Goal: Task Accomplishment & Management: Manage account settings

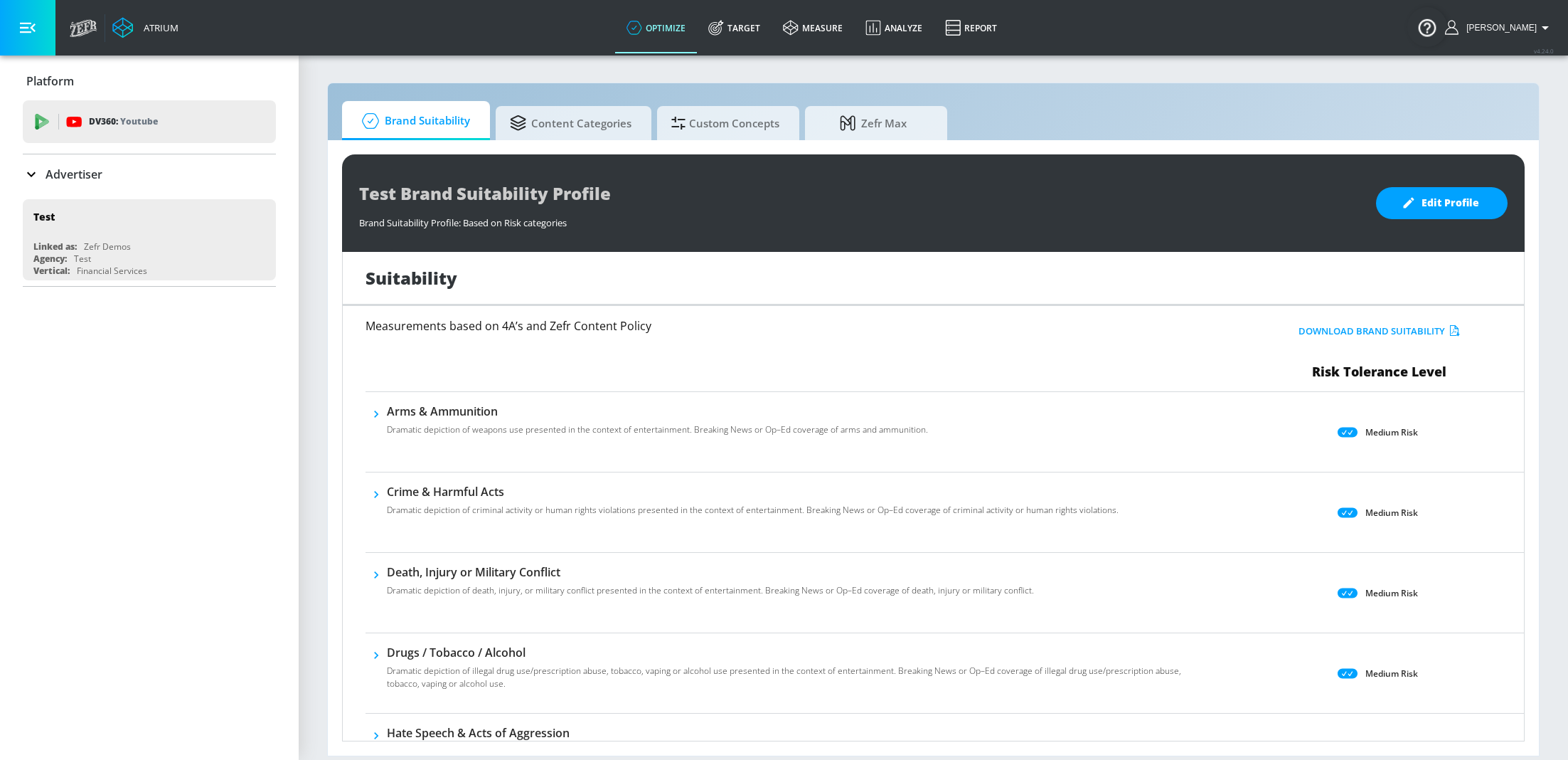
click at [82, 176] on p "Advertiser" at bounding box center [74, 174] width 57 height 16
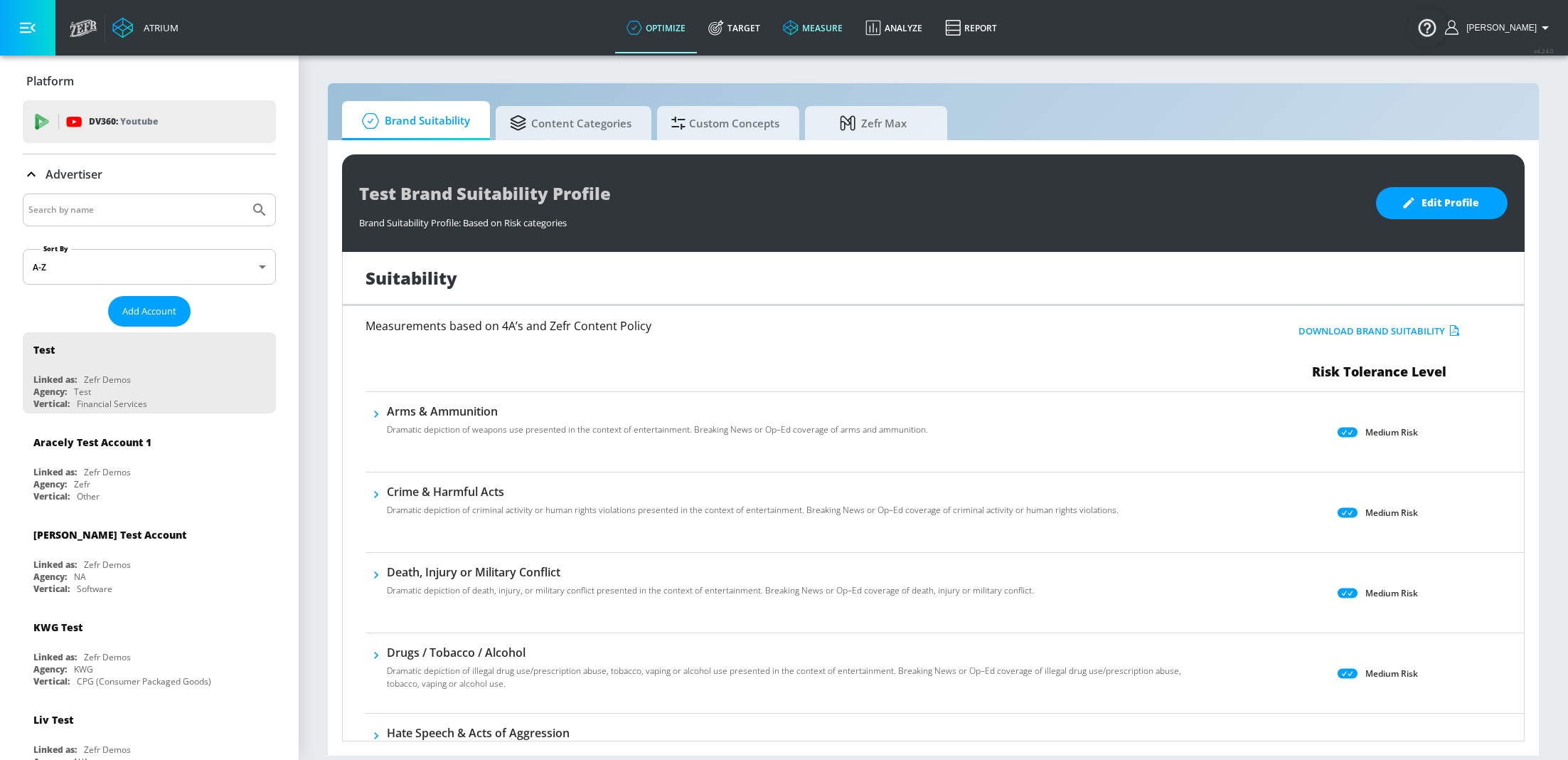
click at [843, 24] on link "measure" at bounding box center [813, 28] width 82 height 51
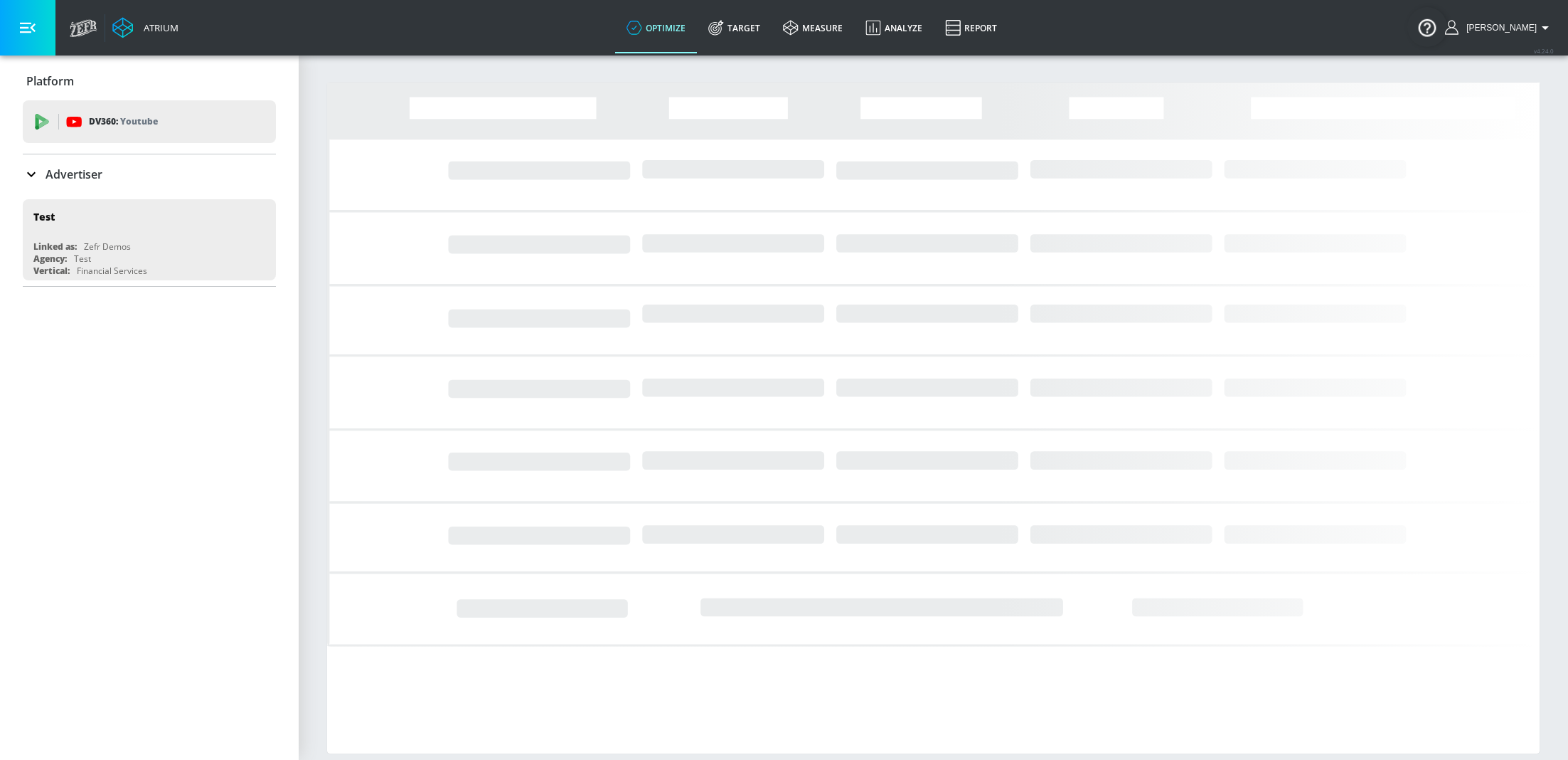
click at [71, 189] on div "Advertiser" at bounding box center [149, 174] width 253 height 40
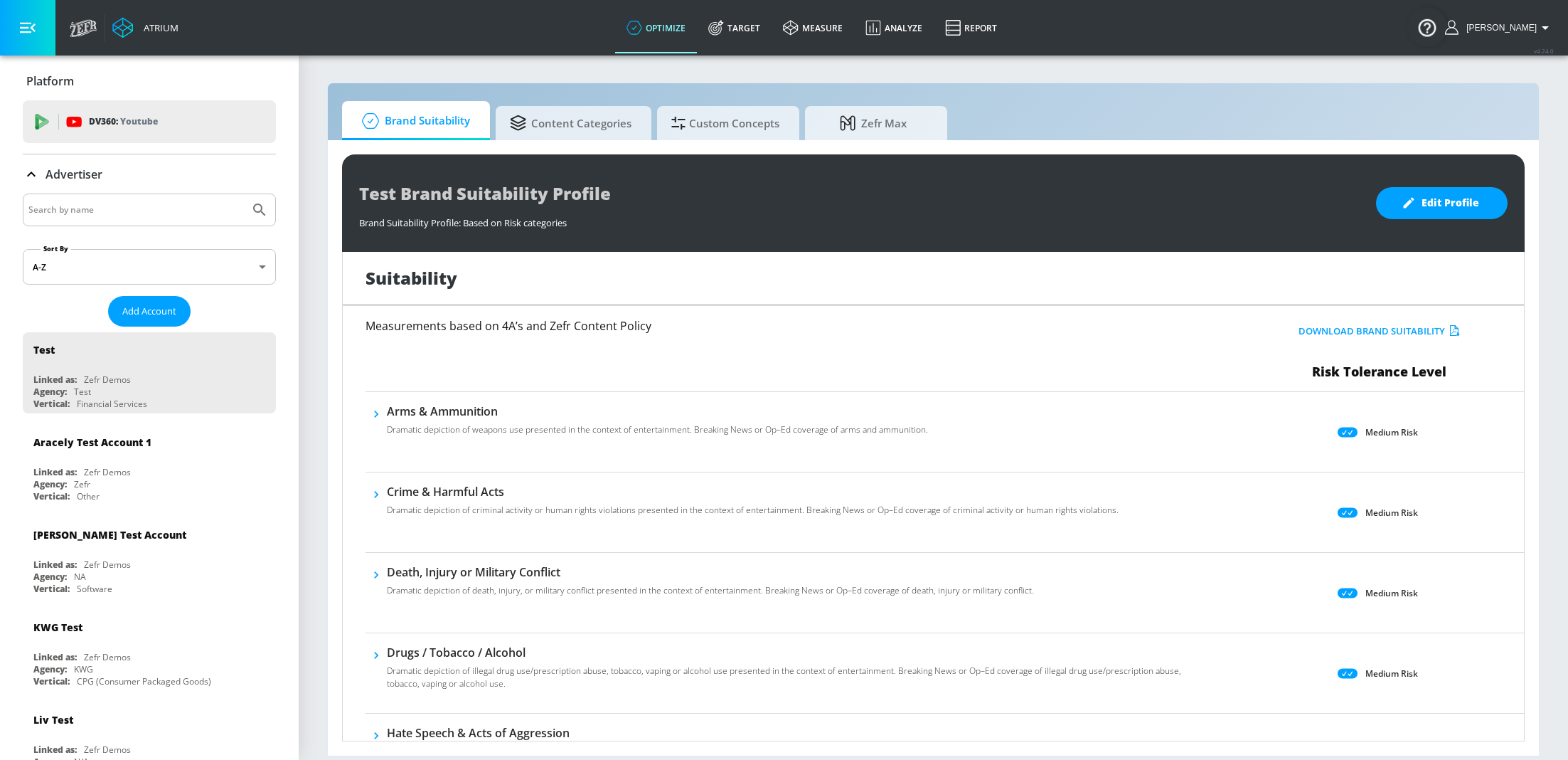
click at [140, 213] on input "Search by name" at bounding box center [136, 210] width 215 height 19
type input "kerastase"
click at [244, 194] on button "Submit Search" at bounding box center [260, 210] width 31 height 31
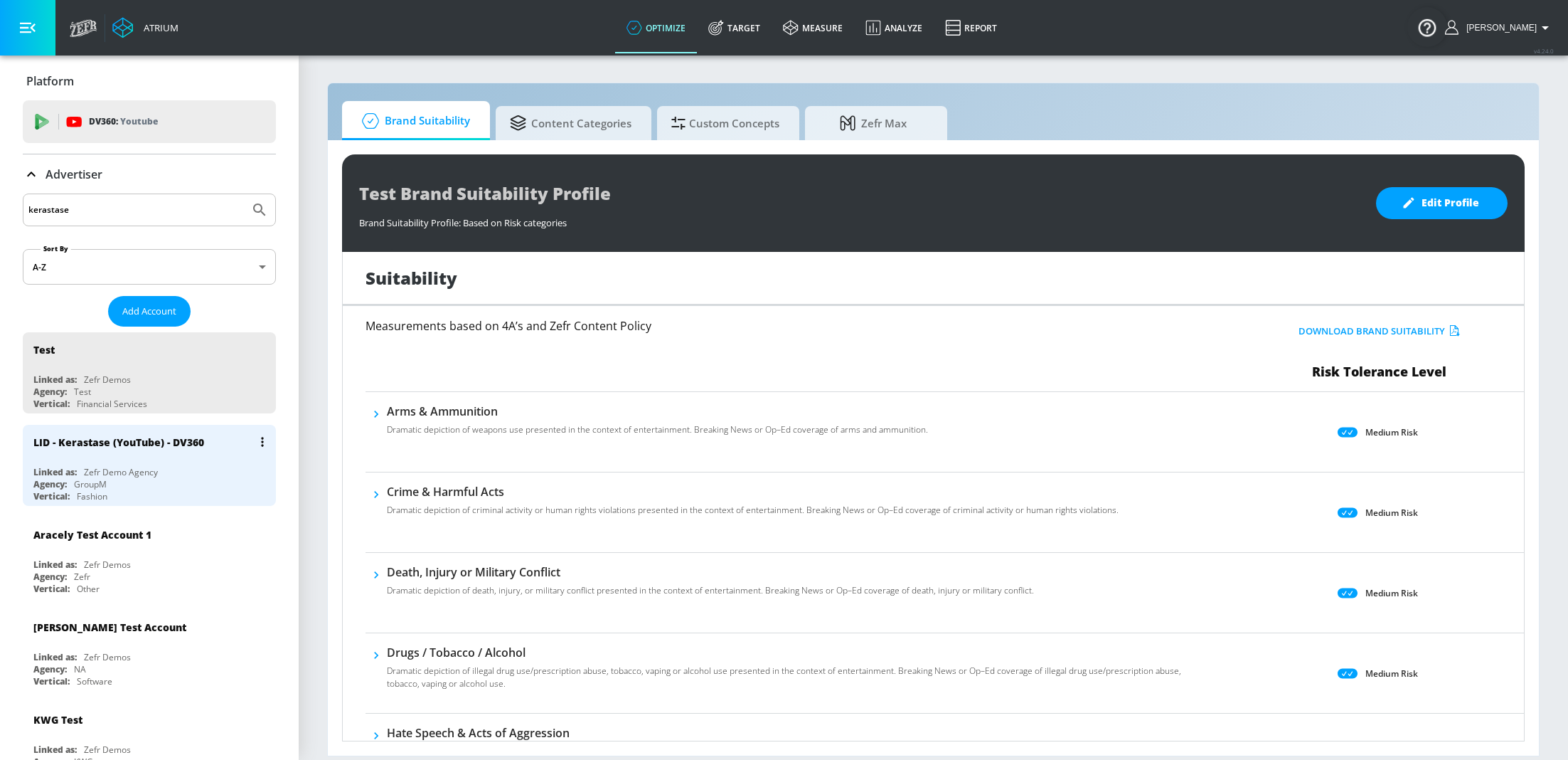
click at [164, 474] on div "Linked as: Zefr Demo Agency" at bounding box center [153, 472] width 239 height 12
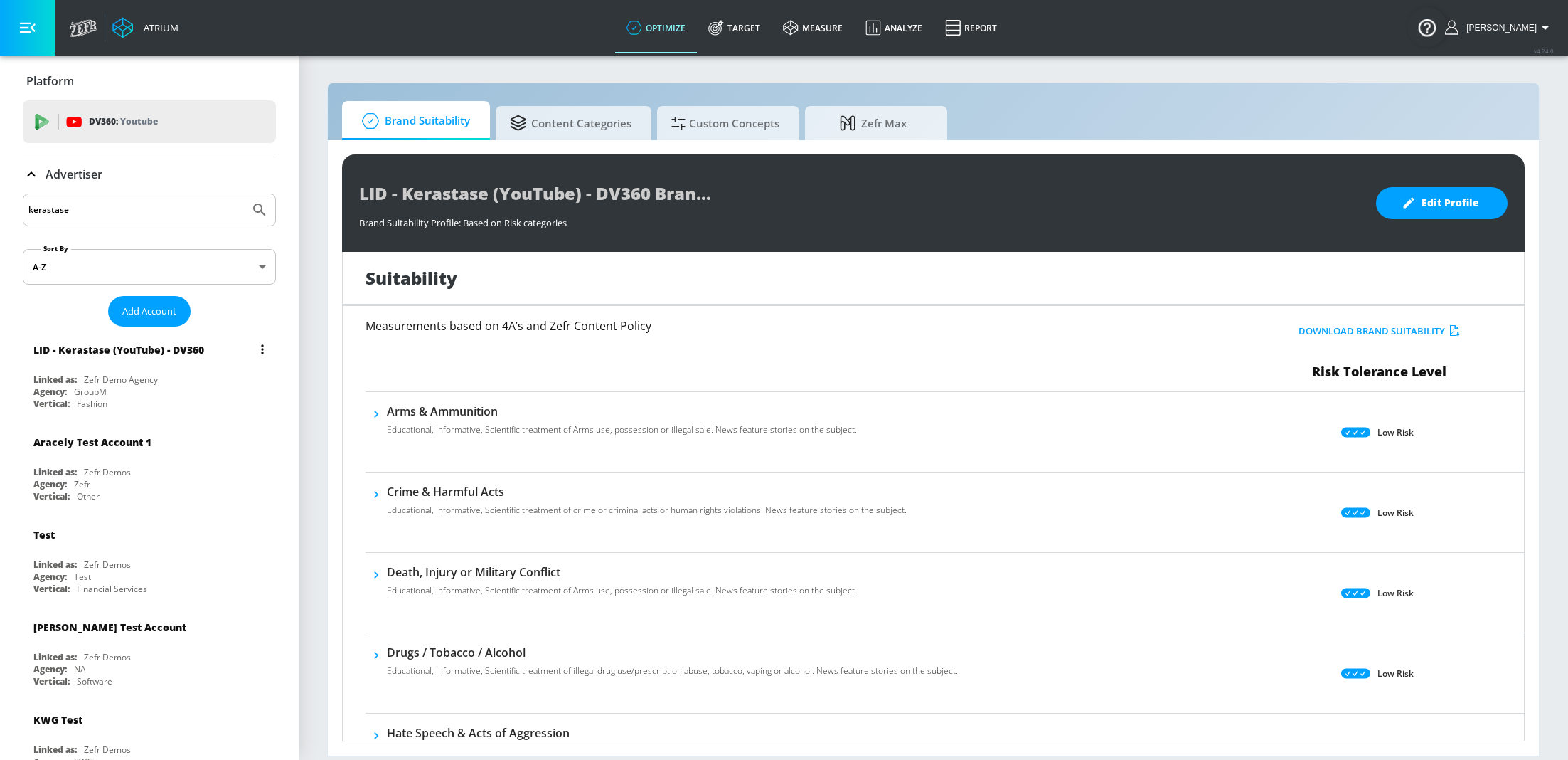
click at [258, 350] on button "list of Advertiser" at bounding box center [263, 350] width 20 height 20
click at [190, 376] on li "Edit" at bounding box center [200, 378] width 141 height 25
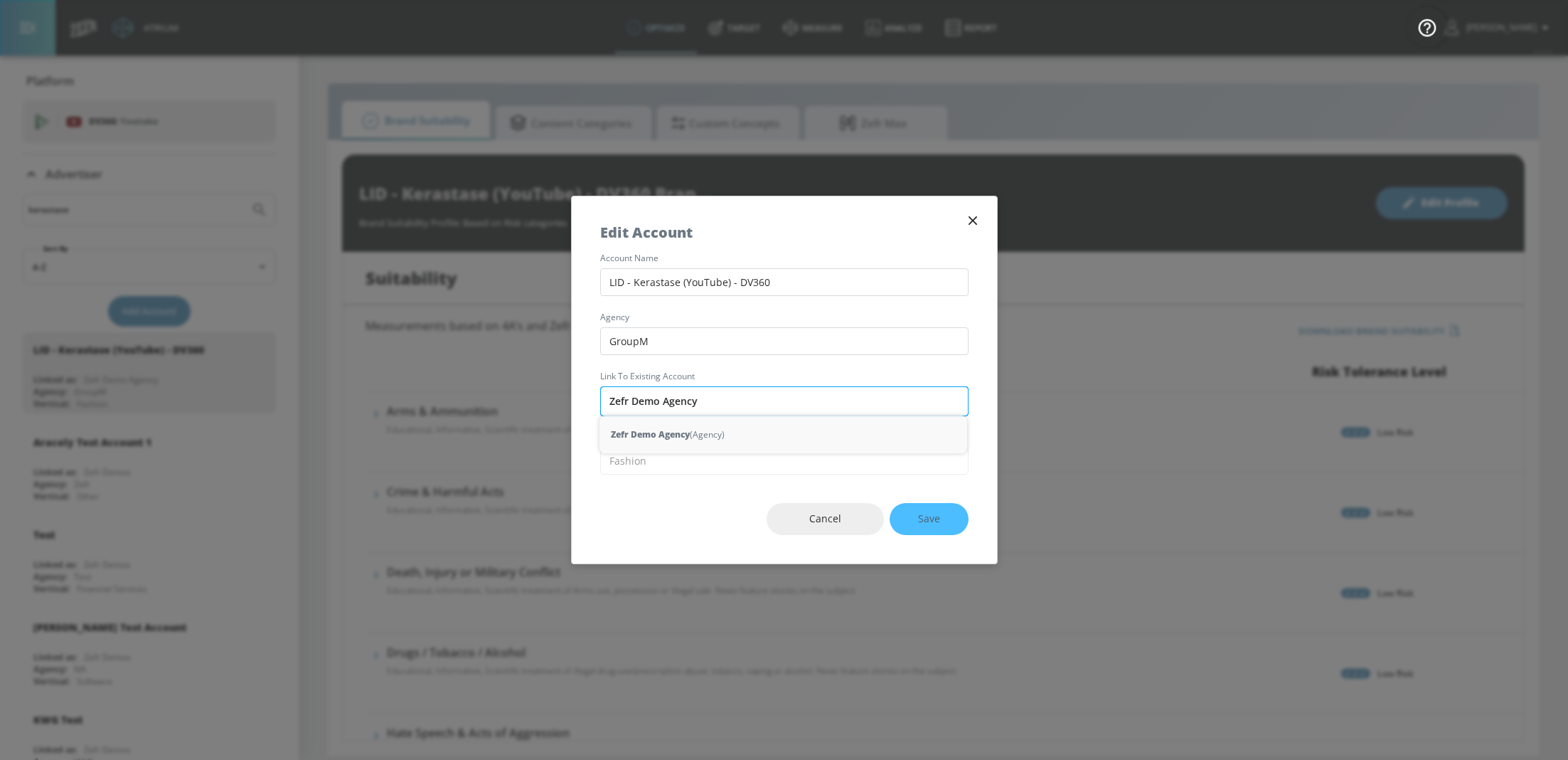
click at [716, 410] on input "Zefr Demo Agency" at bounding box center [785, 401] width 368 height 30
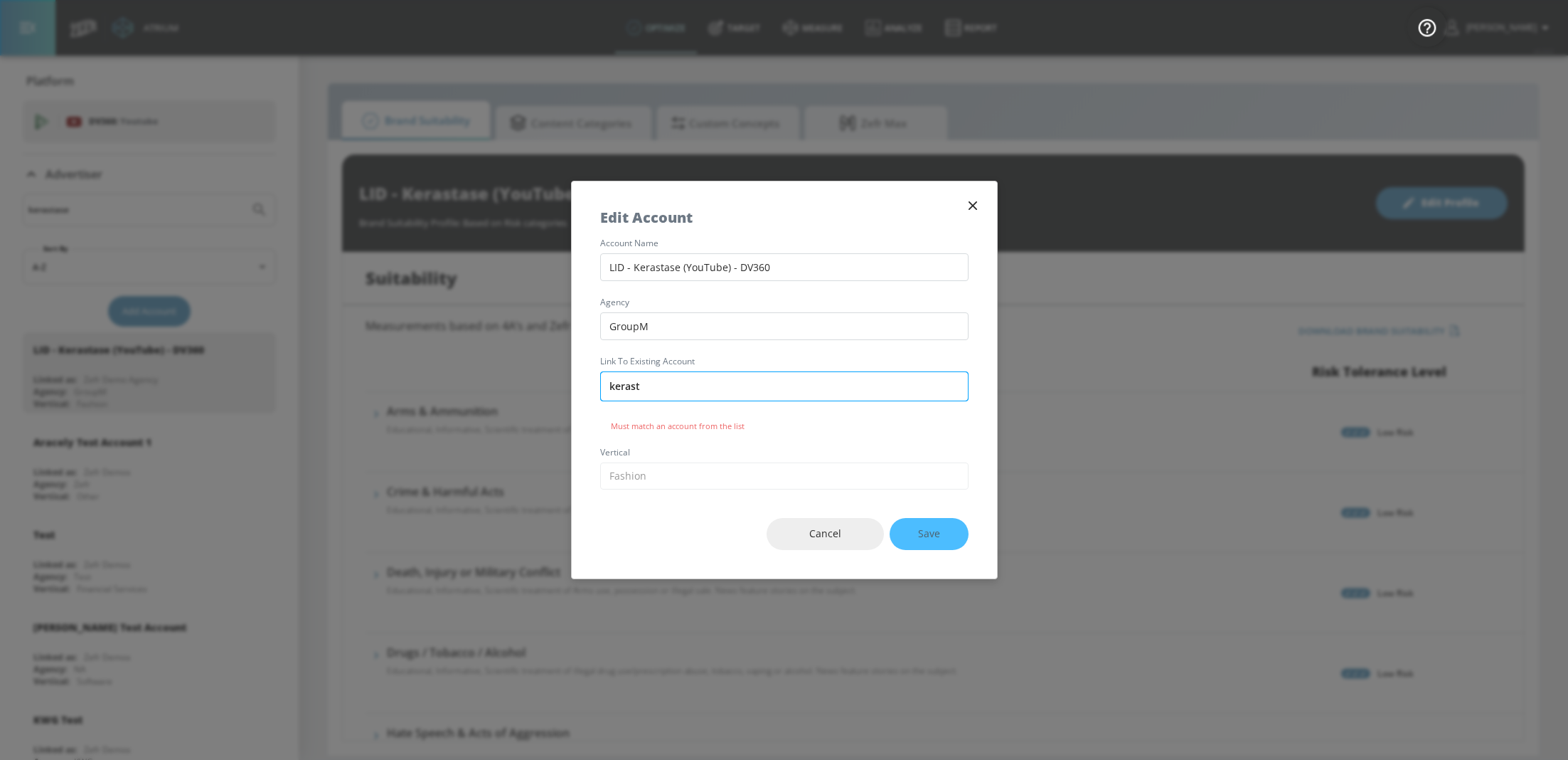
type input "kerasta"
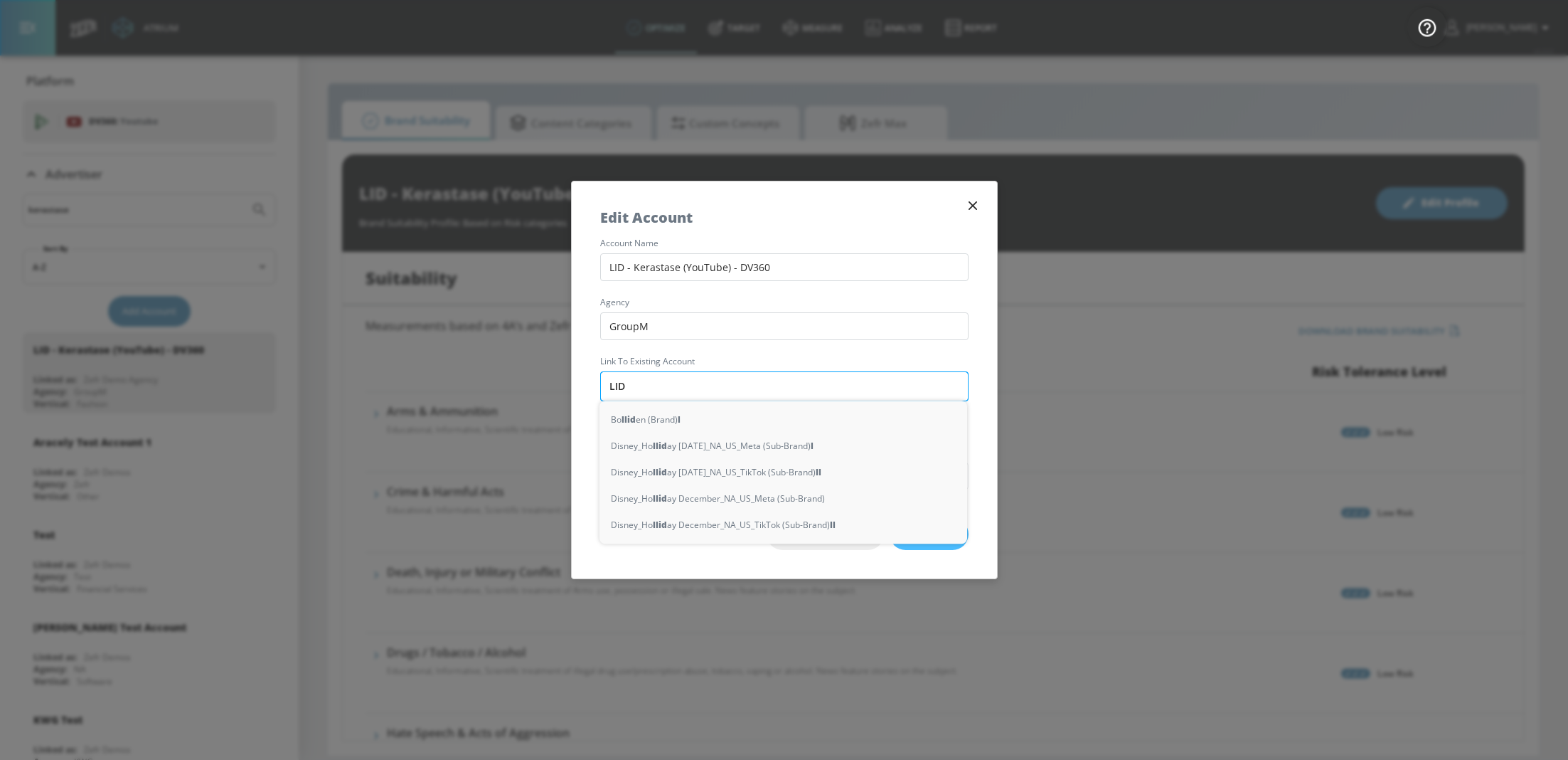
type input "LID"
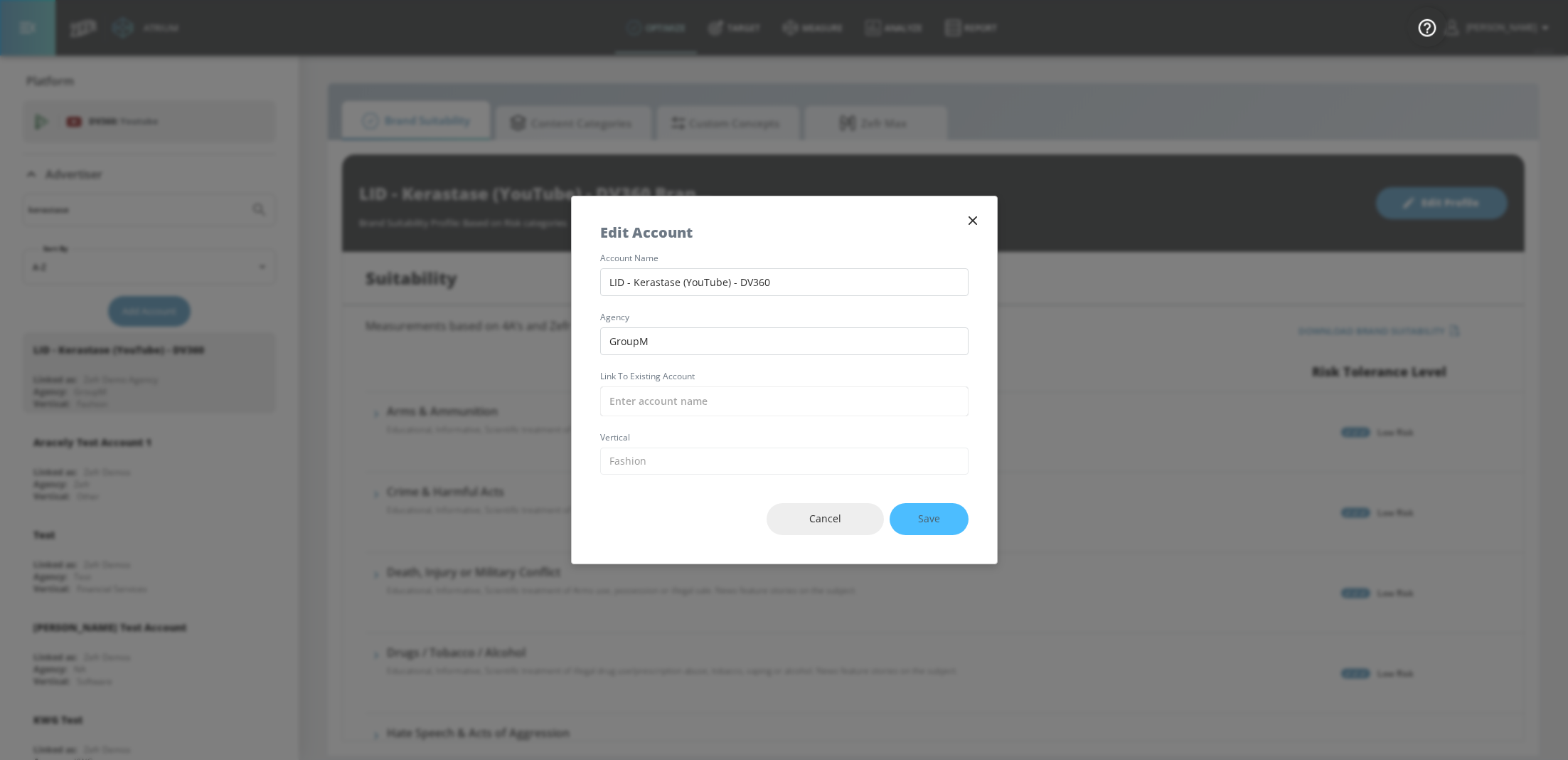
click at [974, 221] on icon "button" at bounding box center [973, 221] width 16 height 16
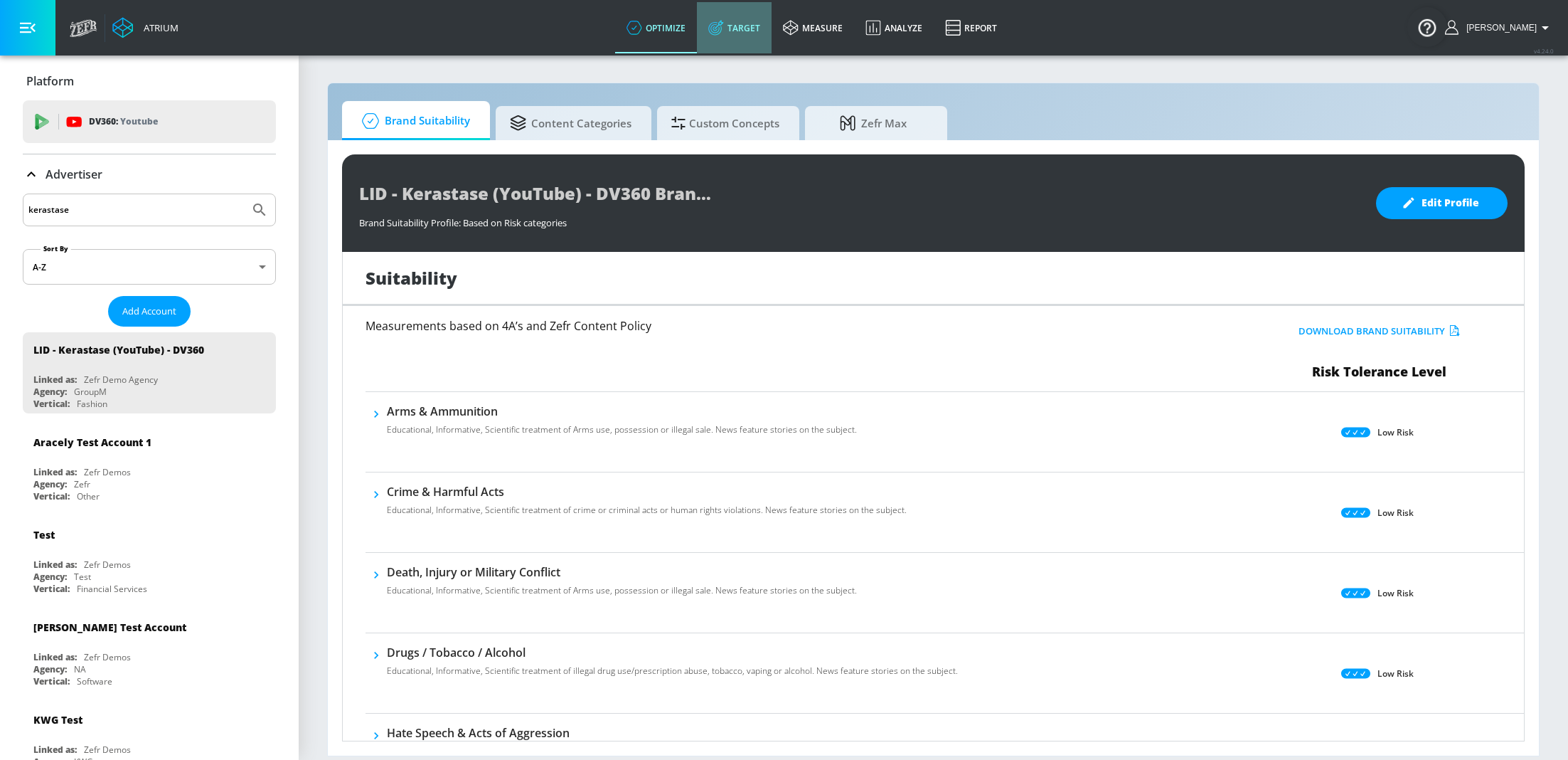
click at [743, 18] on link "Target" at bounding box center [734, 28] width 75 height 51
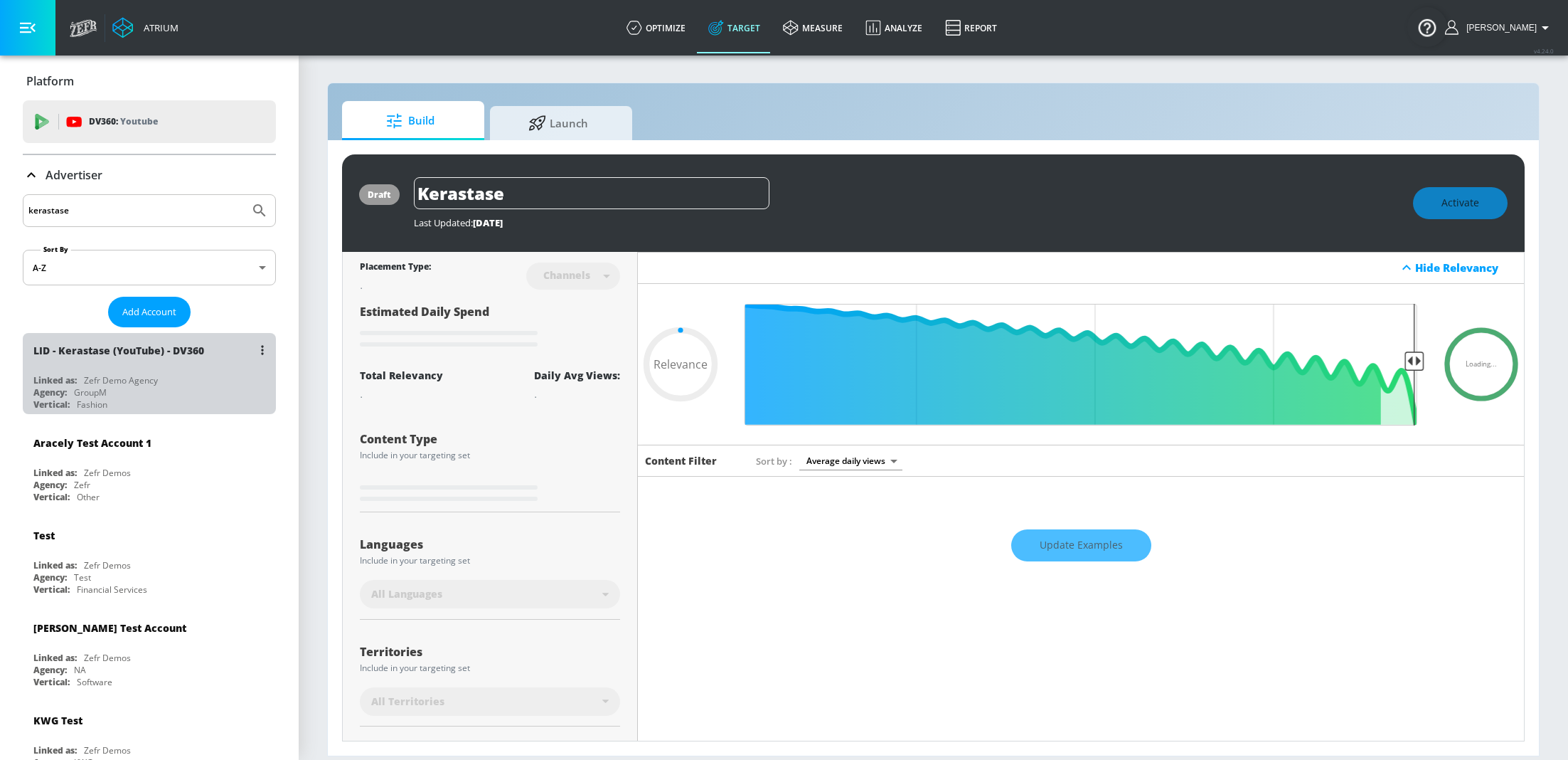
click at [96, 372] on div "LID - Kerastase (YouTube) - DV360 Linked as: Zefr Demo Agency Agency: GroupM Ve…" at bounding box center [149, 373] width 253 height 81
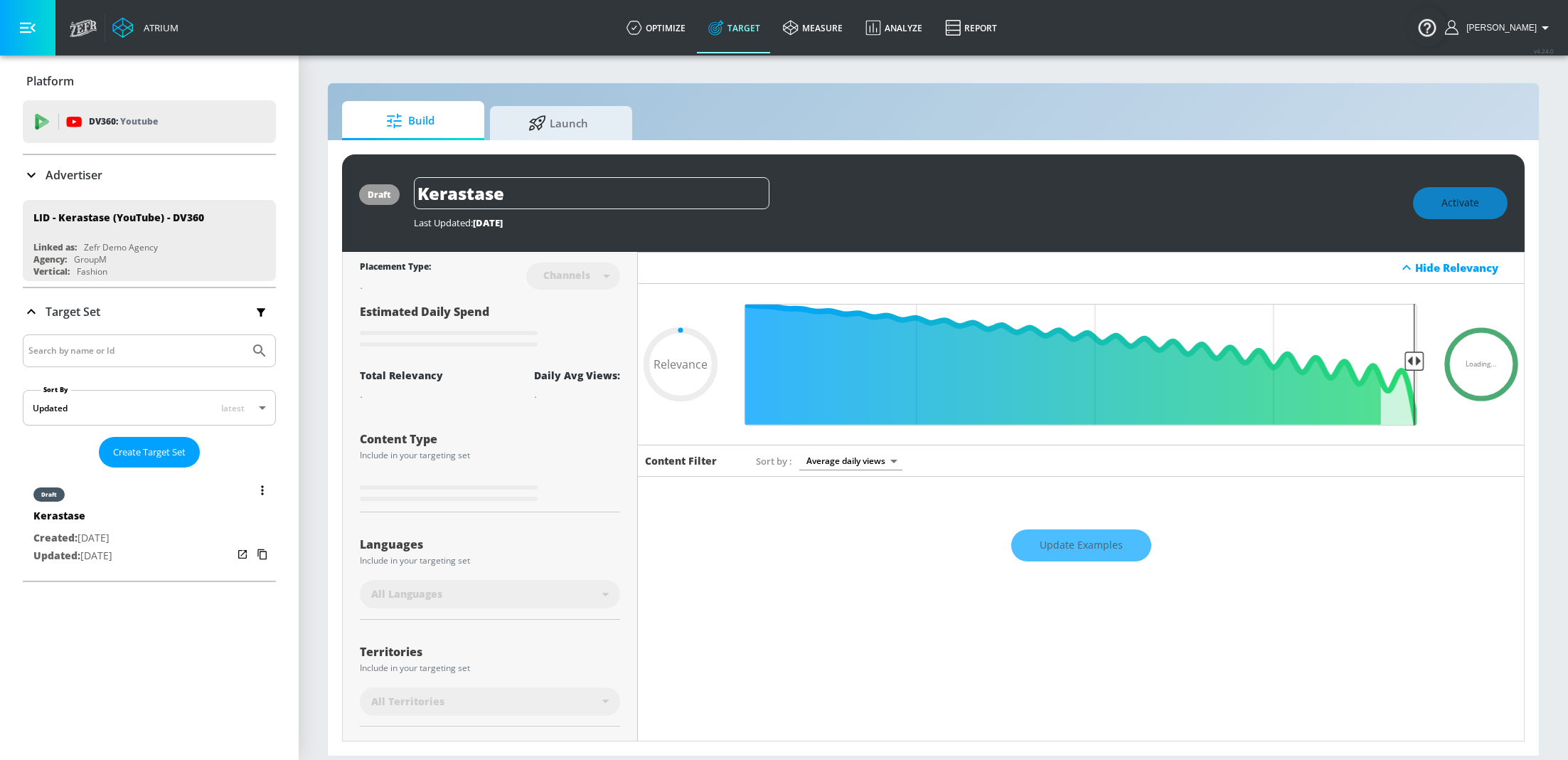
click at [105, 557] on p "Updated: [DATE]" at bounding box center [73, 556] width 79 height 18
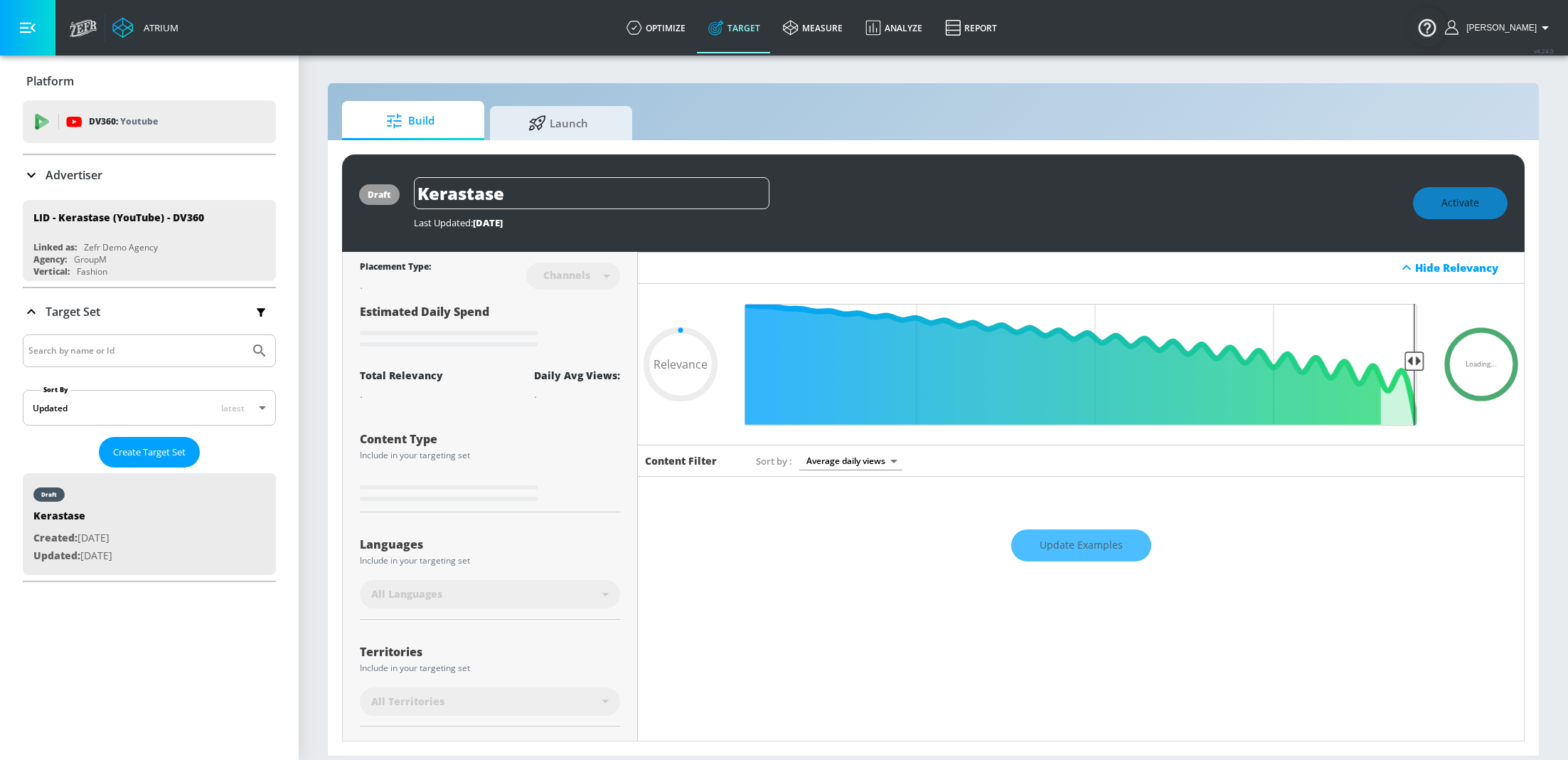
scroll to position [144, 0]
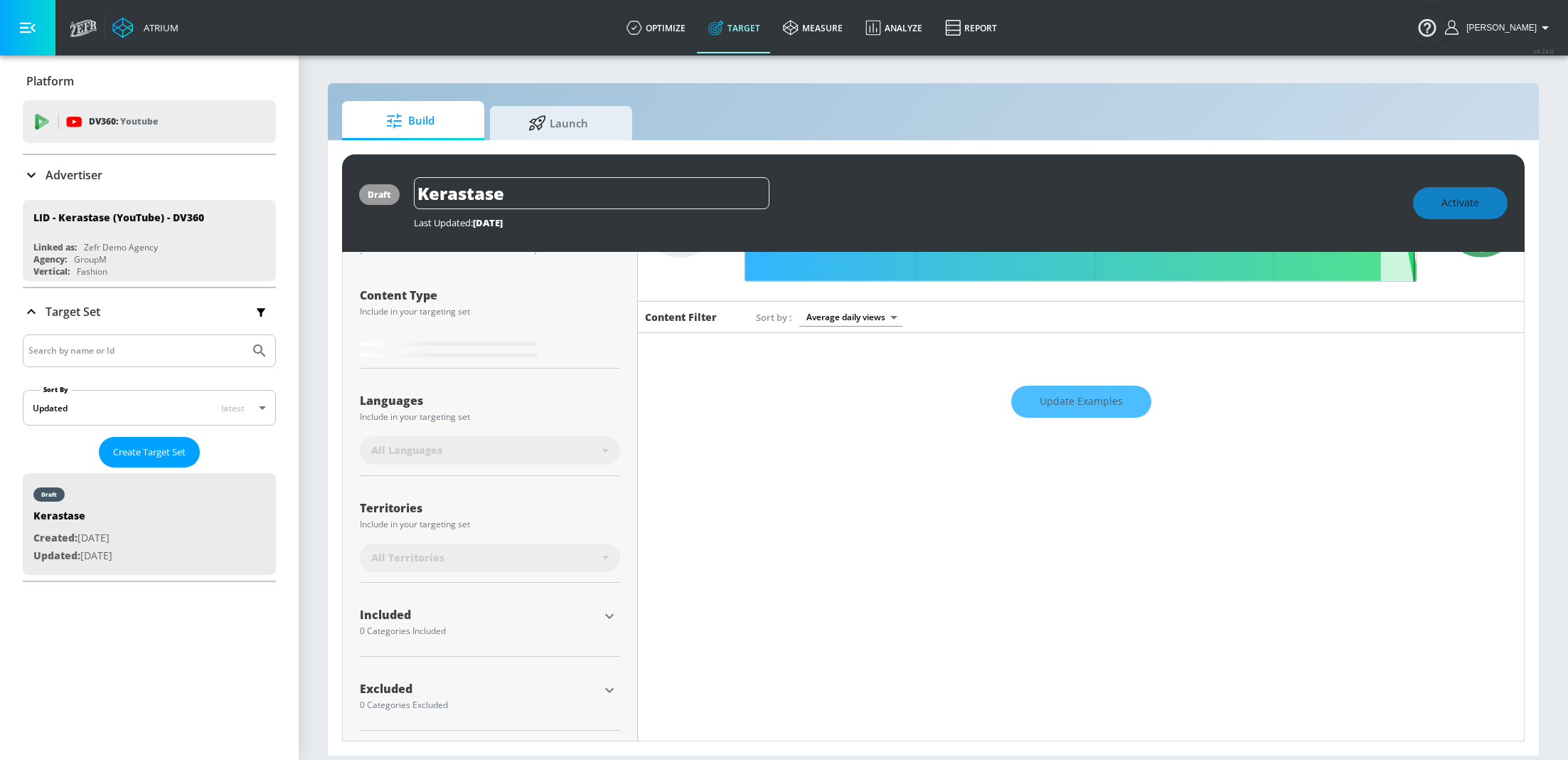
type input "0.61"
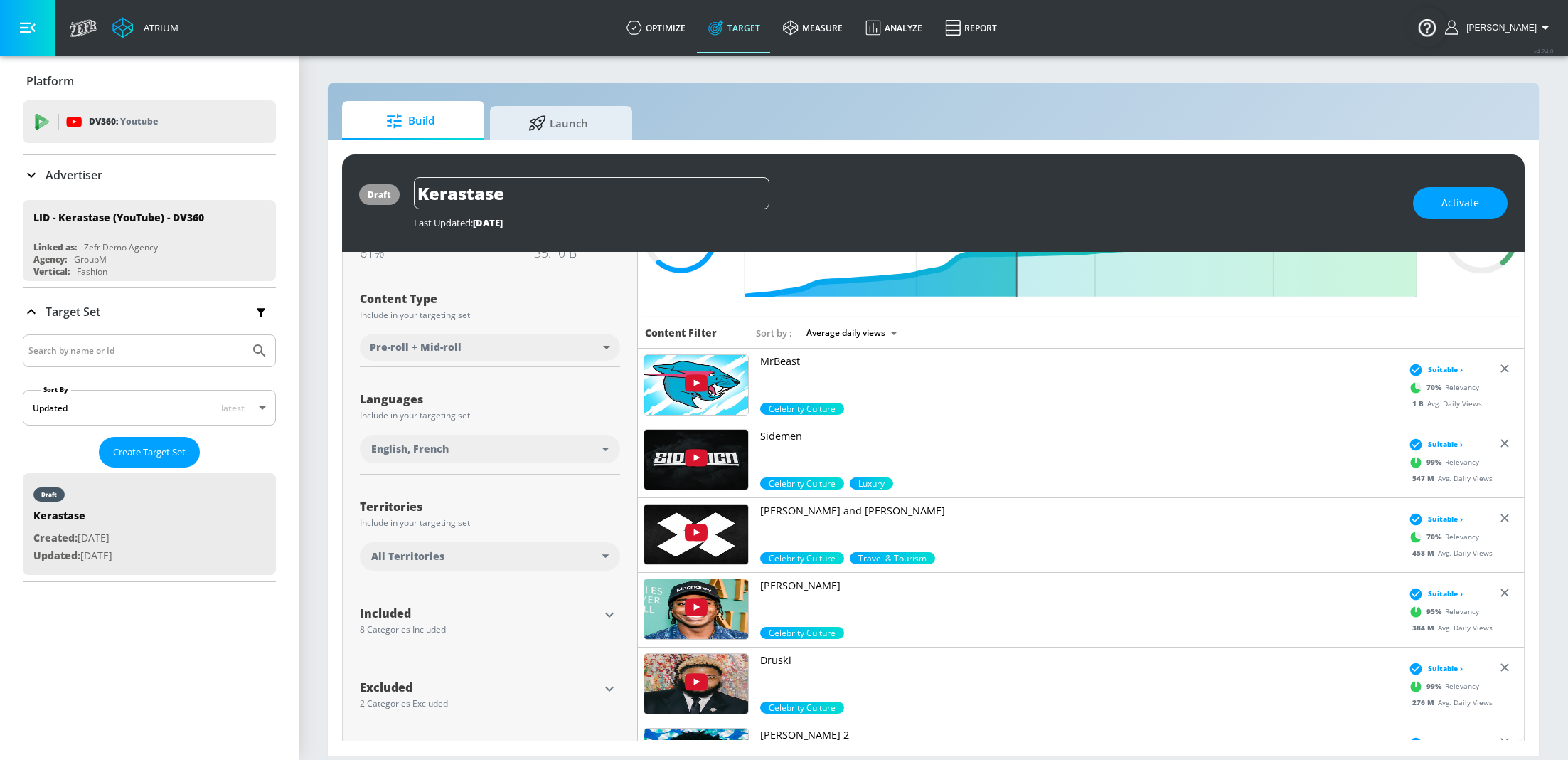
scroll to position [127, 0]
click at [509, 197] on input "Kerastase" at bounding box center [592, 193] width 356 height 32
type input "[DEMOGRAPHIC_DATA] 18-55"
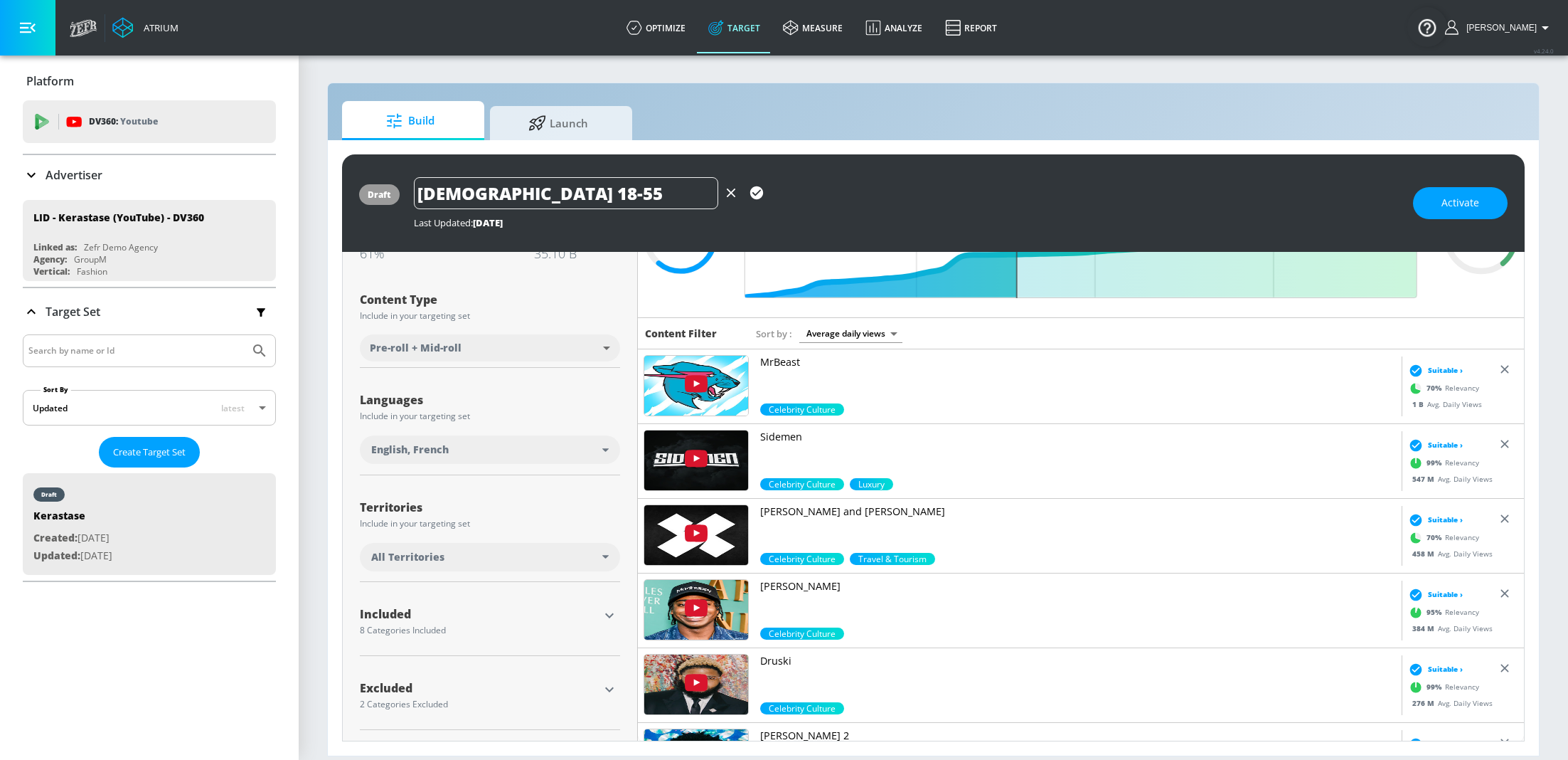
click at [758, 196] on icon "button" at bounding box center [757, 193] width 12 height 12
click at [608, 609] on icon "button" at bounding box center [609, 615] width 17 height 17
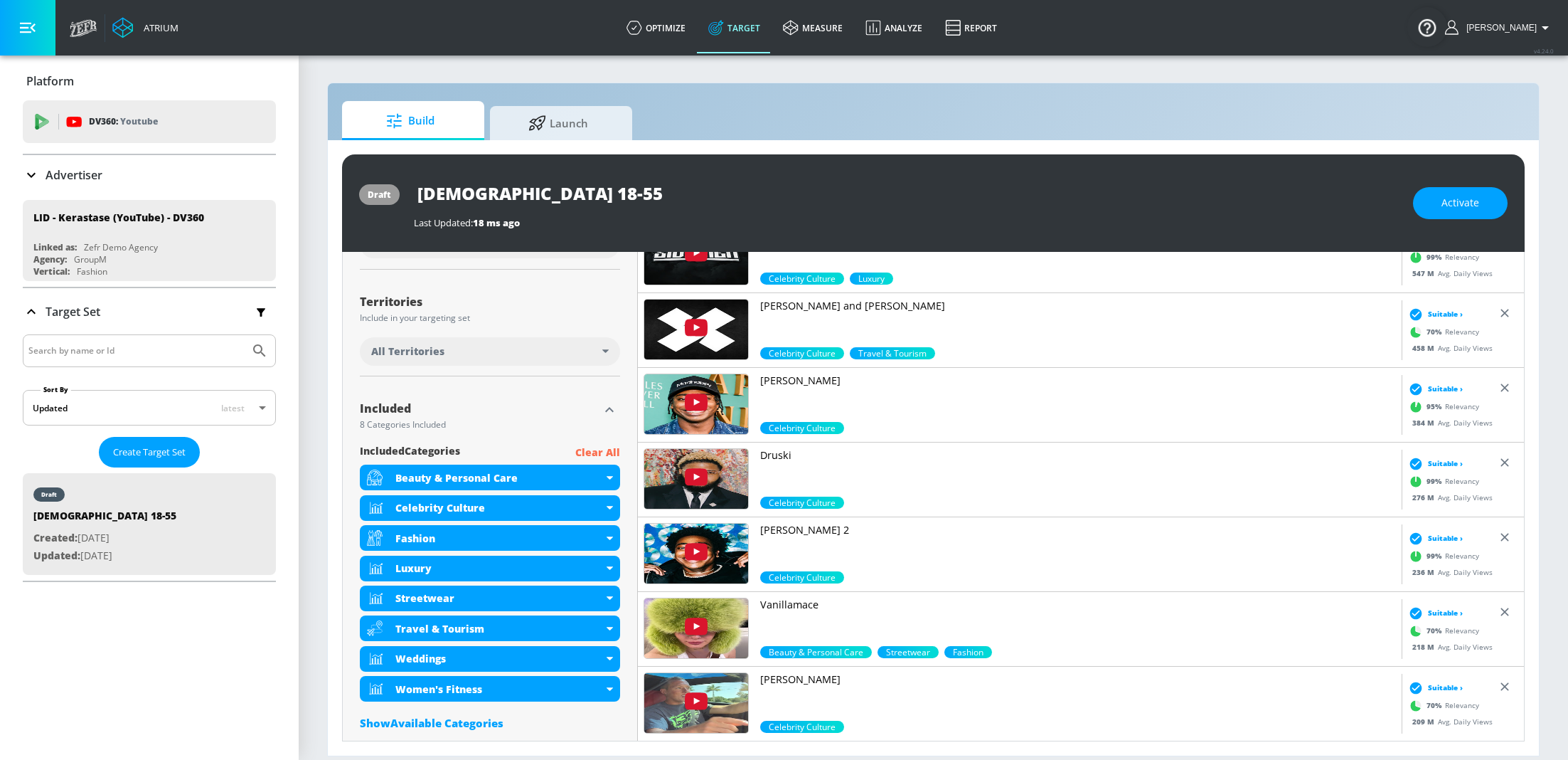
scroll to position [420, 0]
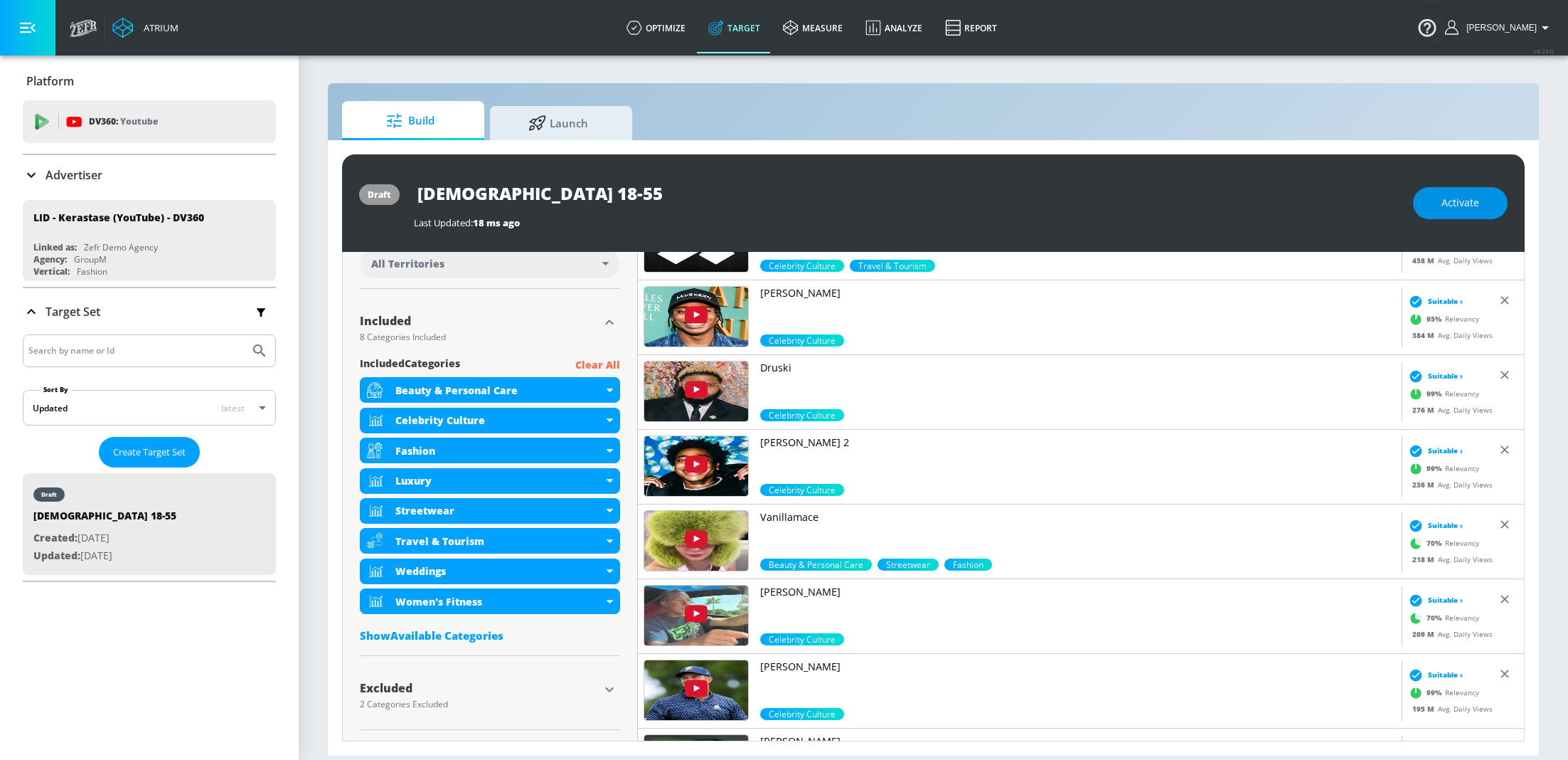
click at [1472, 194] on span "Activate" at bounding box center [1460, 203] width 38 height 18
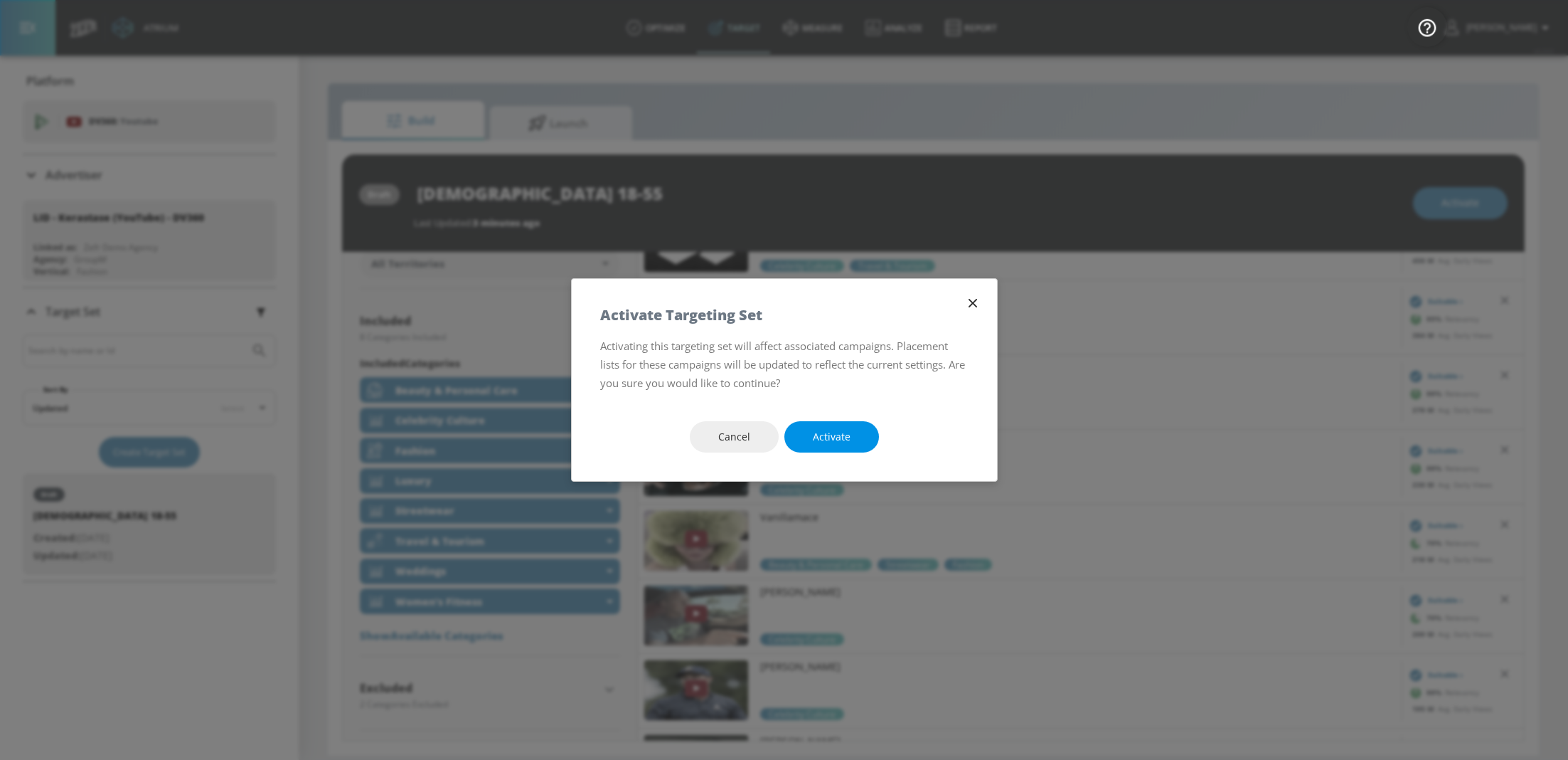
click at [853, 430] on button "Activate" at bounding box center [832, 437] width 95 height 32
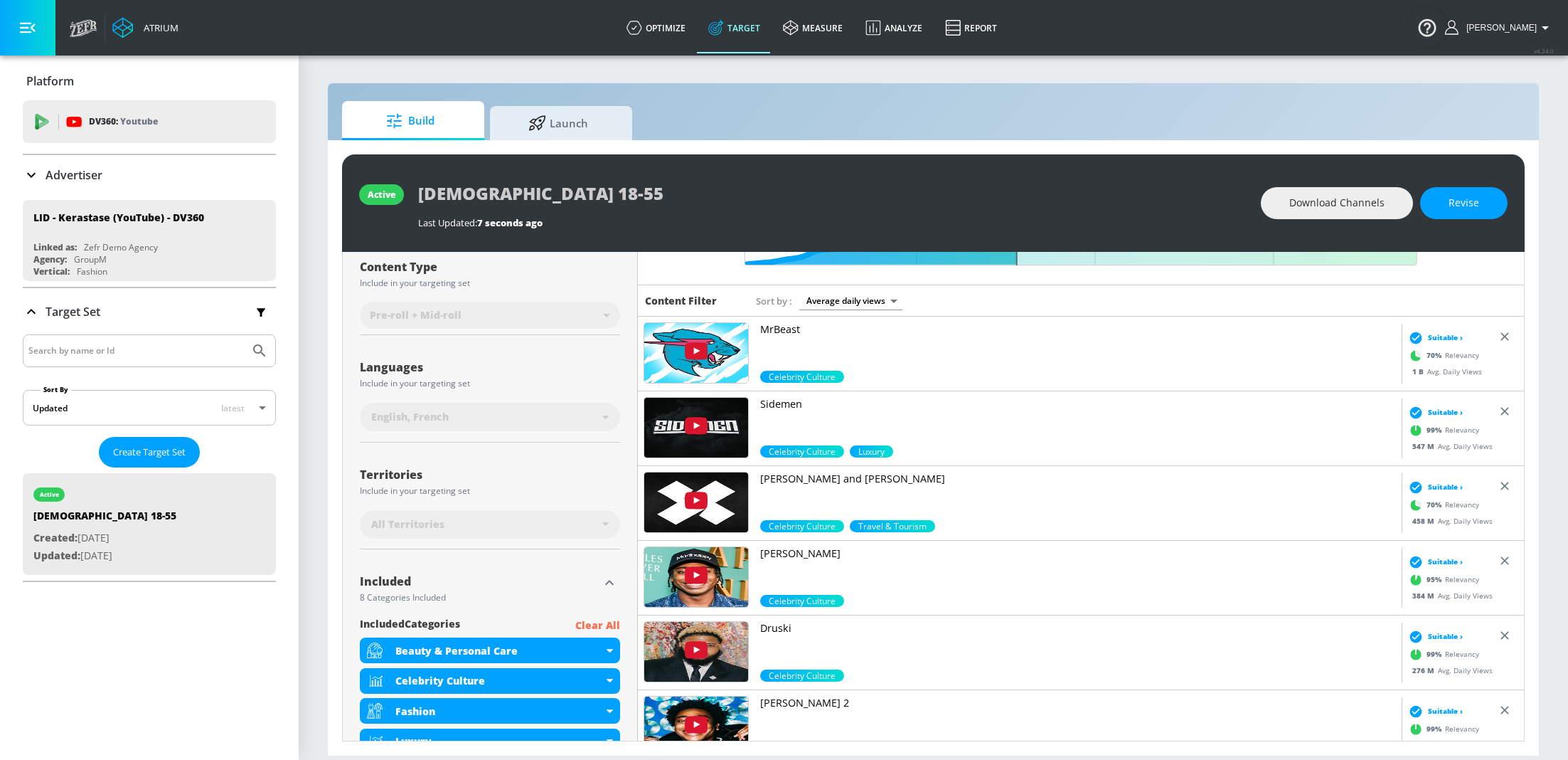
scroll to position [0, 0]
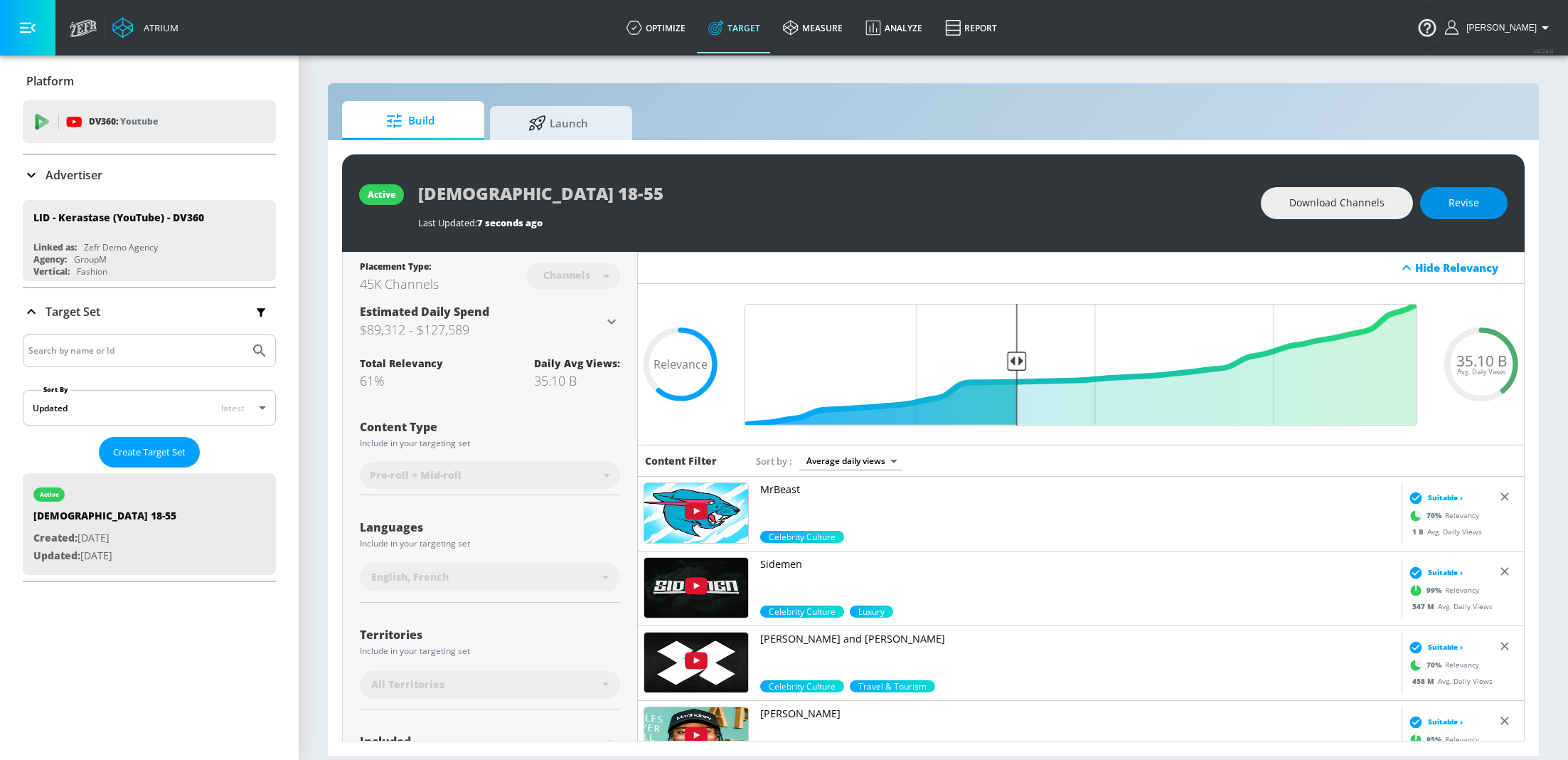
click at [1441, 205] on button "Revise" at bounding box center [1464, 203] width 88 height 32
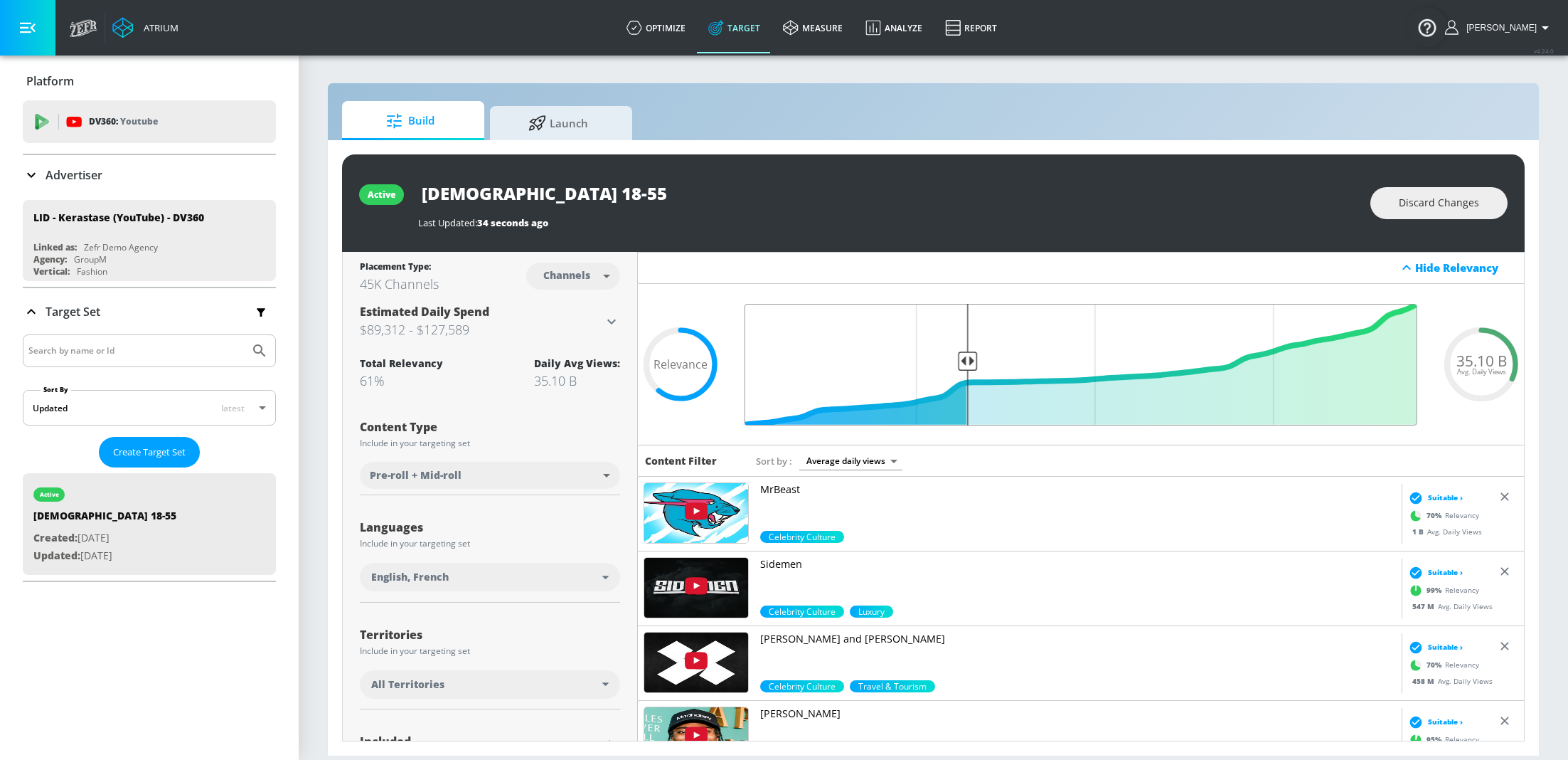
drag, startPoint x: 1015, startPoint y: 356, endPoint x: 965, endPoint y: 347, distance: 50.8
click at [965, 347] on input "Final Threshold" at bounding box center [1081, 364] width 687 height 122
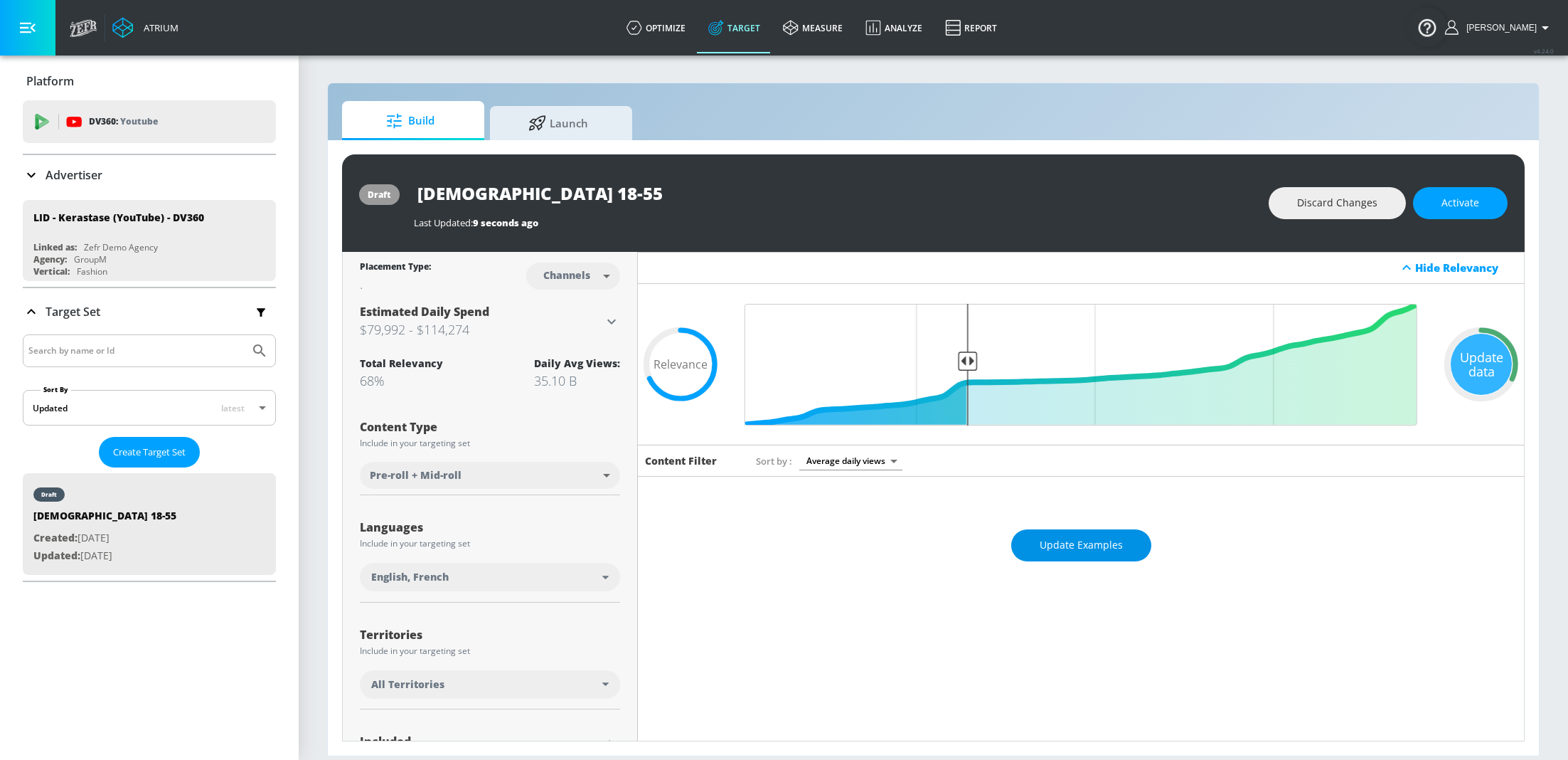
click at [1089, 529] on button "Update Examples" at bounding box center [1082, 545] width 140 height 32
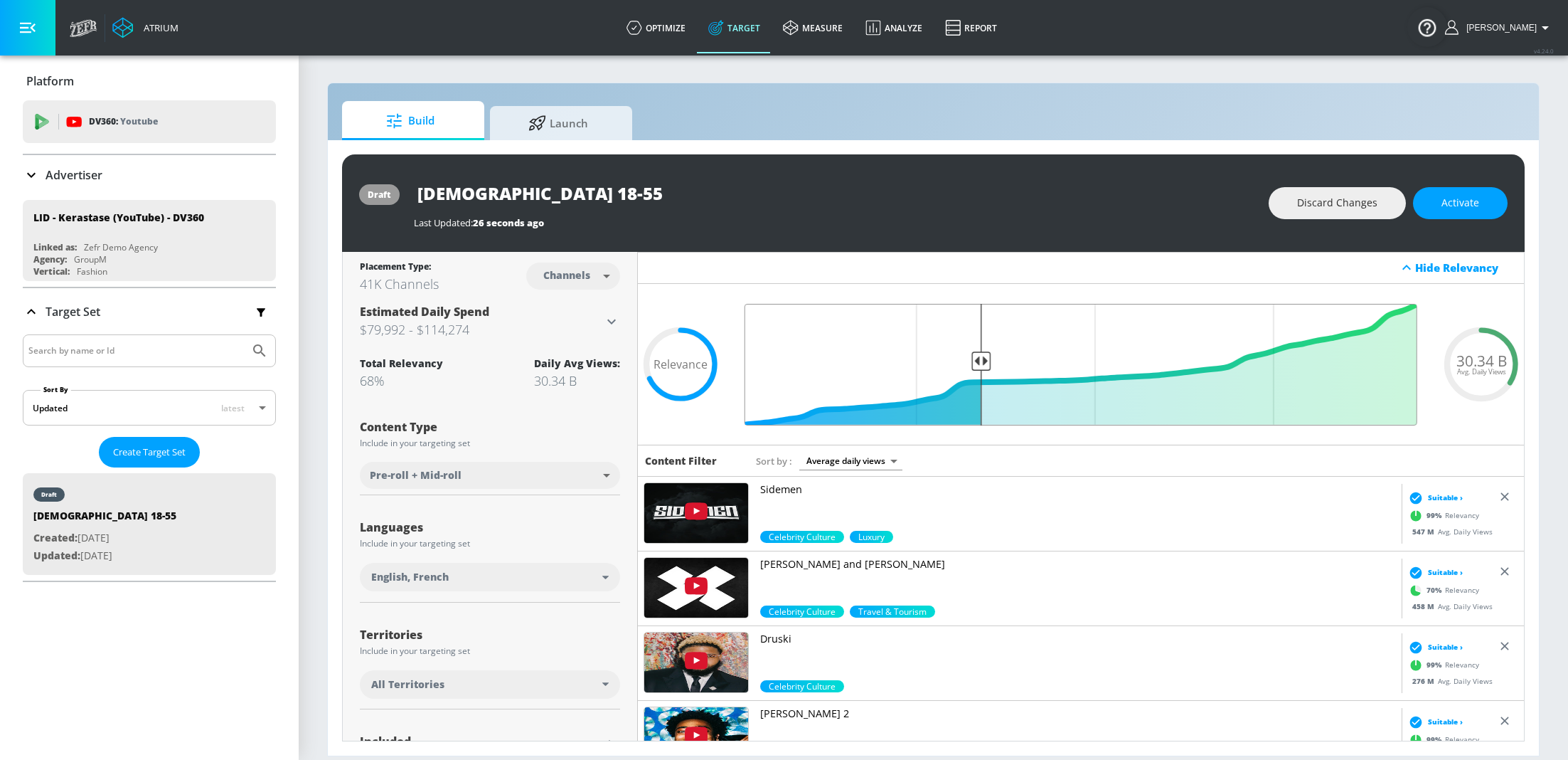
drag, startPoint x: 967, startPoint y: 357, endPoint x: 983, endPoint y: 361, distance: 16.5
click at [983, 361] on input "Final Threshold" at bounding box center [1081, 364] width 687 height 122
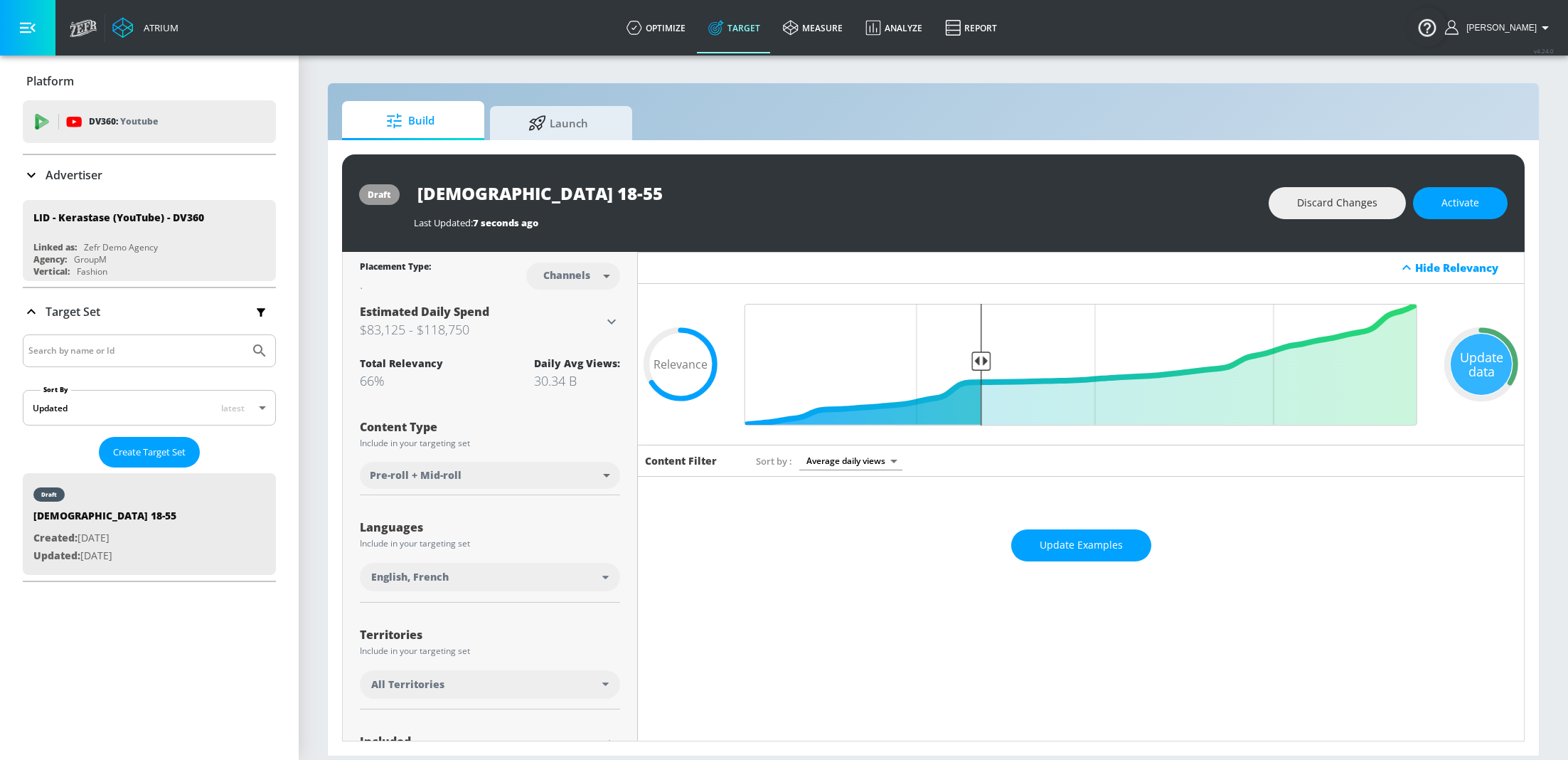
click at [1090, 562] on div "Update Examples" at bounding box center [1081, 545] width 887 height 50
click at [1071, 545] on span "Update Examples" at bounding box center [1081, 545] width 83 height 18
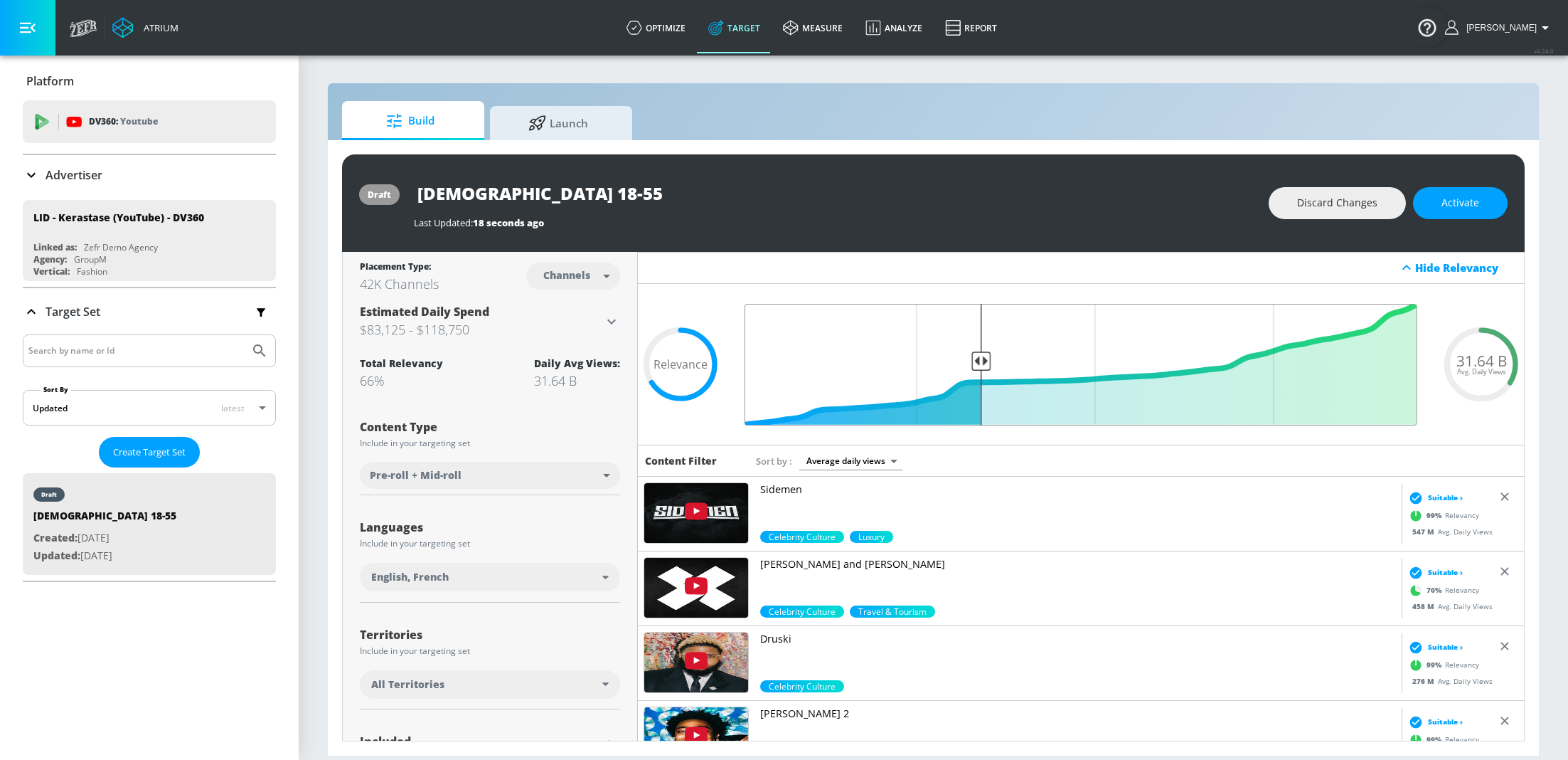
click at [982, 359] on input "Final Threshold" at bounding box center [1081, 364] width 687 height 122
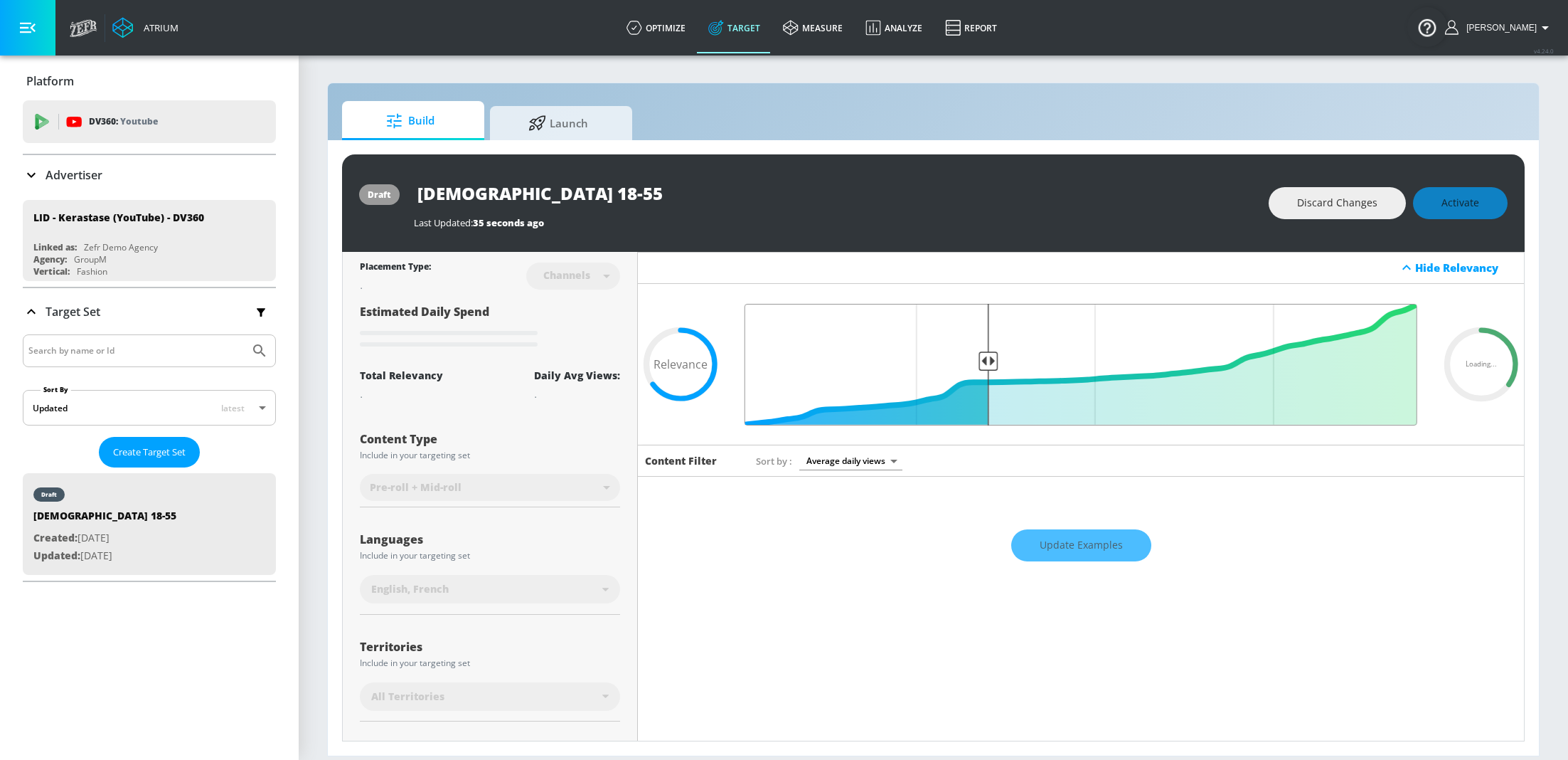
drag, startPoint x: 982, startPoint y: 359, endPoint x: 989, endPoint y: 361, distance: 7.3
type input "0.65"
click at [990, 361] on input "Final Threshold" at bounding box center [1081, 364] width 687 height 122
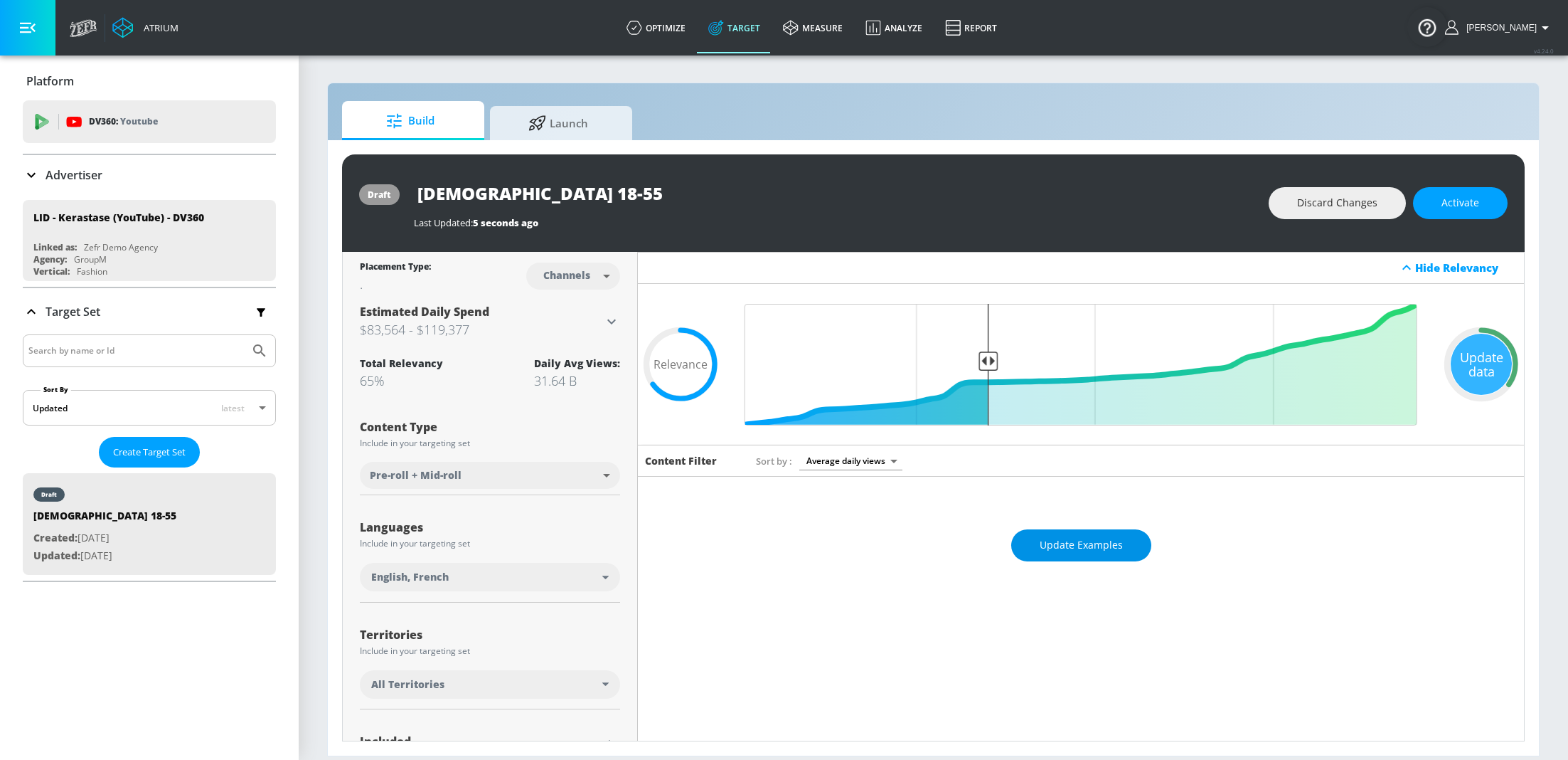
click at [1077, 537] on span "Update Examples" at bounding box center [1081, 545] width 83 height 18
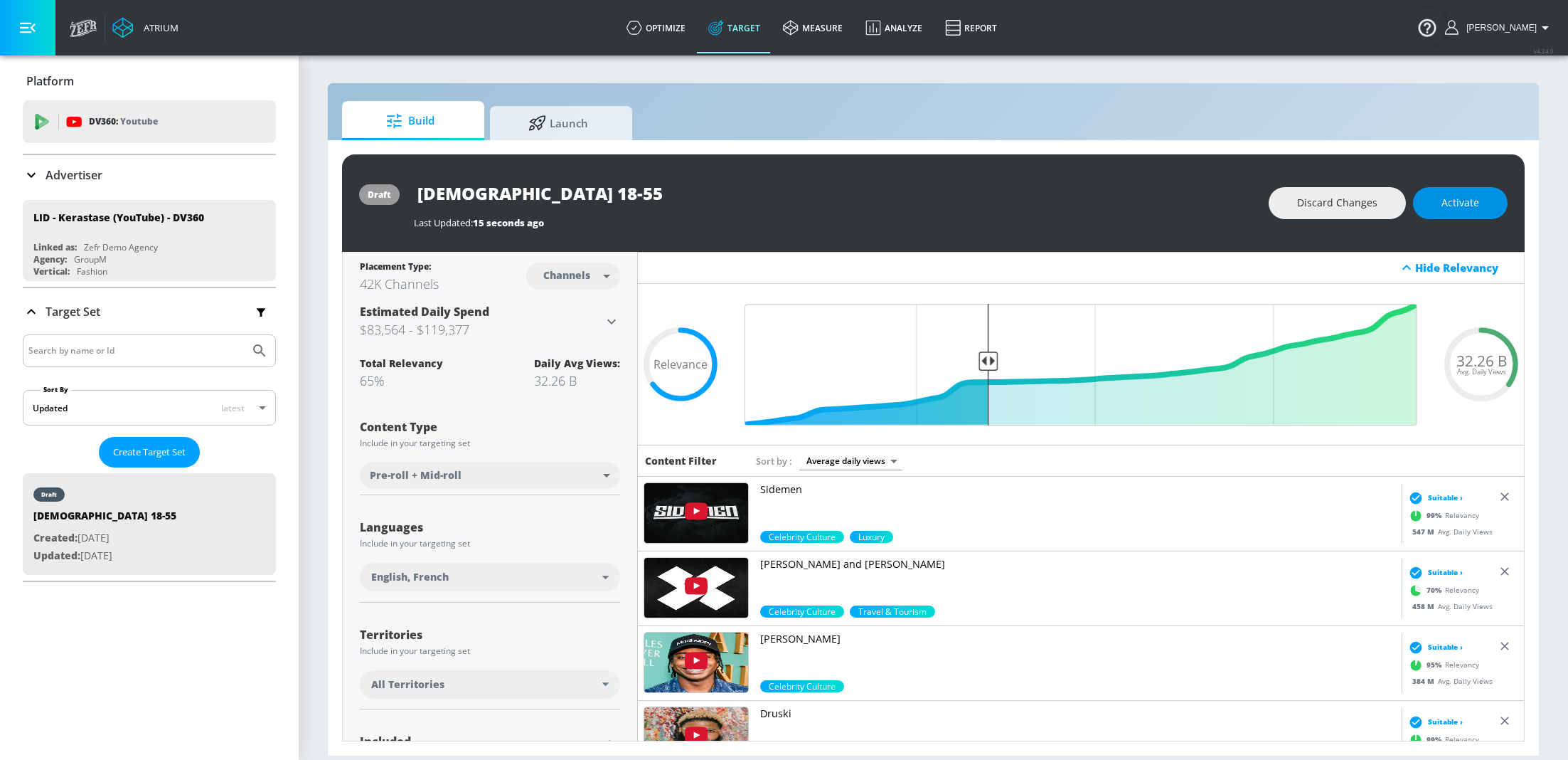
click at [1466, 202] on span "Activate" at bounding box center [1460, 203] width 38 height 18
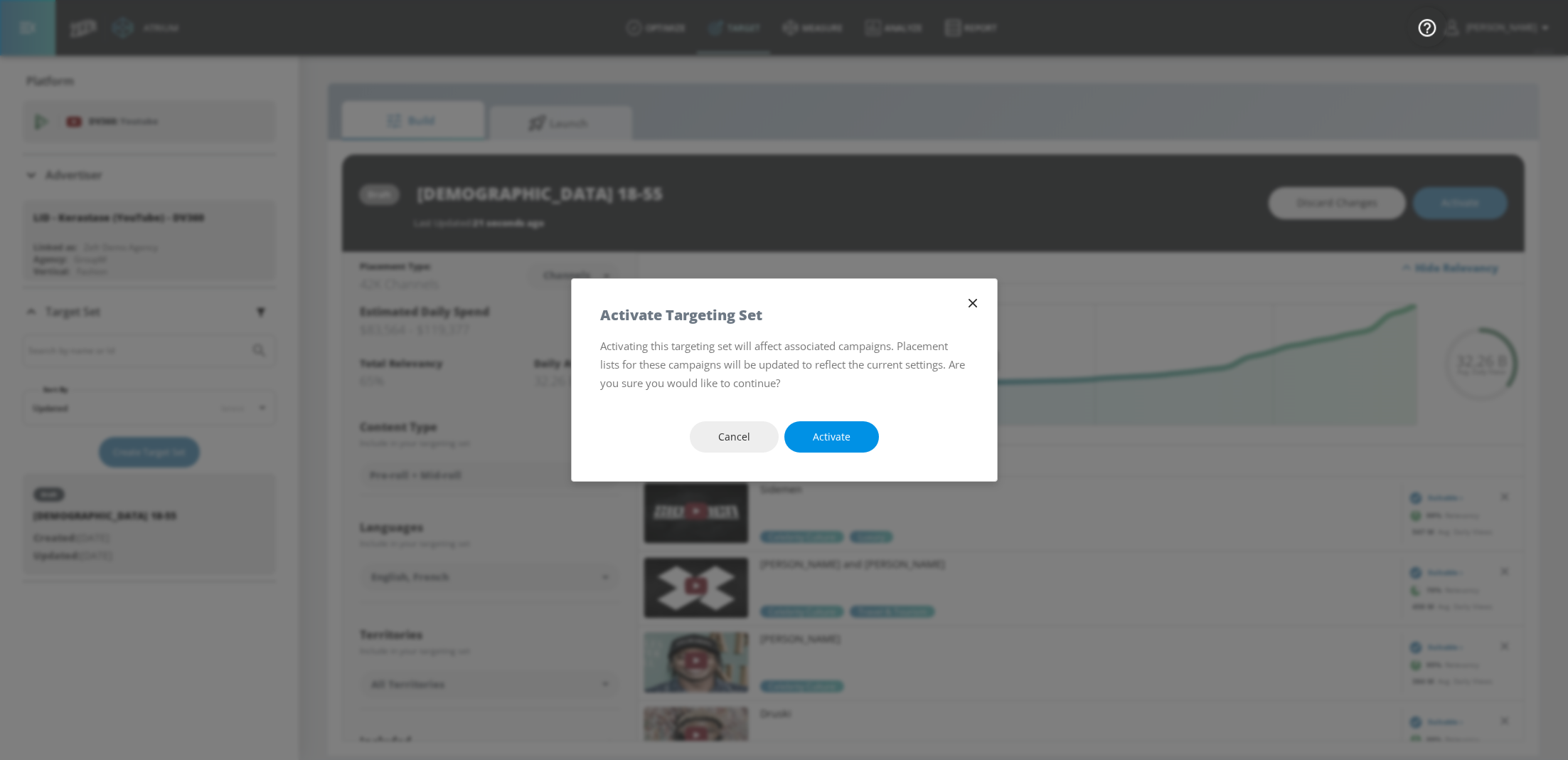
click at [848, 441] on span "Activate" at bounding box center [831, 437] width 38 height 18
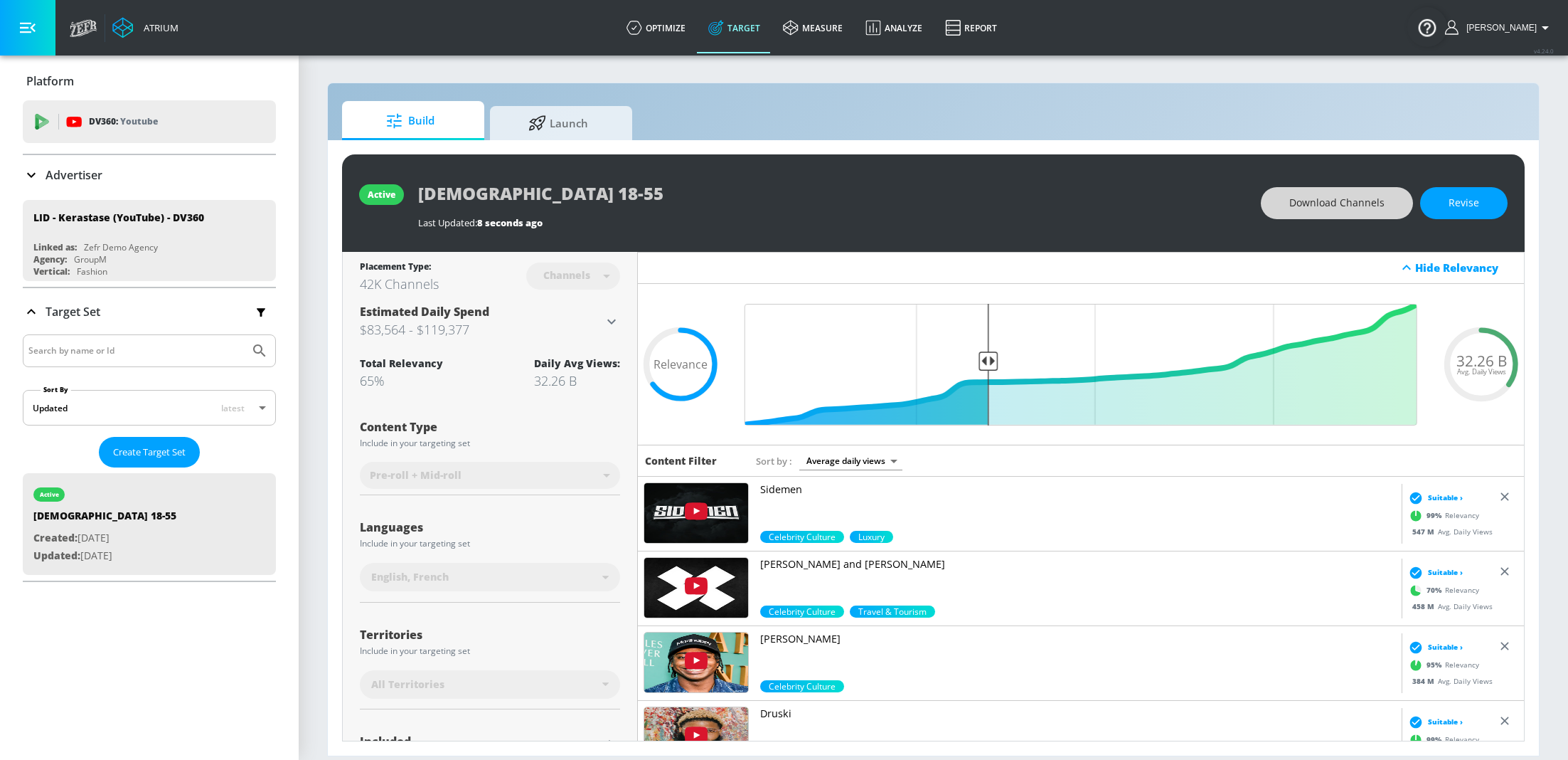
click at [1335, 200] on span "Download Channels" at bounding box center [1337, 203] width 96 height 18
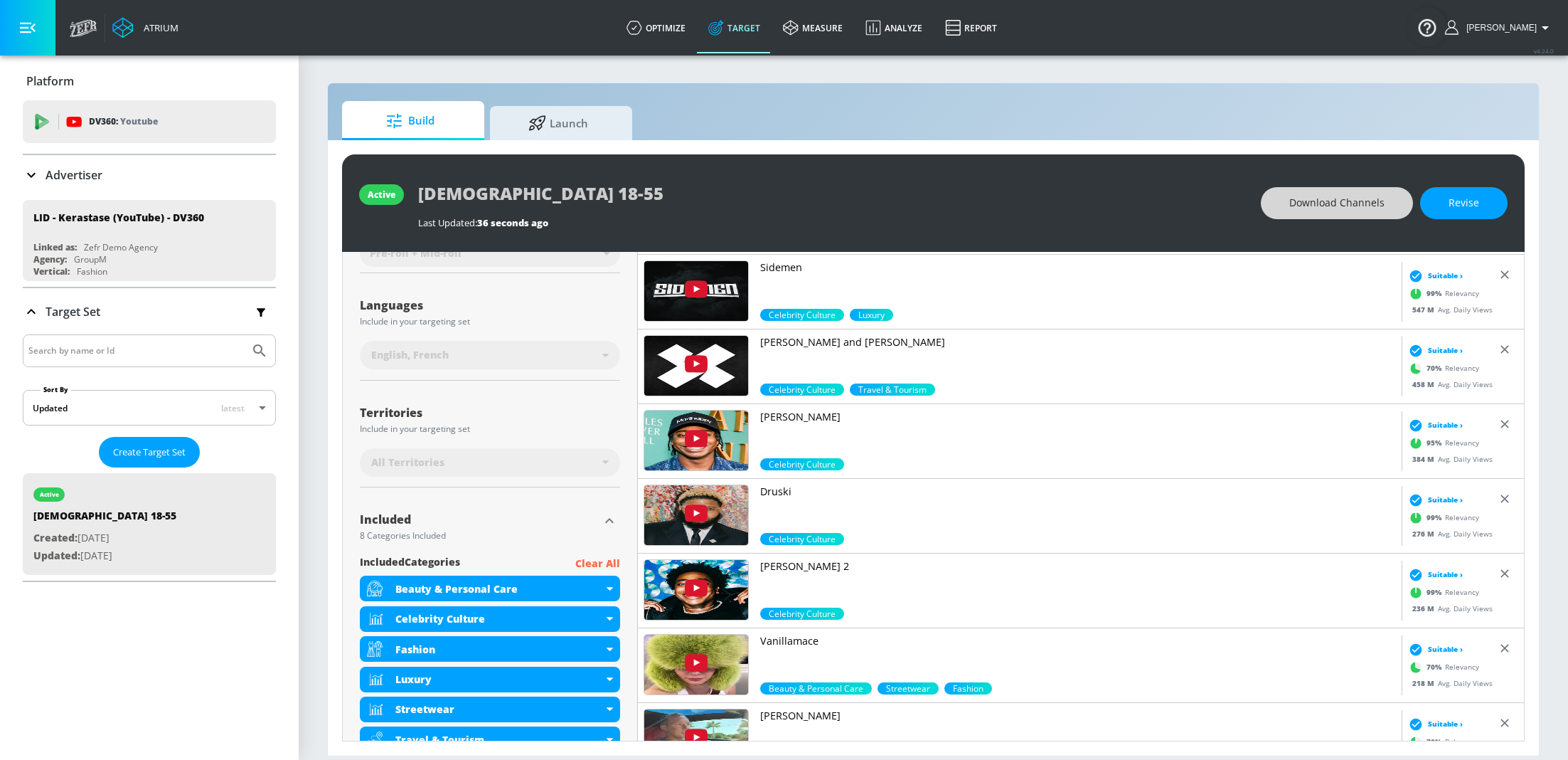
scroll to position [399, 0]
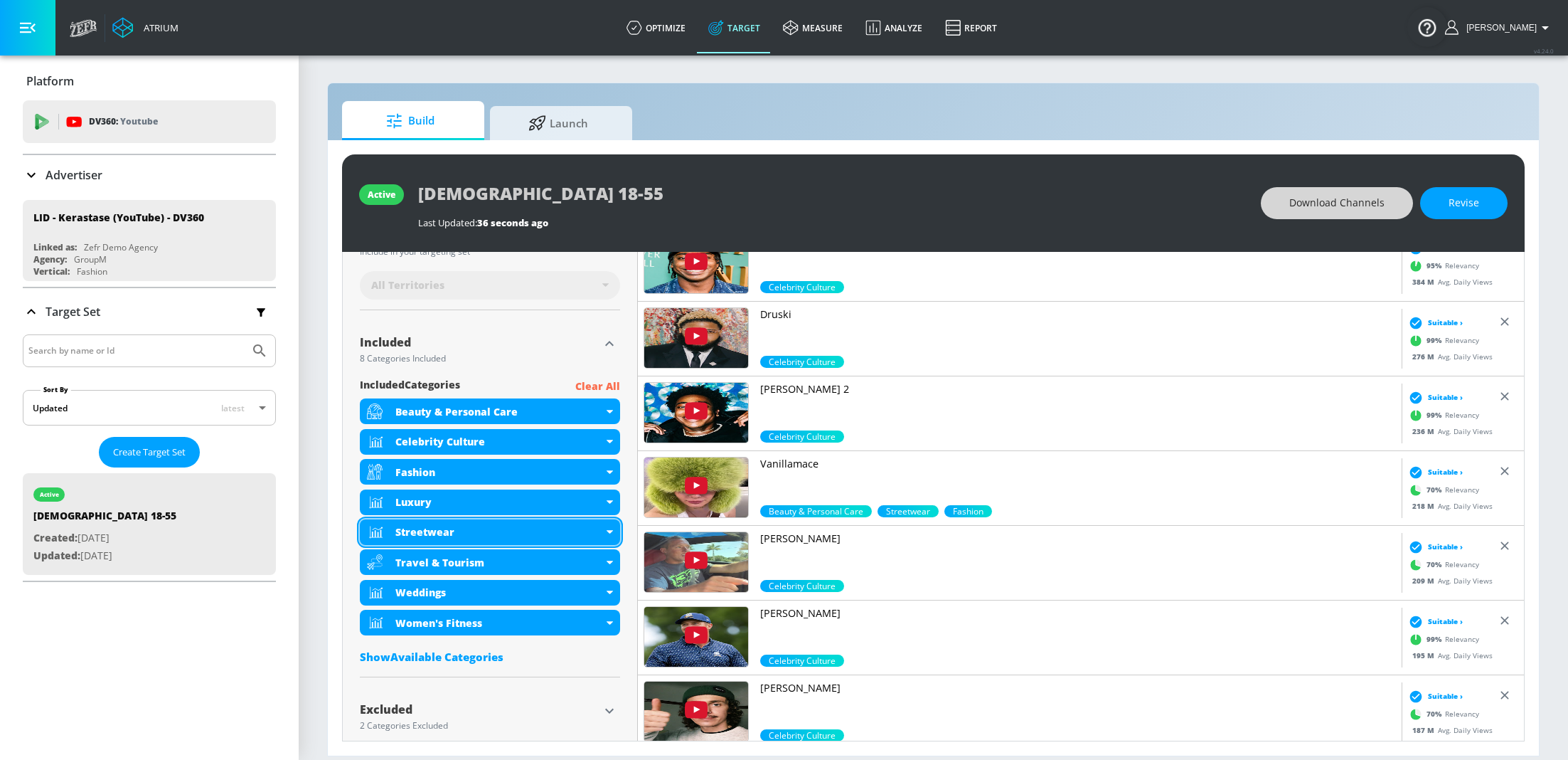
click at [609, 530] on icon at bounding box center [610, 532] width 6 height 4
click at [1461, 207] on span "Revise" at bounding box center [1464, 203] width 30 height 18
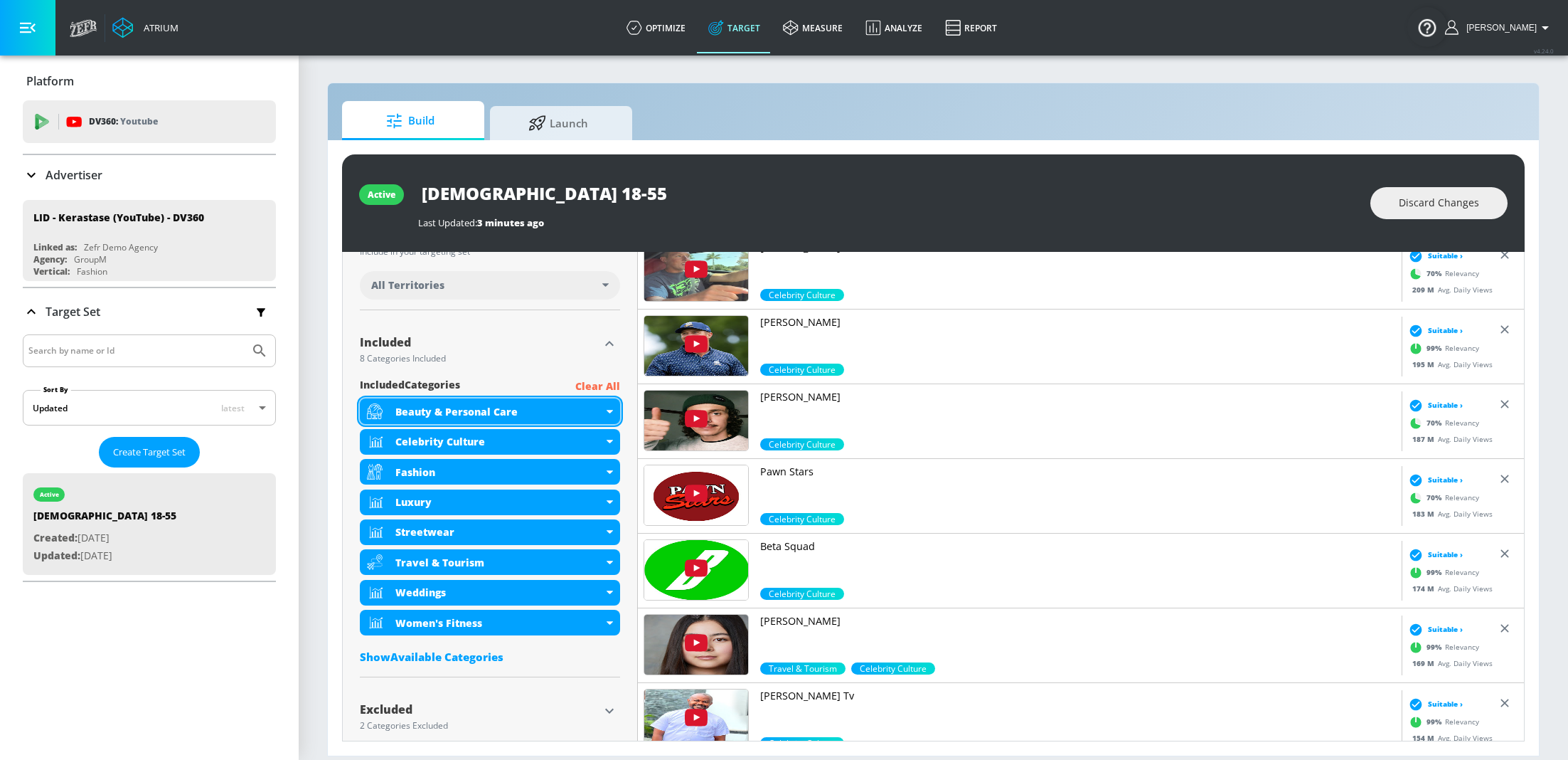
click at [612, 407] on div "Beauty & Personal Care" at bounding box center [490, 411] width 260 height 26
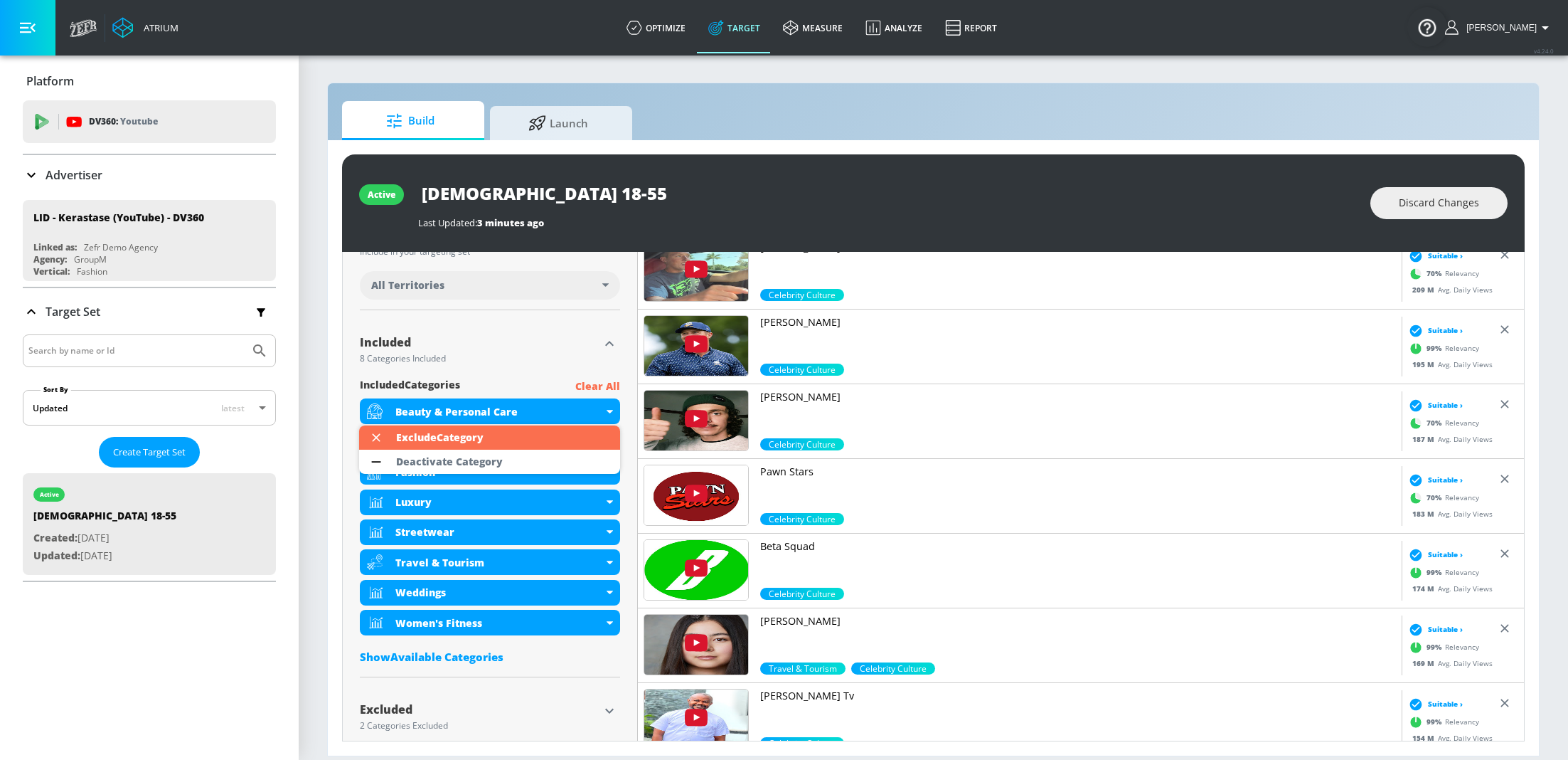
click at [492, 336] on div at bounding box center [784, 380] width 1568 height 760
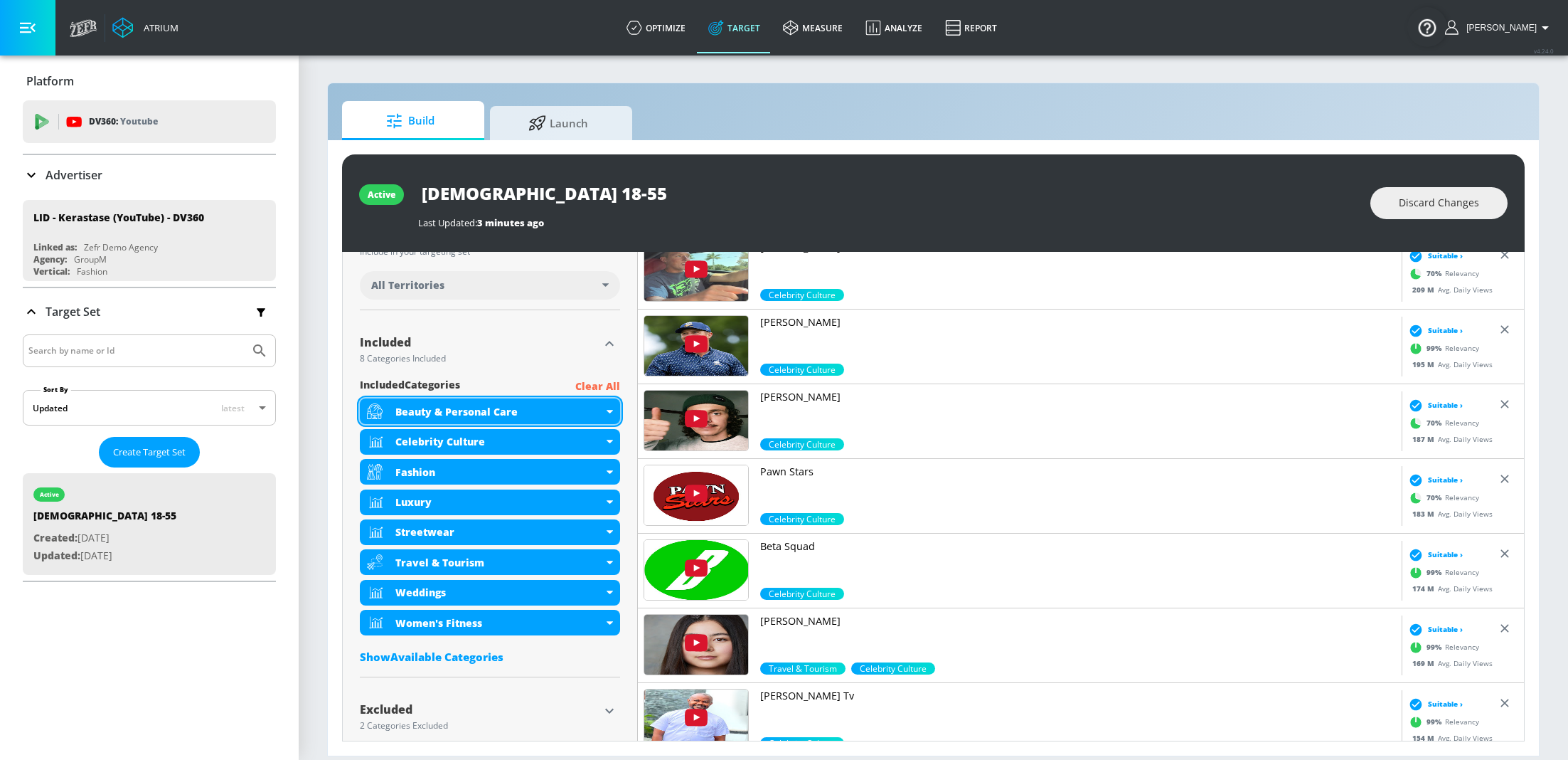
click at [612, 413] on div "Beauty & Personal Care" at bounding box center [490, 411] width 260 height 26
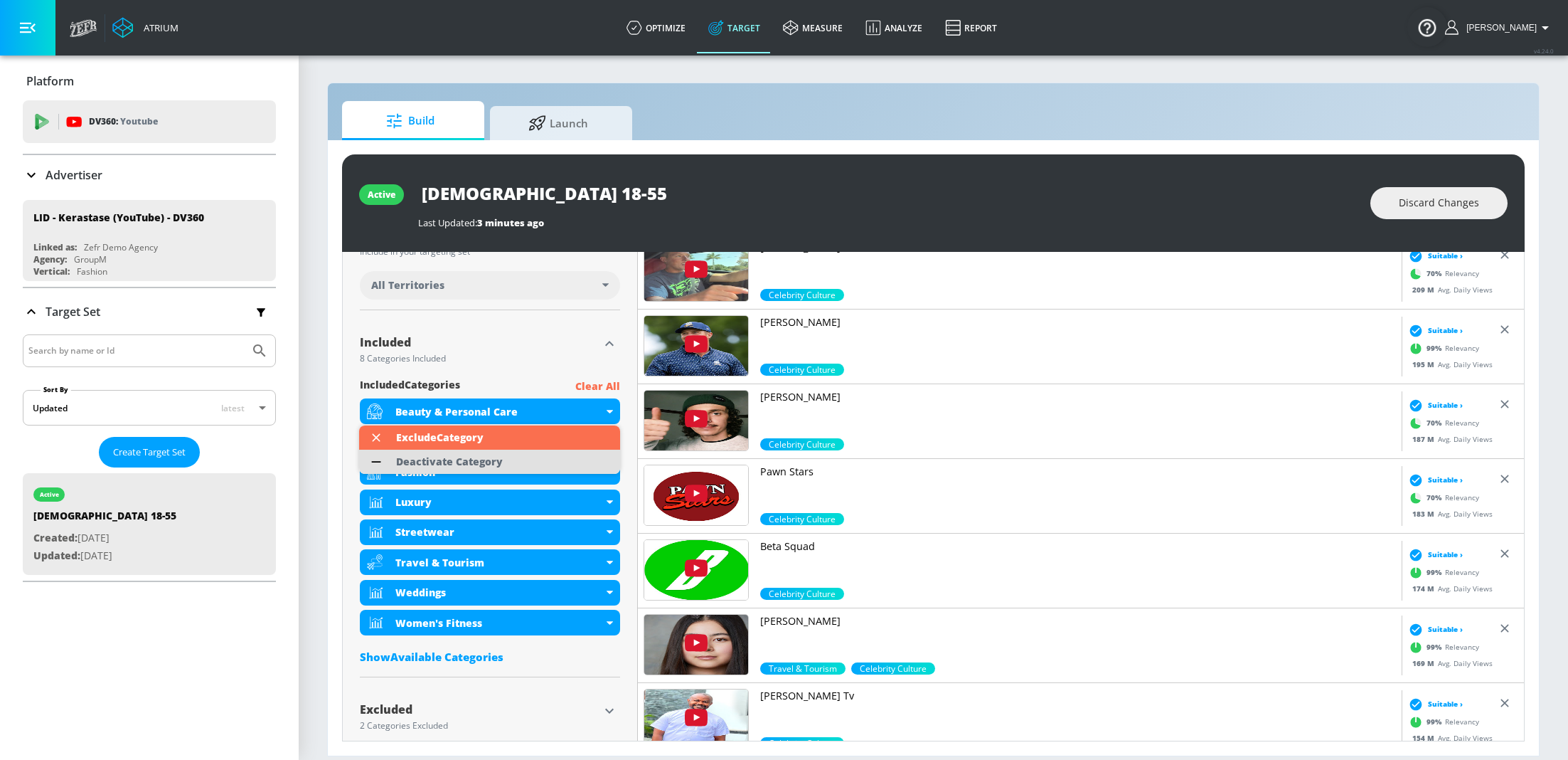
click at [448, 458] on div "Deactivate Category" at bounding box center [449, 462] width 106 height 10
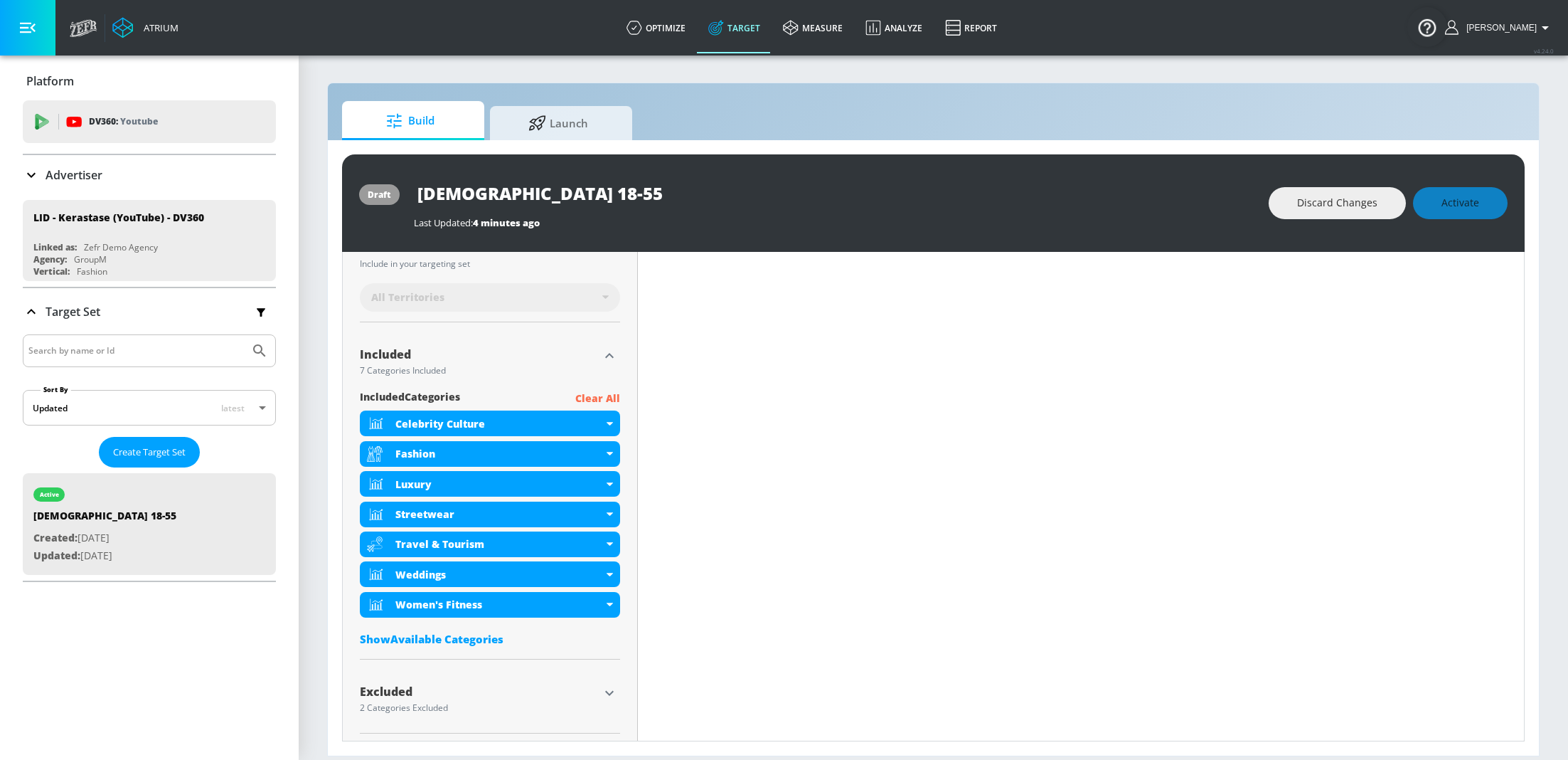
scroll to position [402, 0]
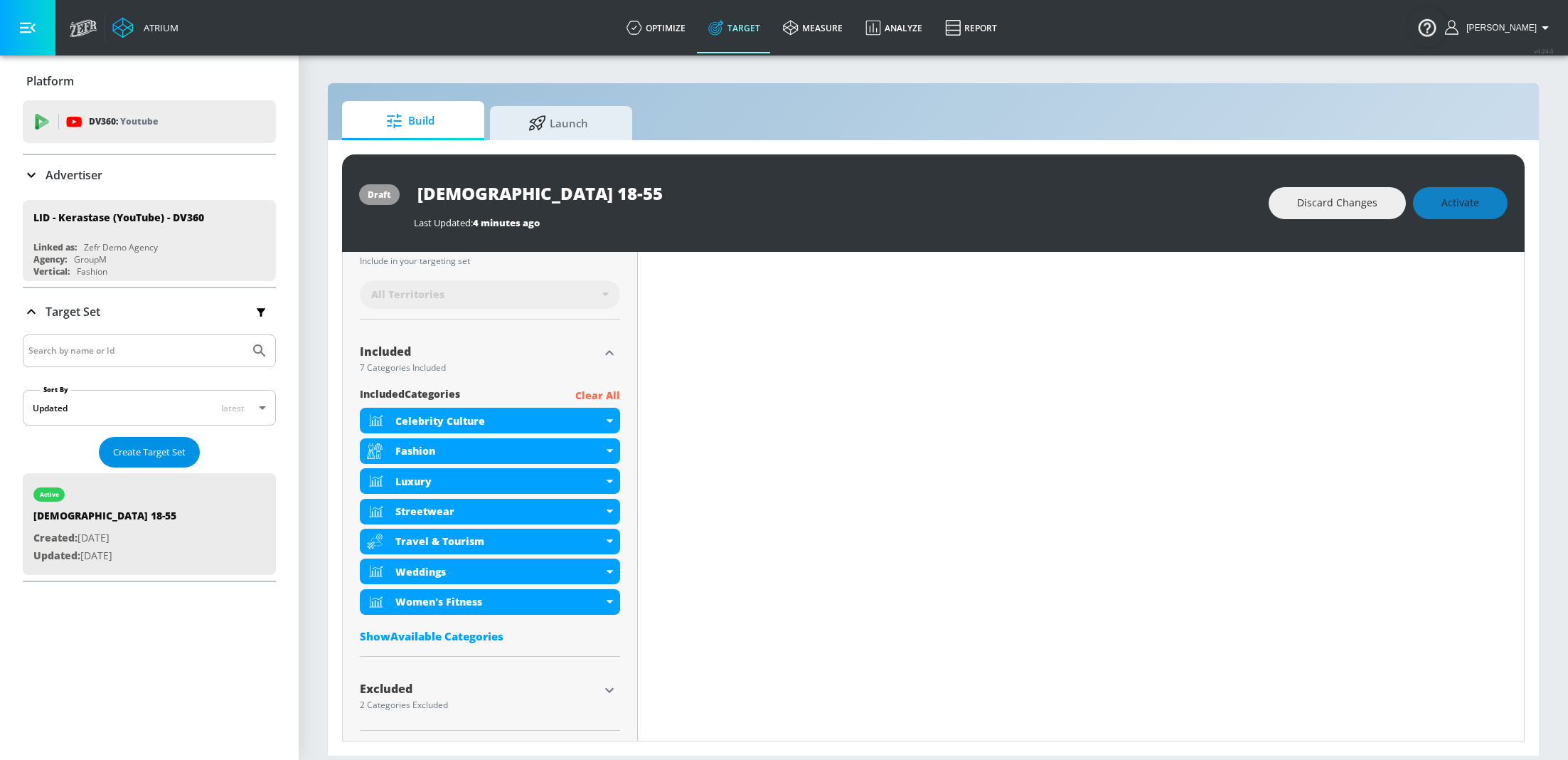
click at [168, 445] on span "Create Target Set" at bounding box center [149, 451] width 72 height 16
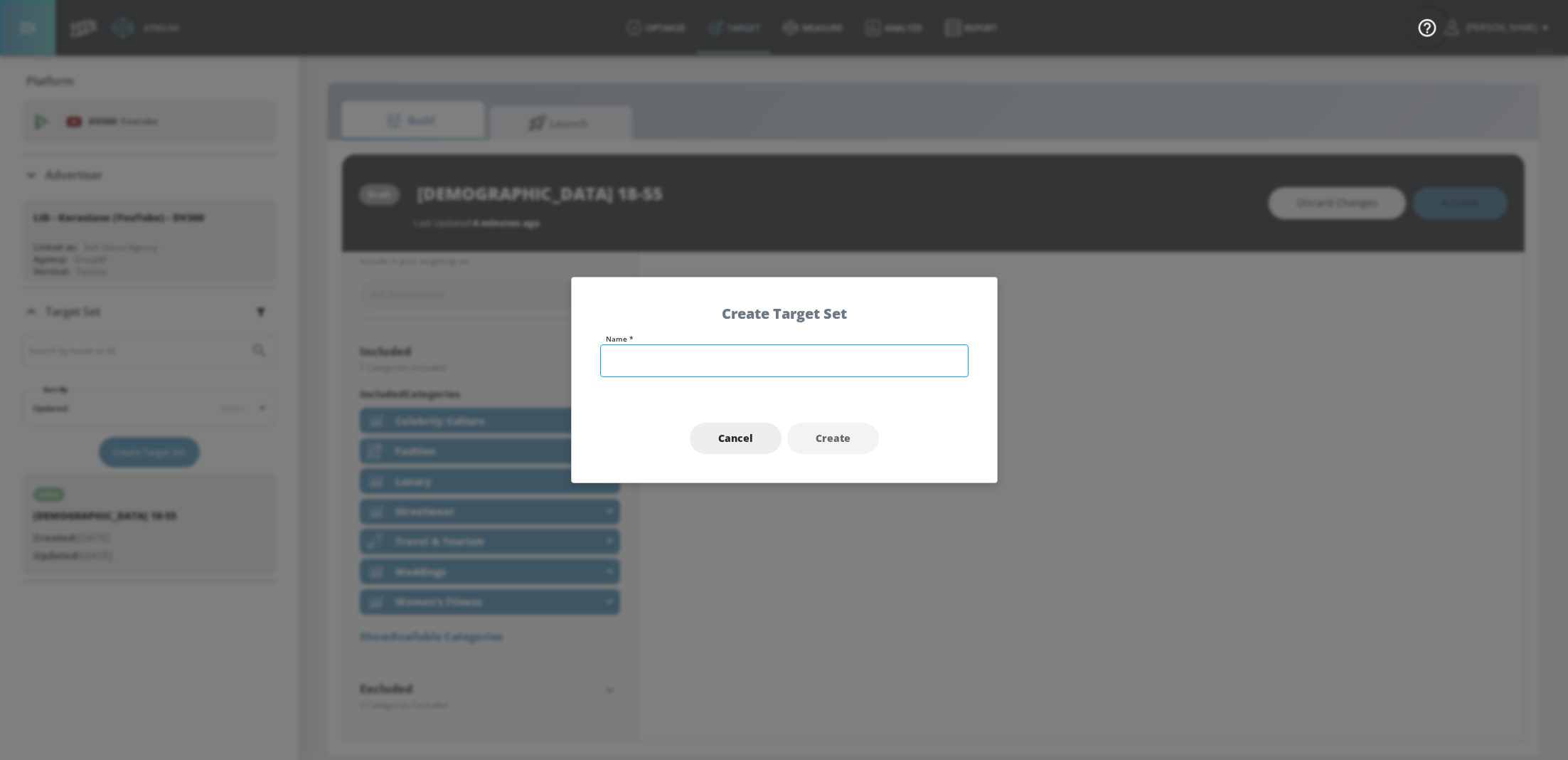
click at [645, 364] on input "text" at bounding box center [785, 361] width 368 height 33
type input "Beauty Heavy up"
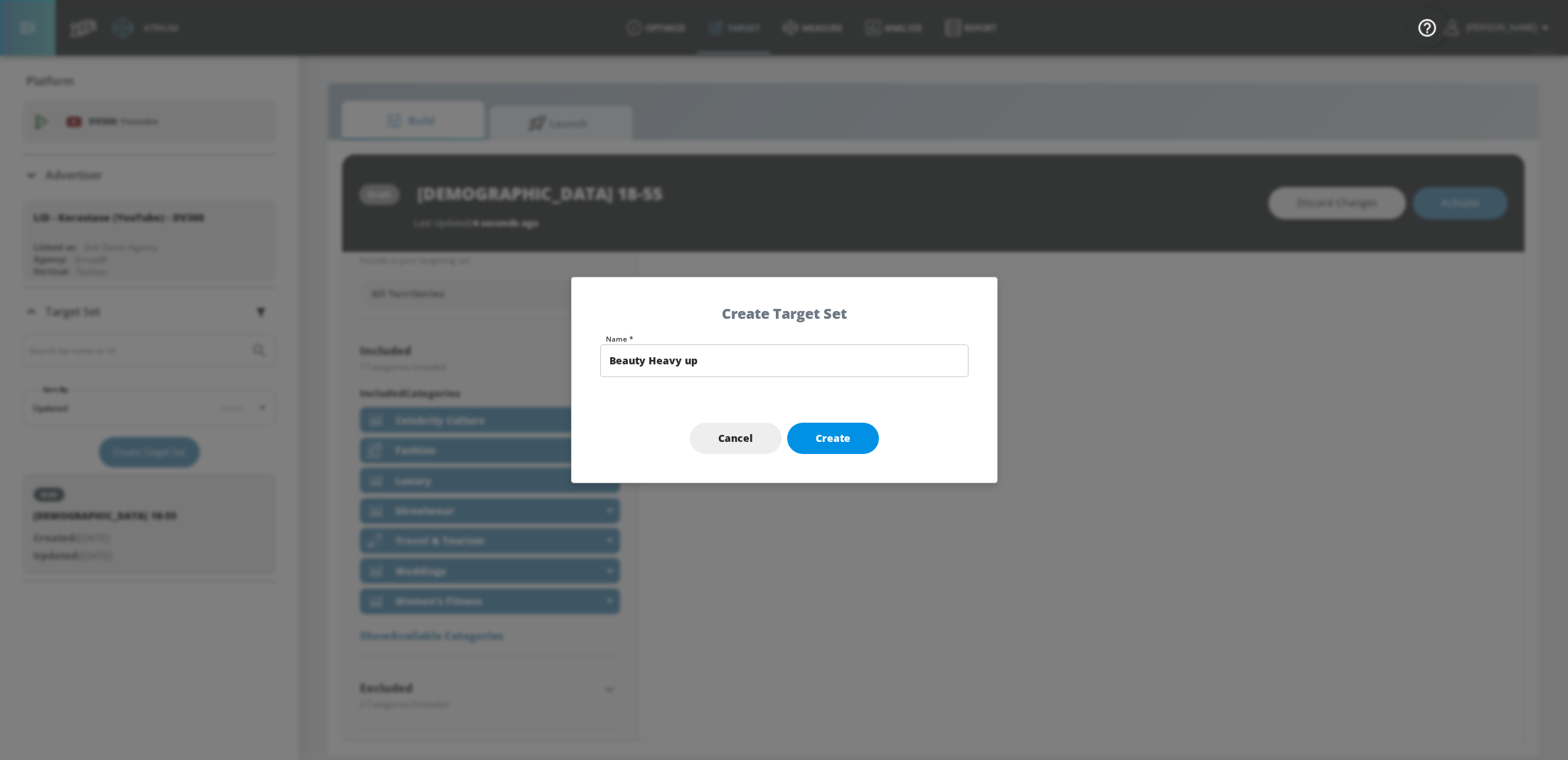
click at [828, 442] on span "Create" at bounding box center [833, 438] width 35 height 18
type input "Beauty Heavy up"
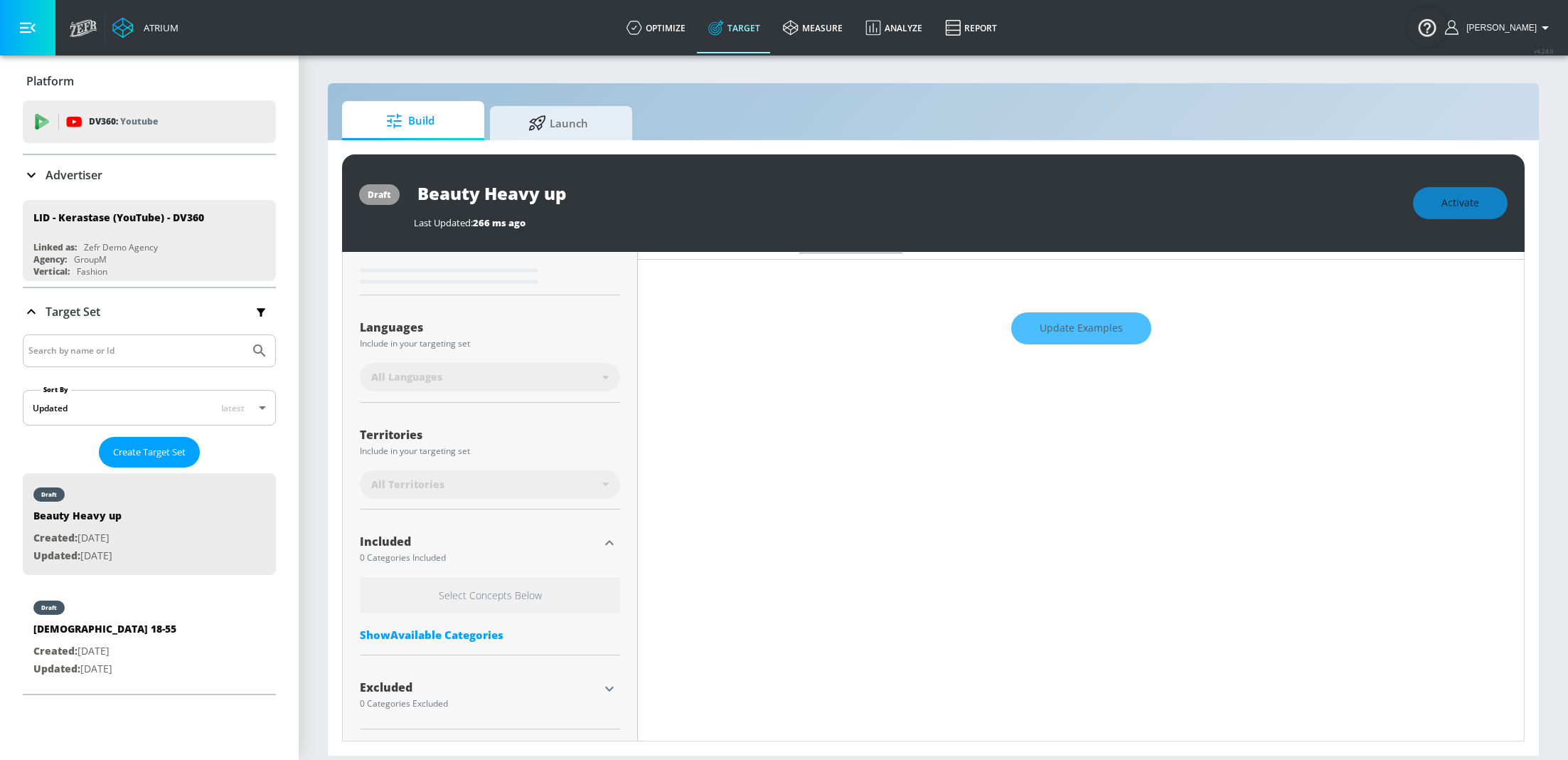
scroll to position [215, 0]
type input "0.3"
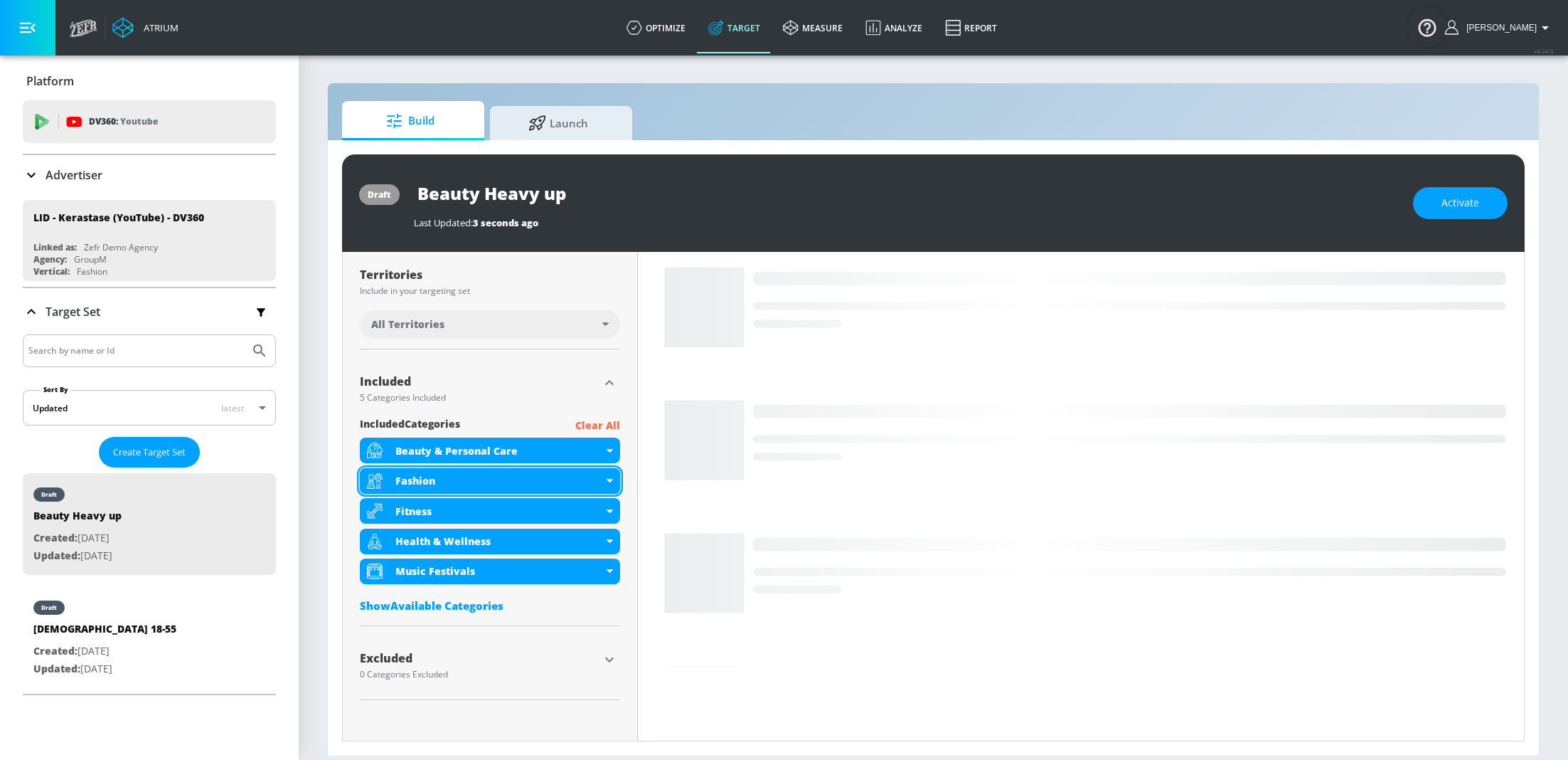
click at [612, 475] on div "Fashion" at bounding box center [490, 480] width 260 height 26
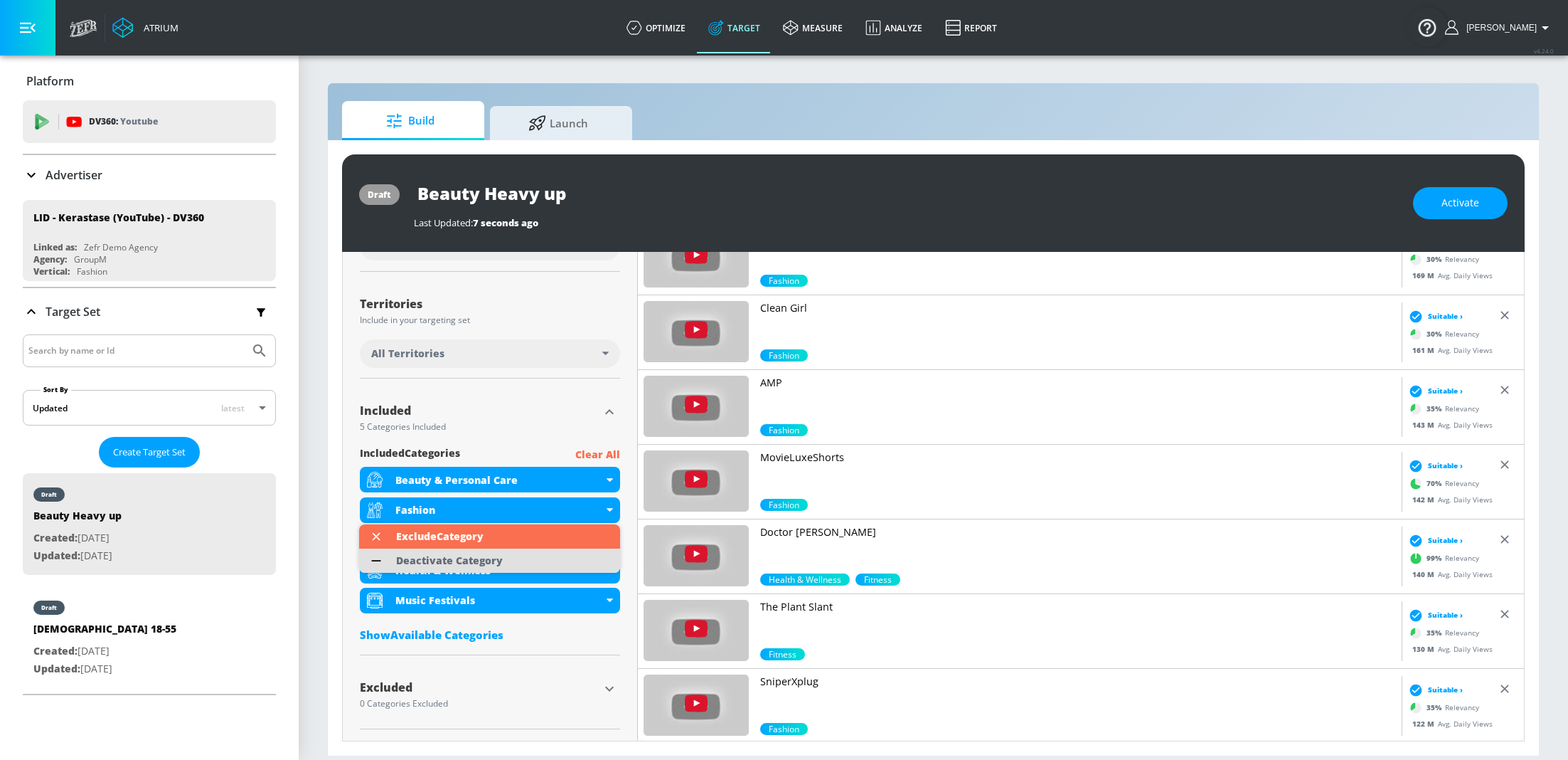
scroll to position [330, 0]
click at [491, 529] on ul "Exclude Category Deactivate Category" at bounding box center [490, 549] width 261 height 48
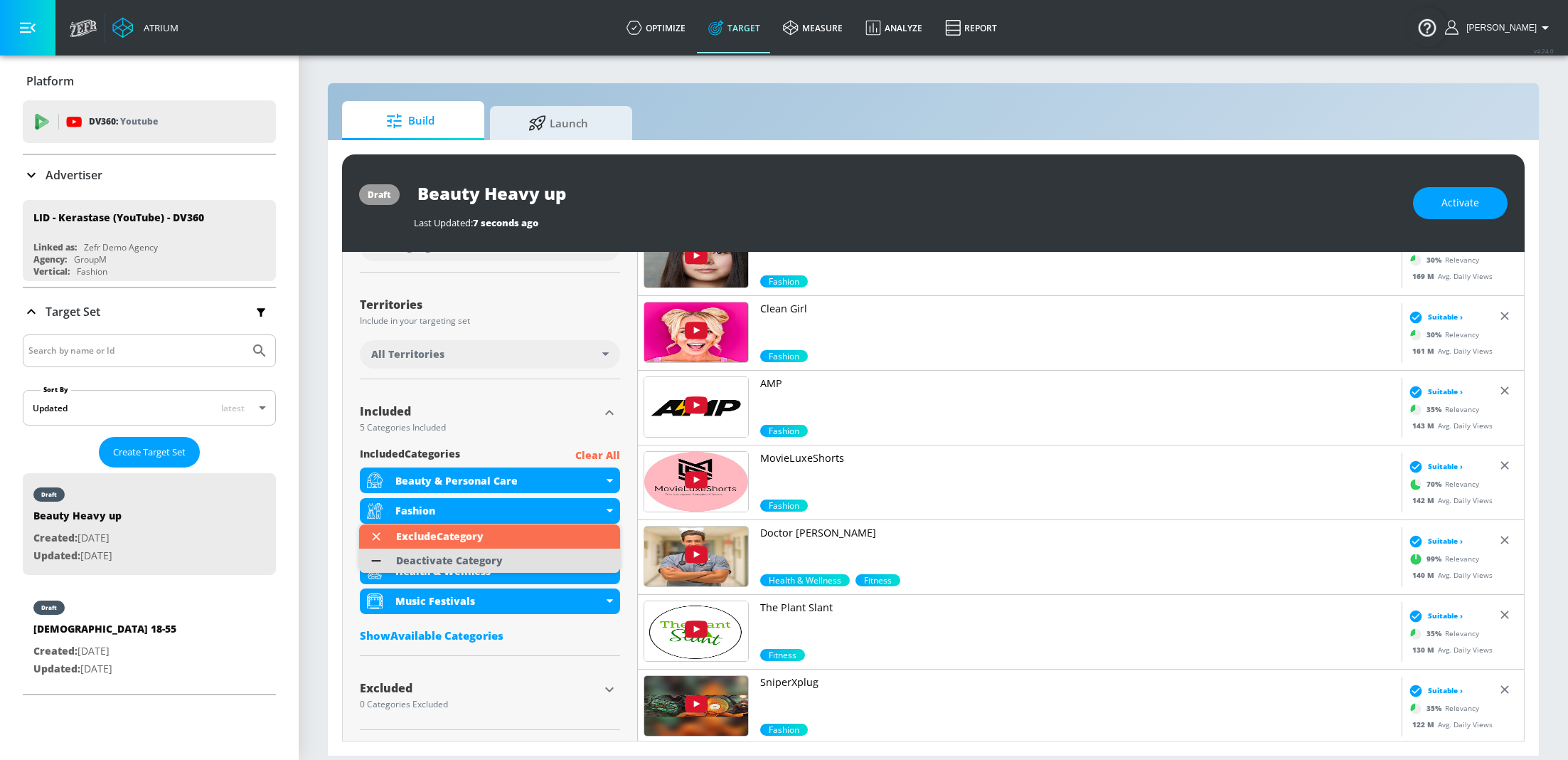
click at [498, 559] on div "Deactivate Category" at bounding box center [449, 560] width 106 height 10
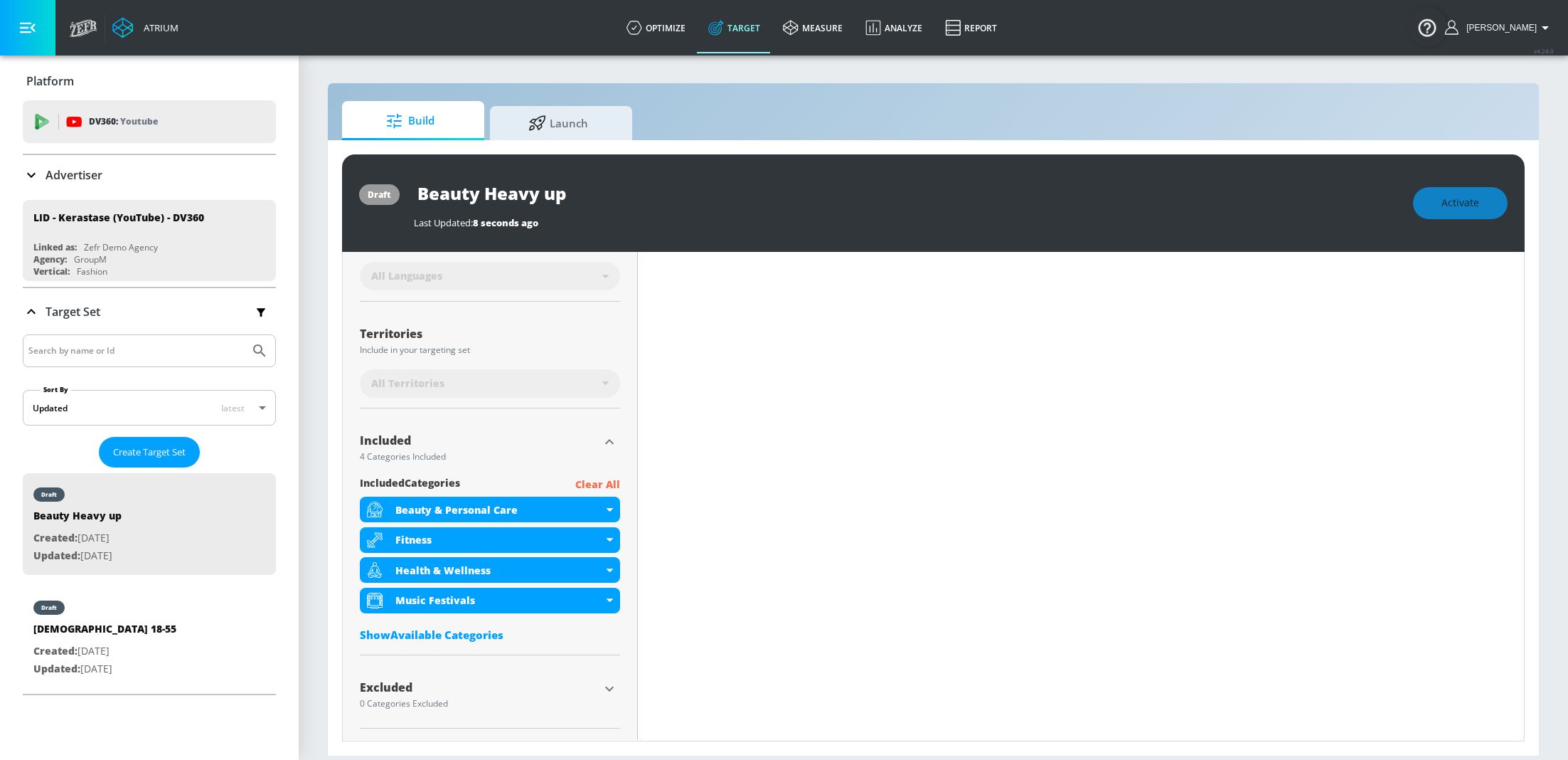
scroll to position [312, 0]
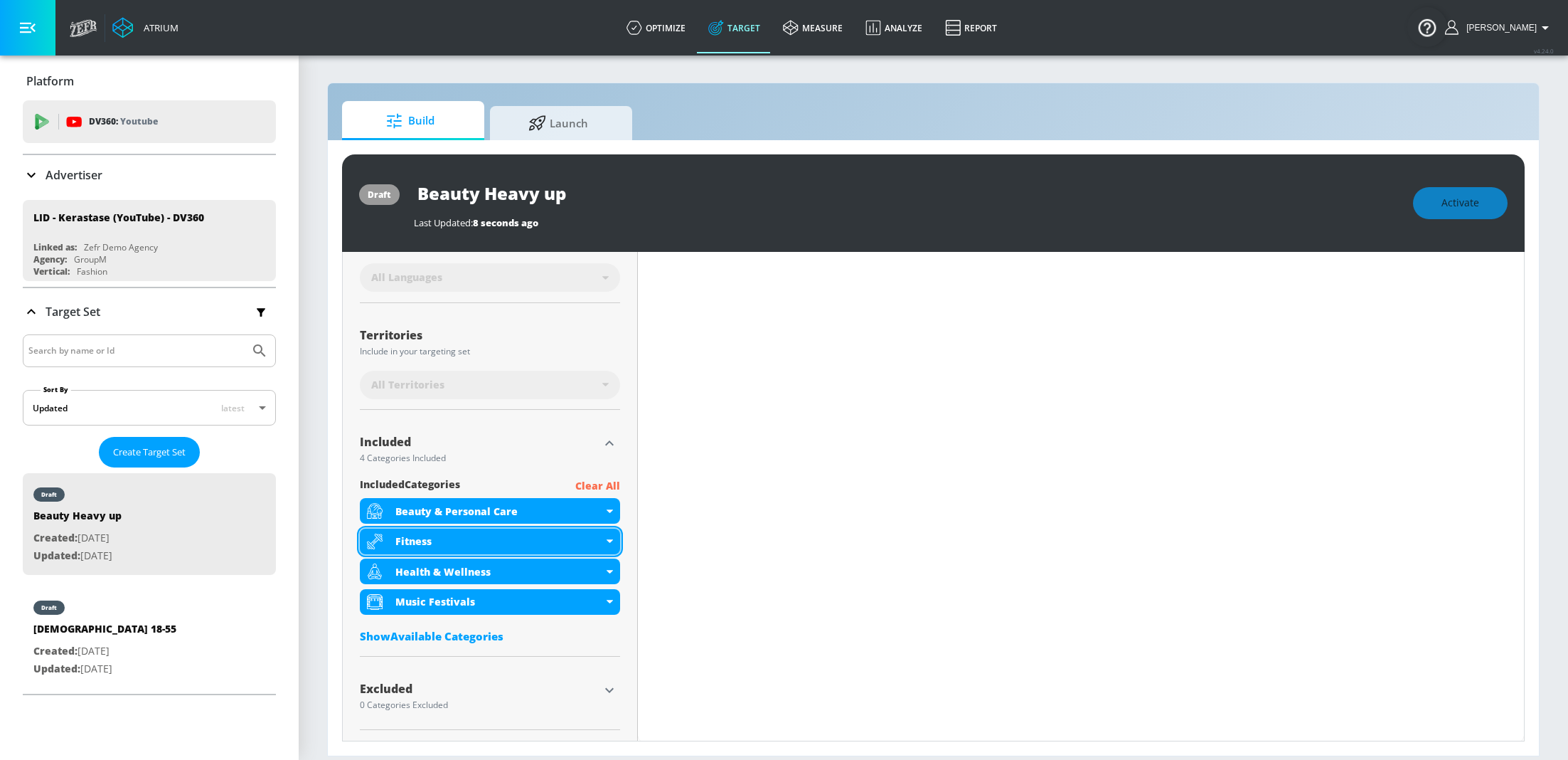
click at [610, 540] on icon at bounding box center [610, 541] width 6 height 4
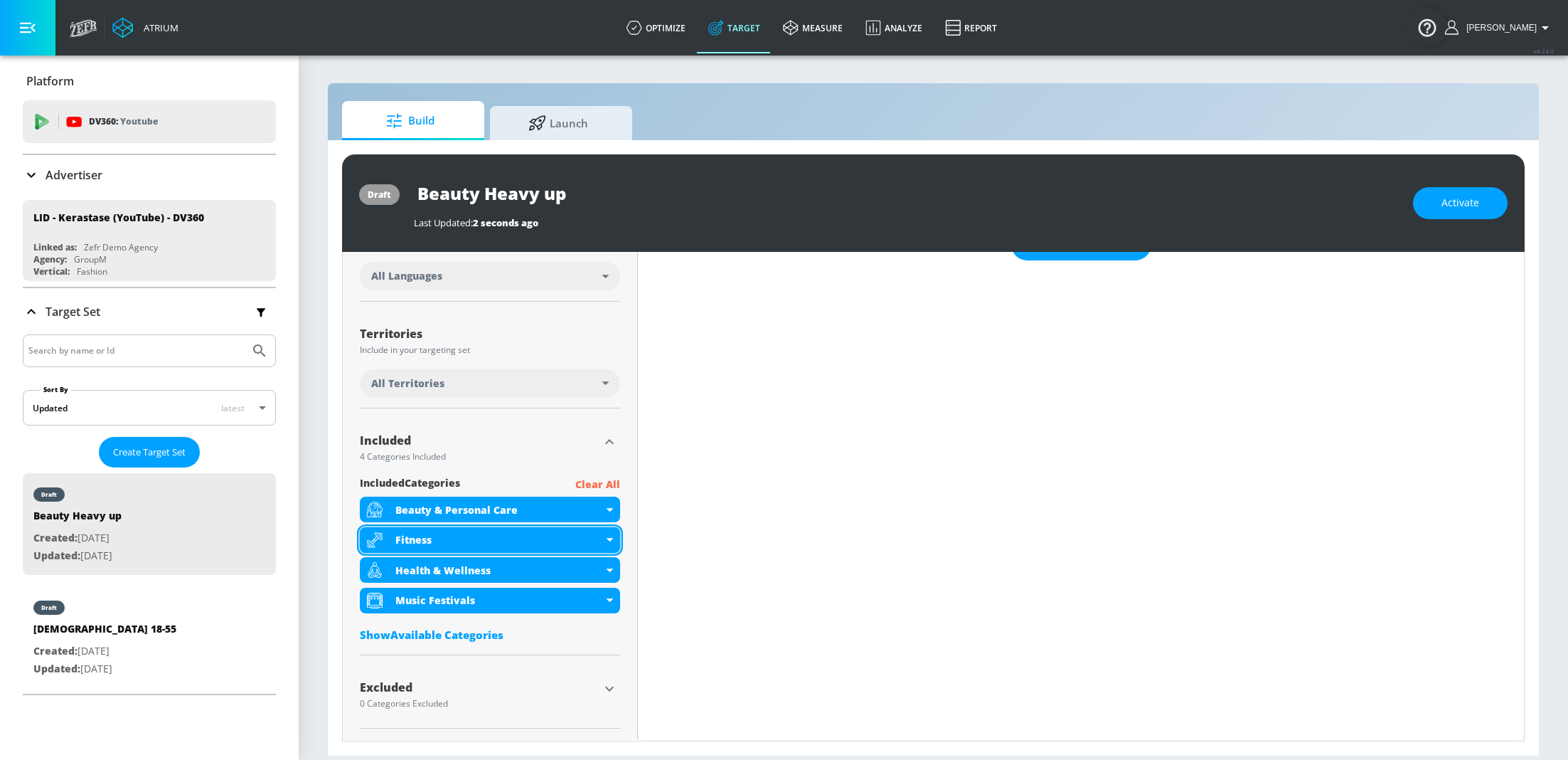
scroll to position [300, 0]
click at [610, 540] on icon at bounding box center [610, 540] width 6 height 4
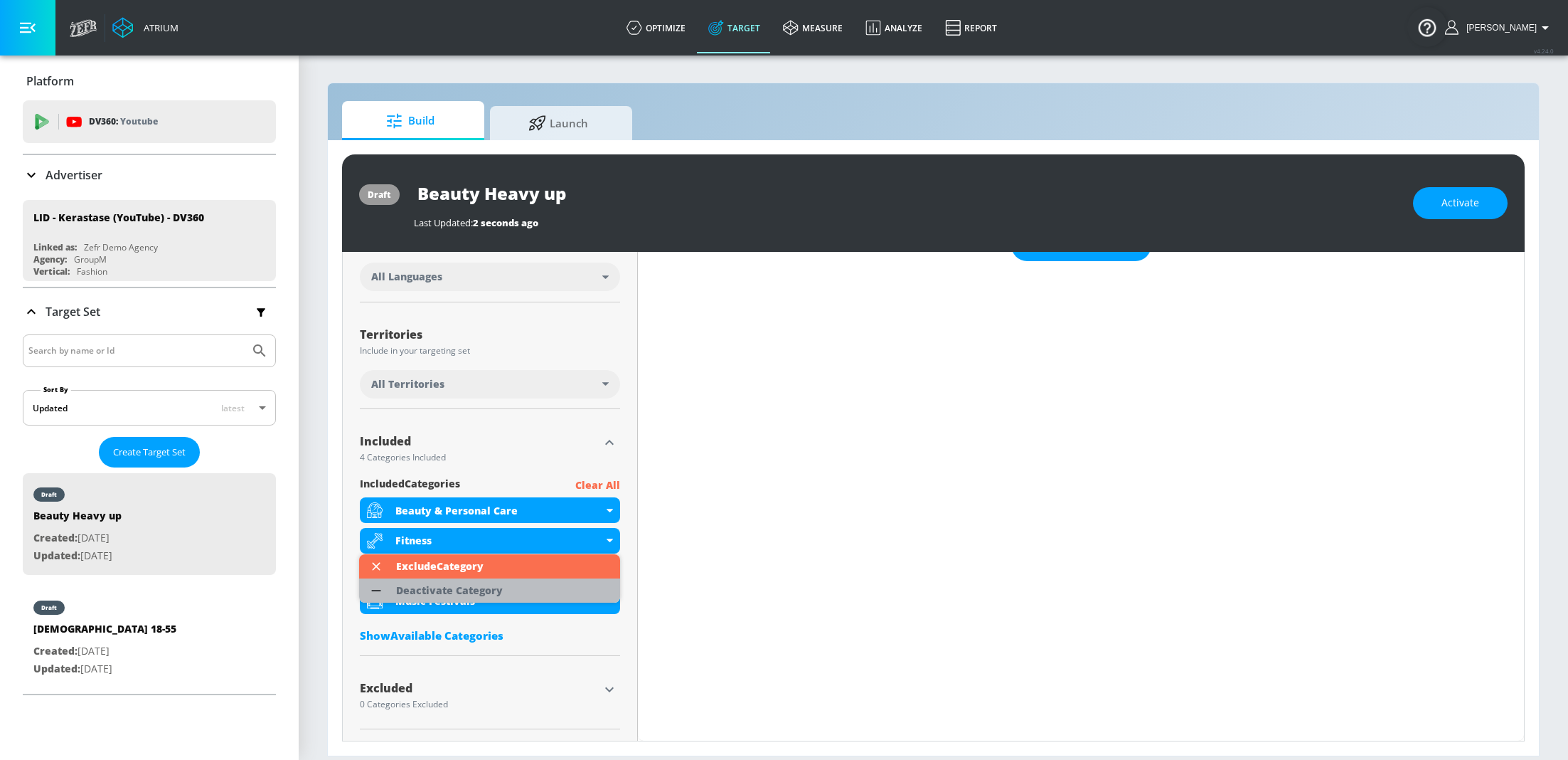
click at [503, 587] on div "Deactivate Category" at bounding box center [450, 590] width 121 height 24
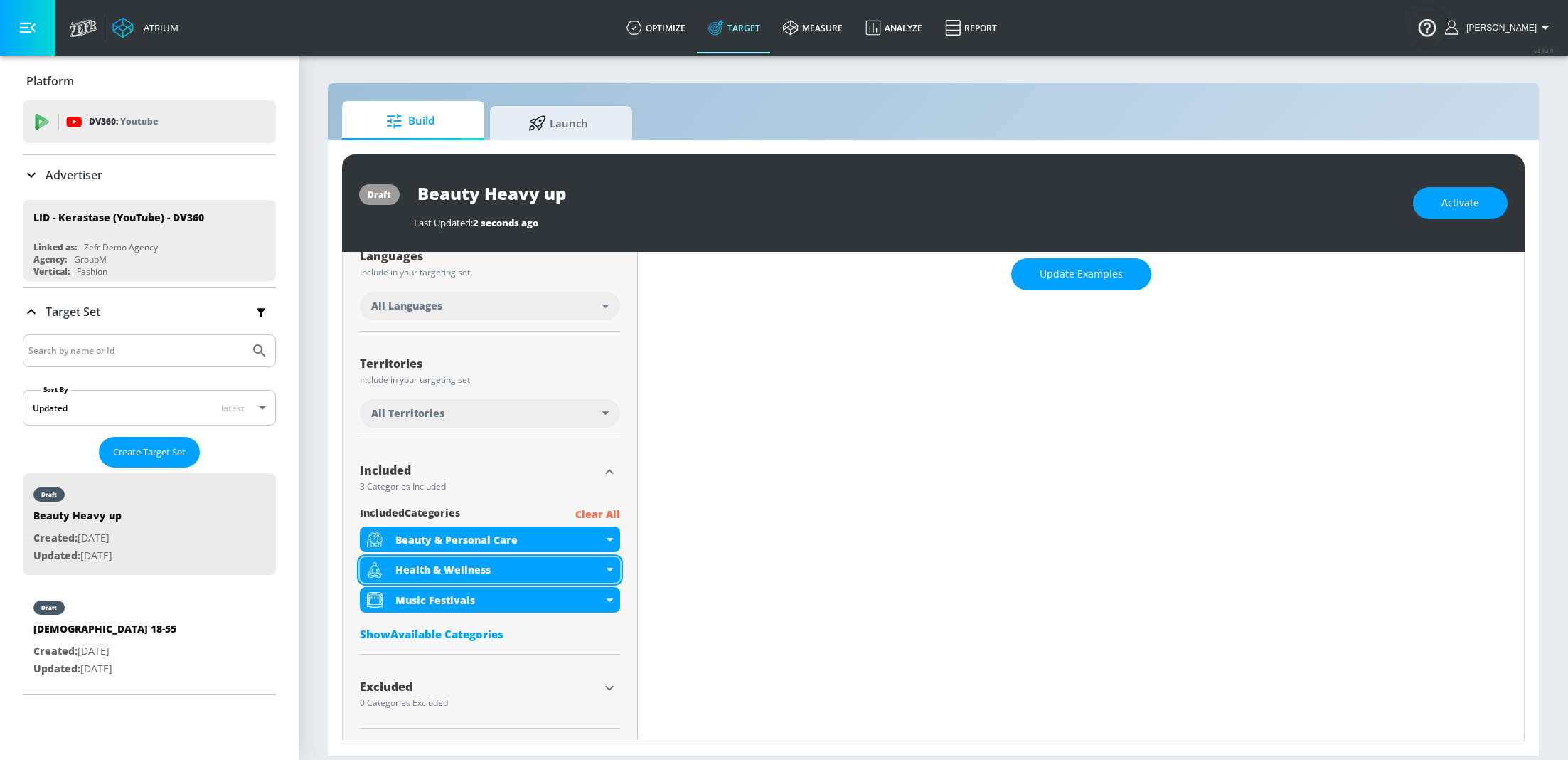
scroll to position [270, 0]
click at [612, 569] on icon at bounding box center [610, 570] width 6 height 4
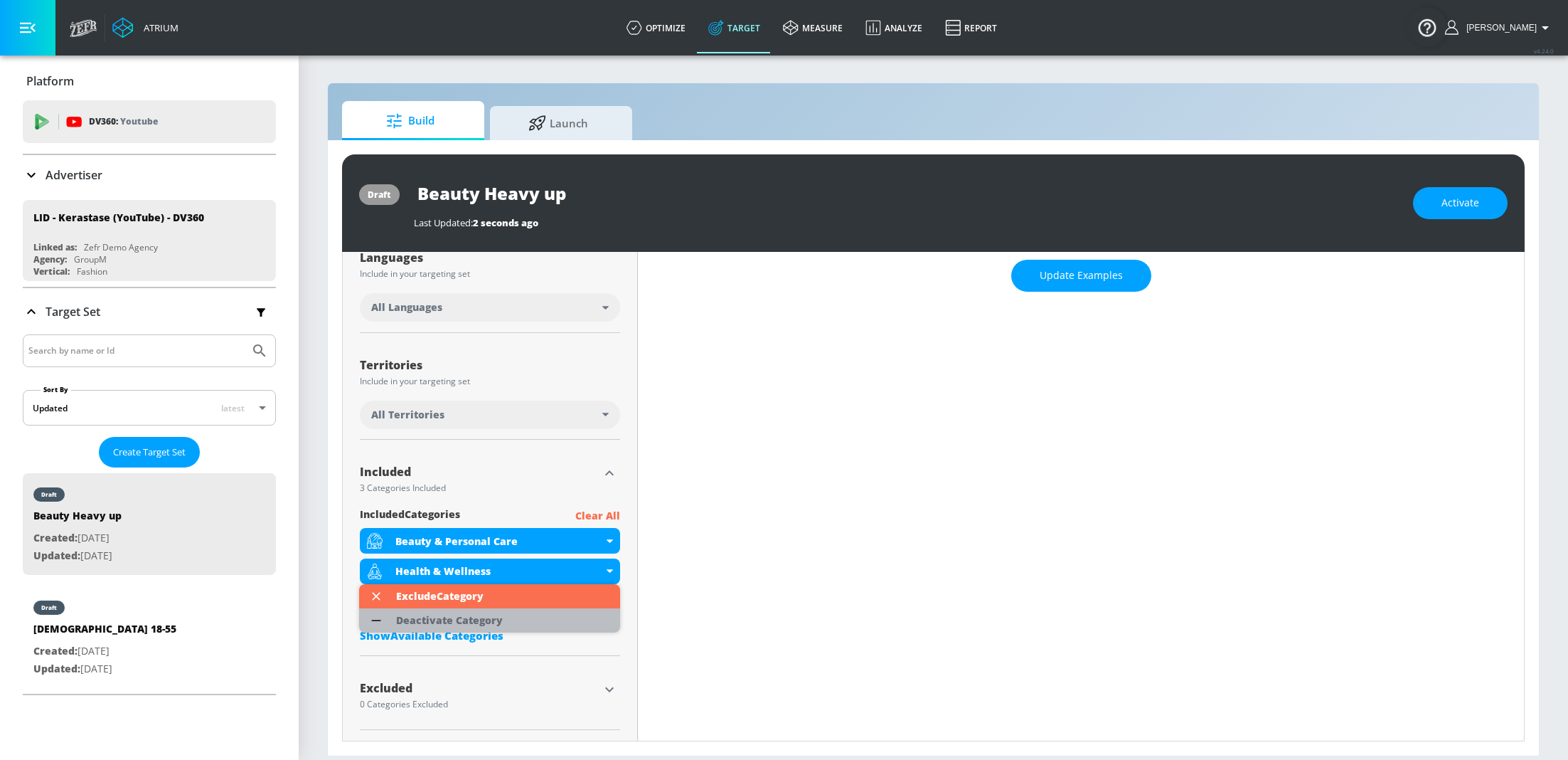
click at [523, 612] on li "Deactivate Category" at bounding box center [490, 620] width 261 height 24
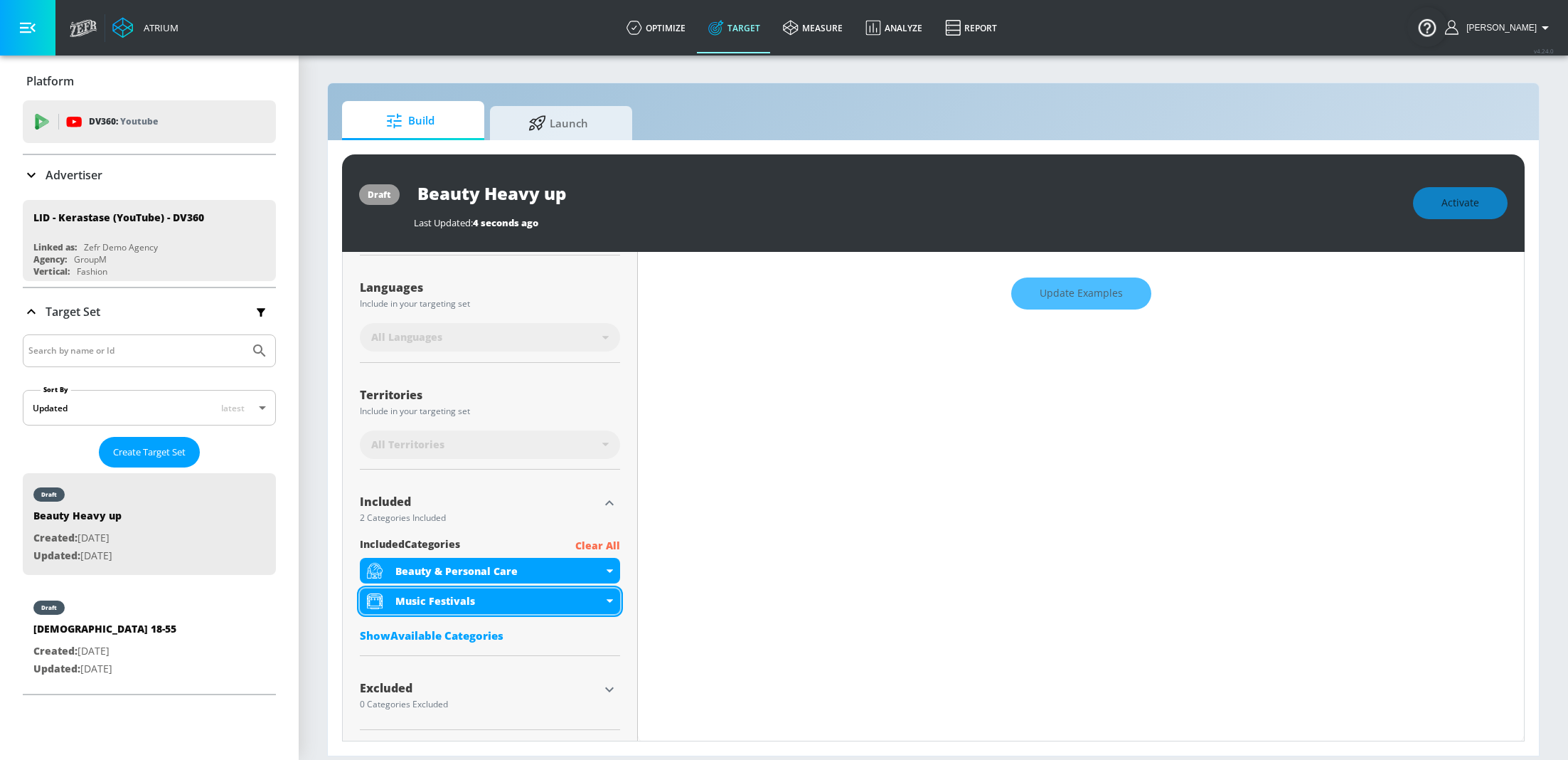
click at [603, 596] on div "Music Festivals" at bounding box center [490, 601] width 260 height 26
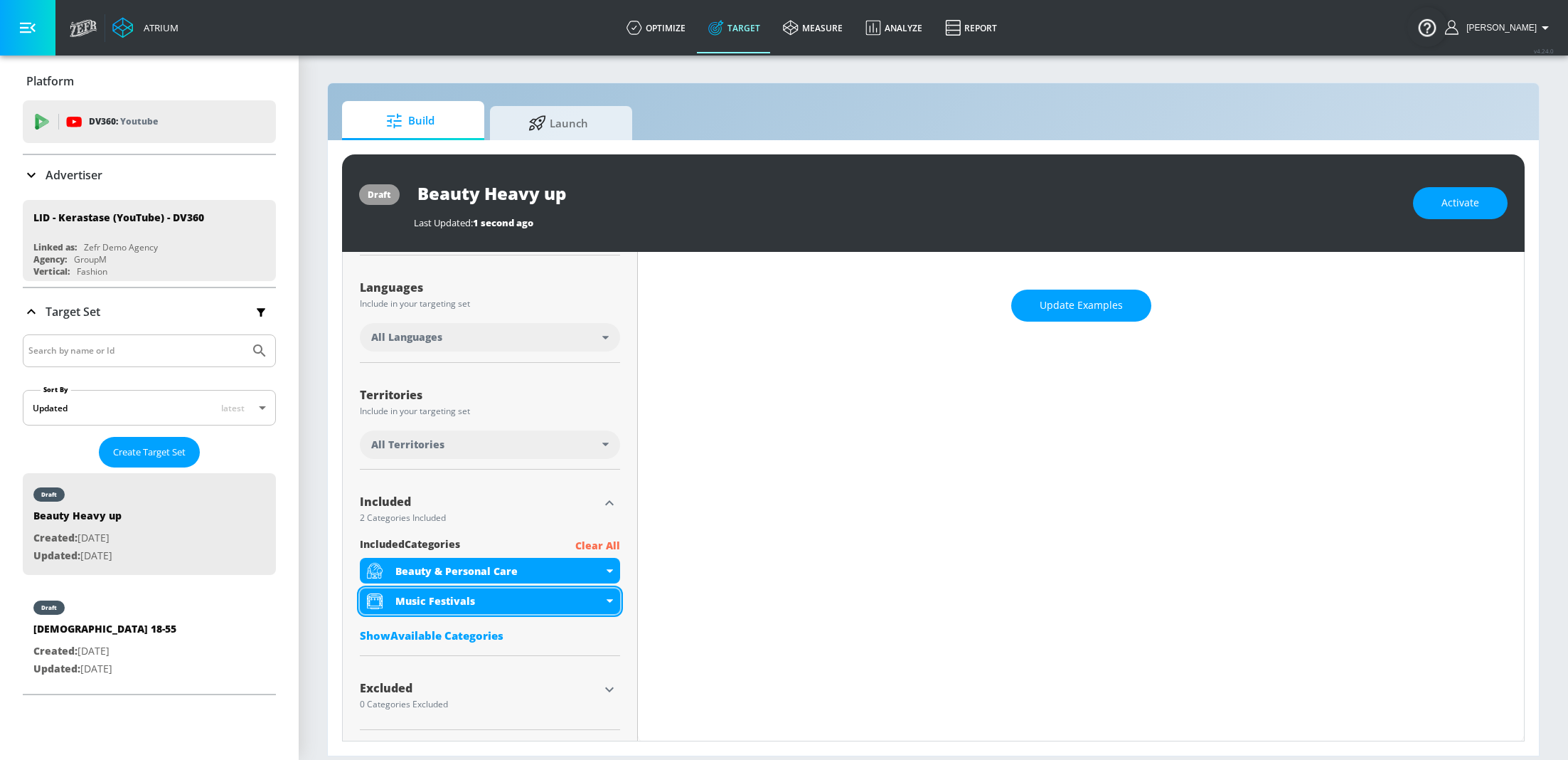
click at [610, 598] on div "Music Festivals" at bounding box center [490, 601] width 260 height 26
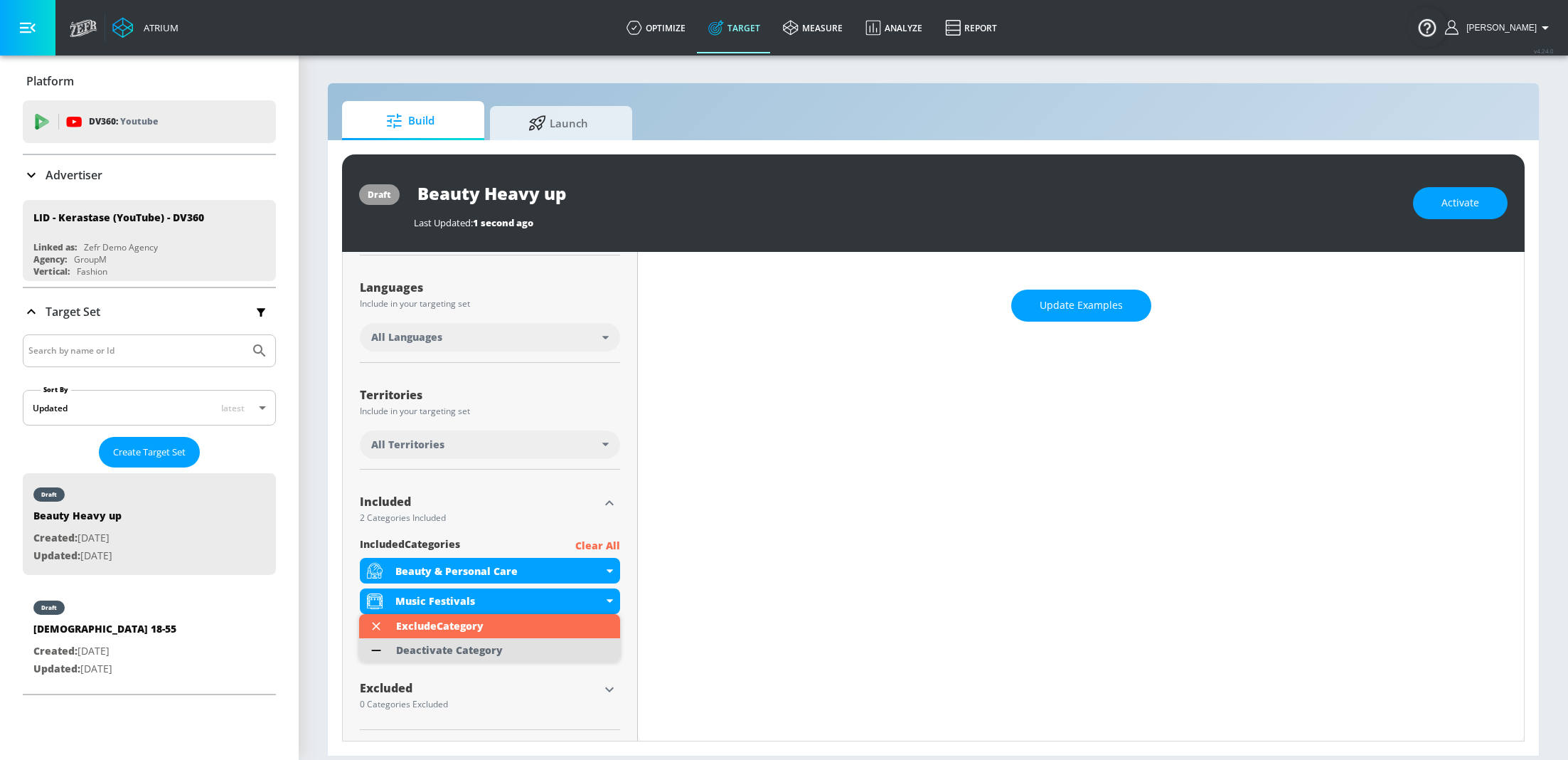
click at [512, 647] on li "Deactivate Category" at bounding box center [490, 650] width 261 height 24
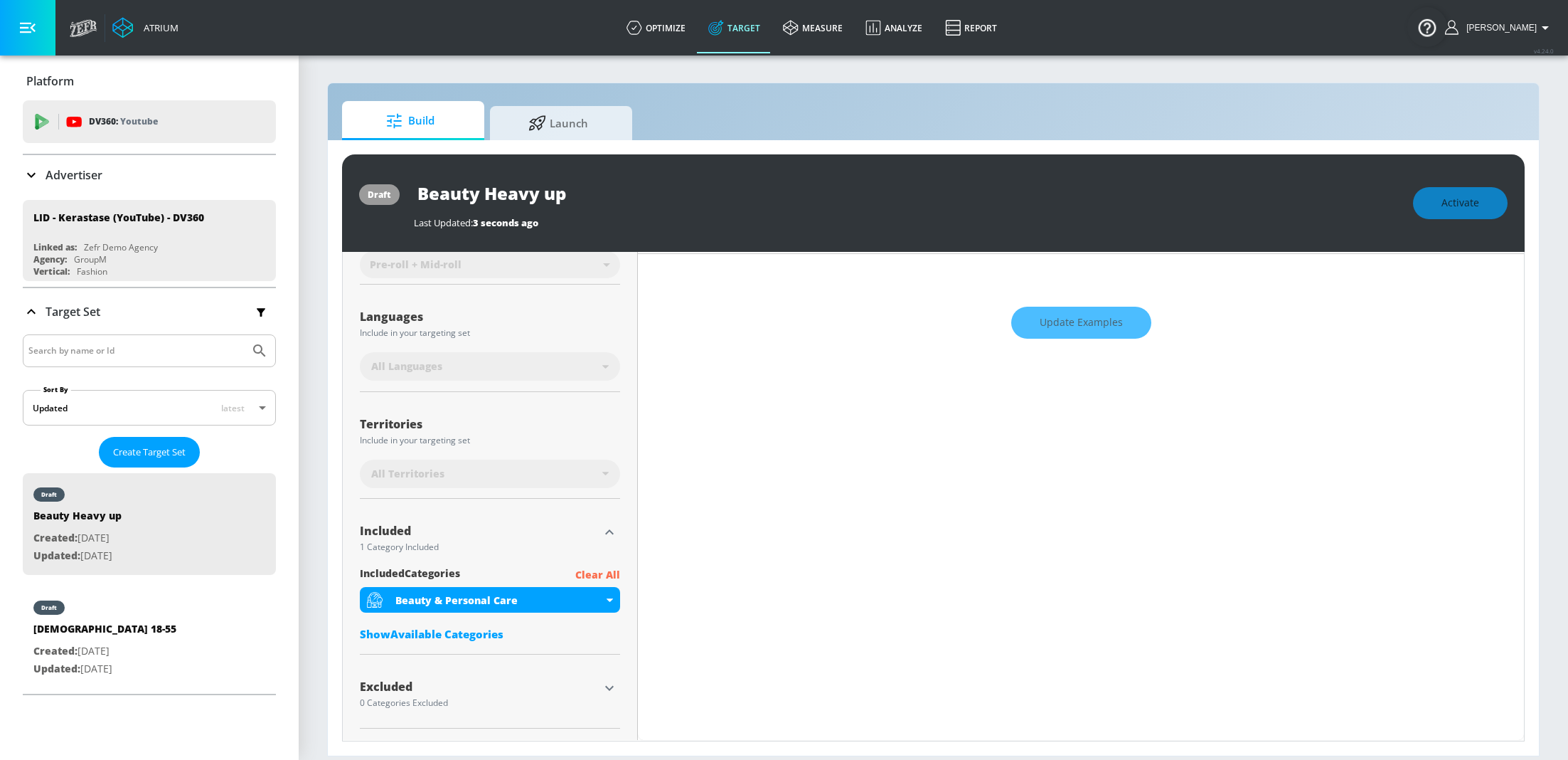
scroll to position [221, 0]
click at [1096, 324] on div "Update Examples" at bounding box center [1081, 323] width 887 height 50
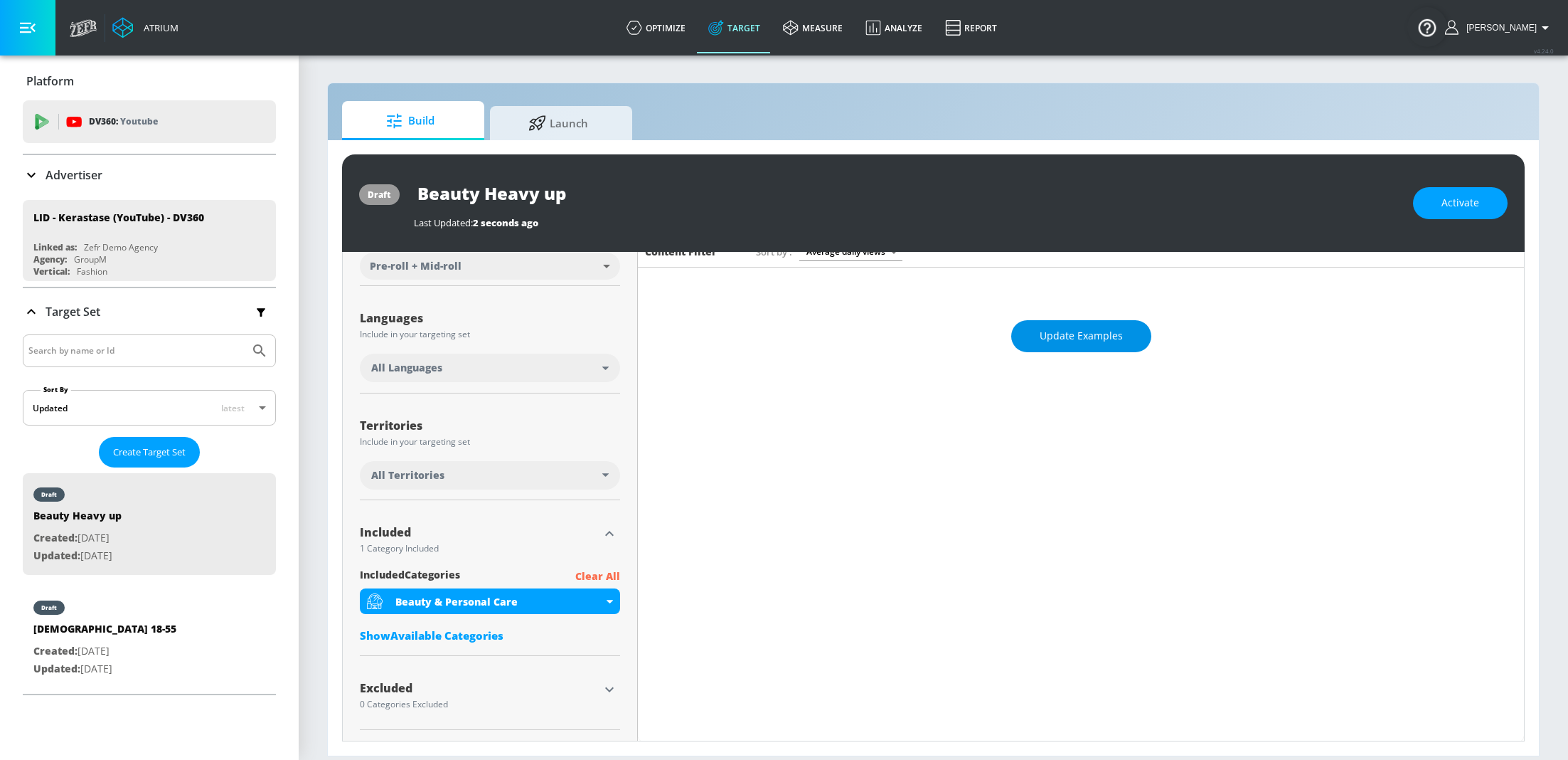
click at [1086, 324] on button "Update Examples" at bounding box center [1082, 336] width 140 height 32
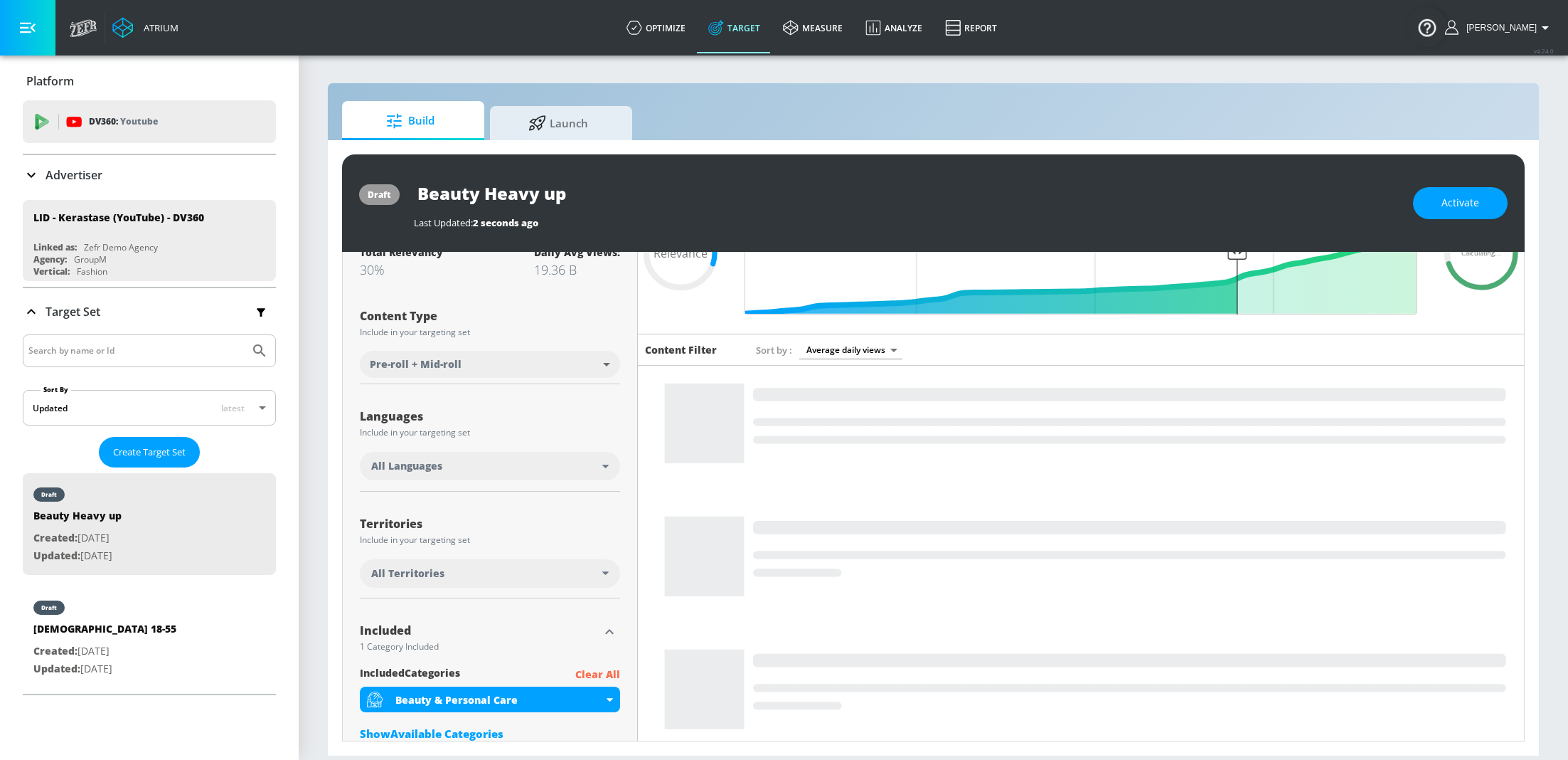
scroll to position [51, 0]
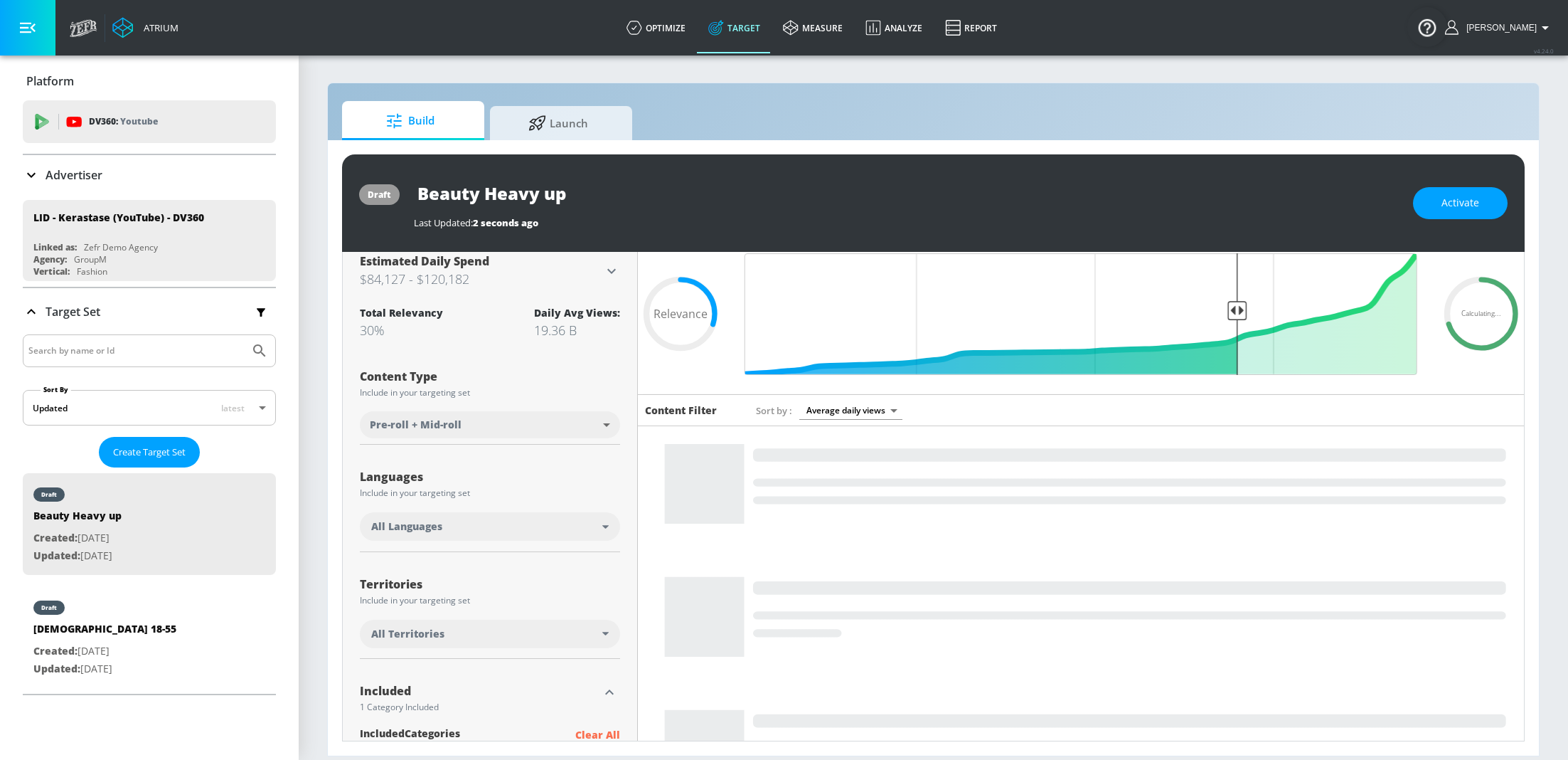
click at [605, 523] on div "All Languages" at bounding box center [490, 526] width 260 height 29
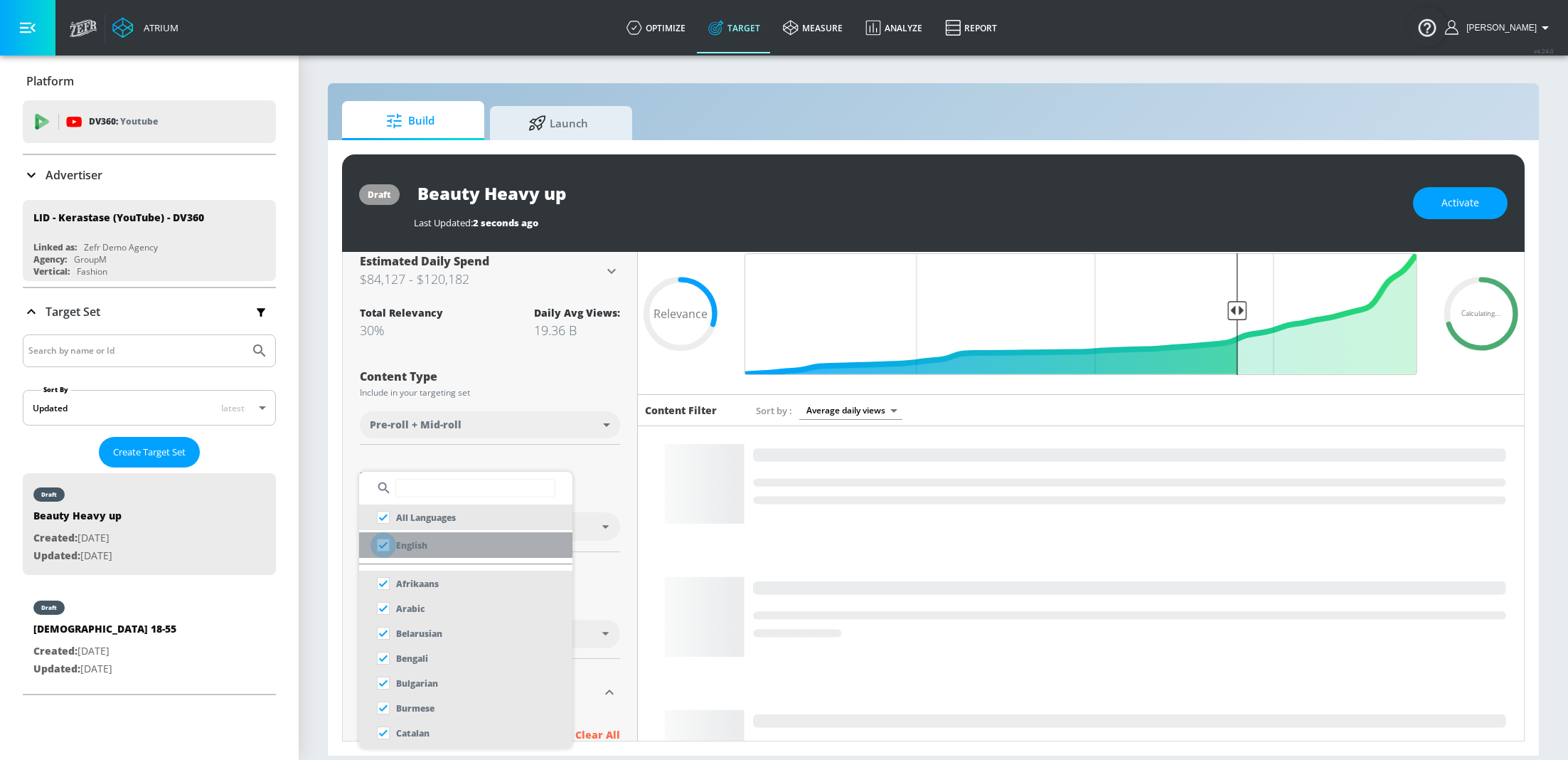
click at [385, 552] on input "checkbox" at bounding box center [383, 545] width 26 height 26
checkbox input "true"
checkbox input "false"
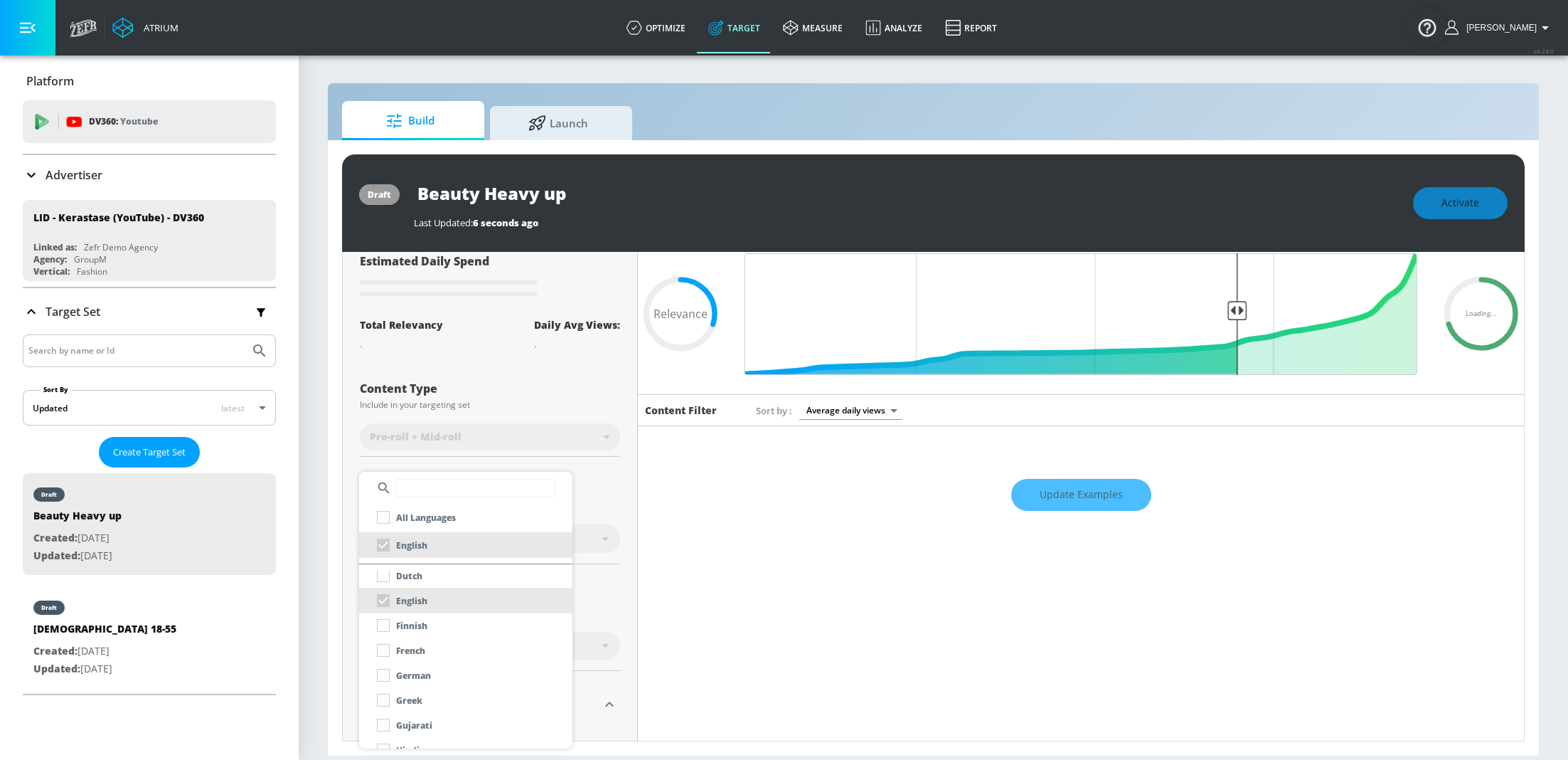
scroll to position [305, 0]
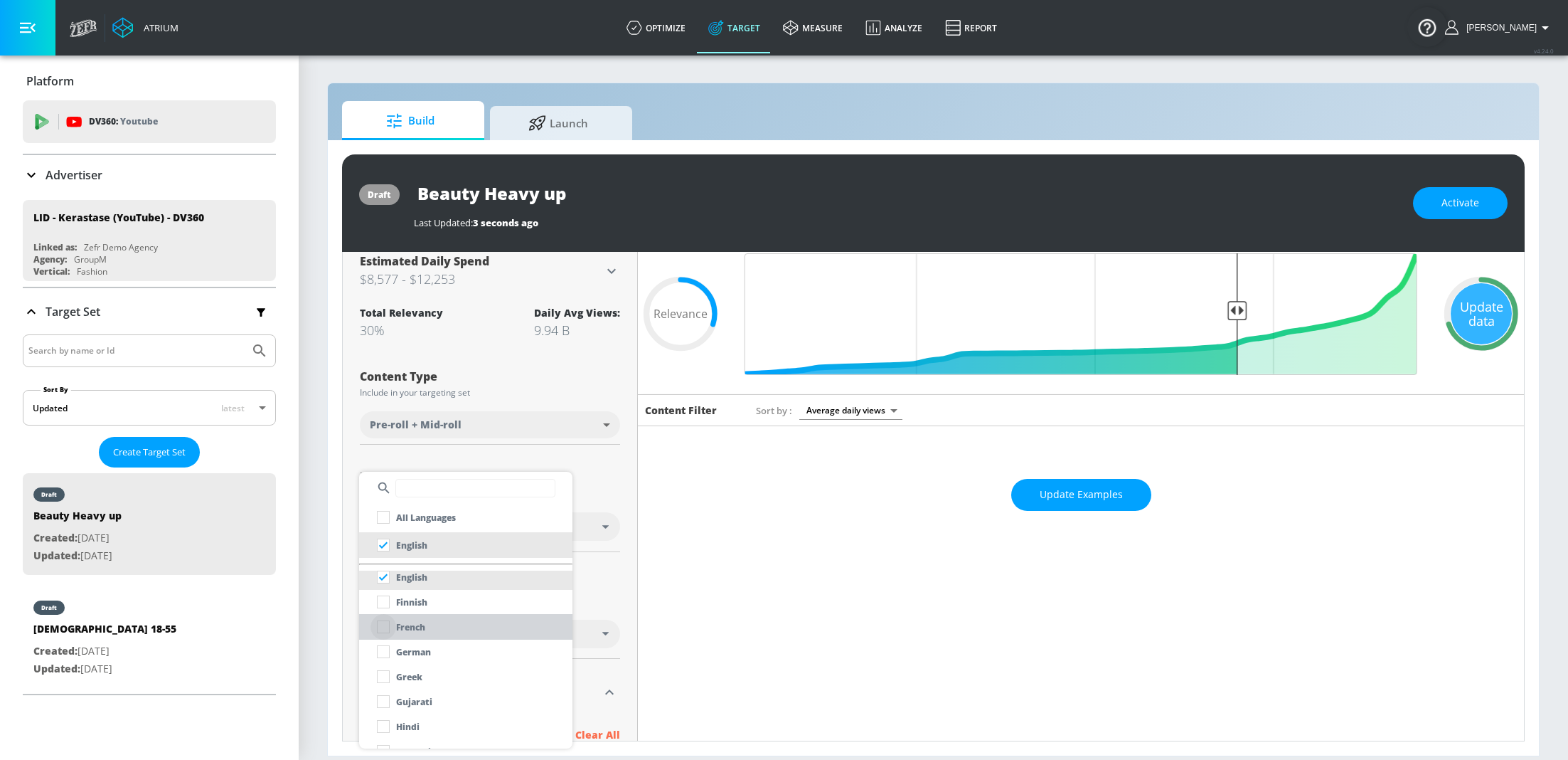
click at [382, 626] on input "checkbox" at bounding box center [383, 626] width 26 height 26
click at [623, 387] on div at bounding box center [784, 380] width 1568 height 760
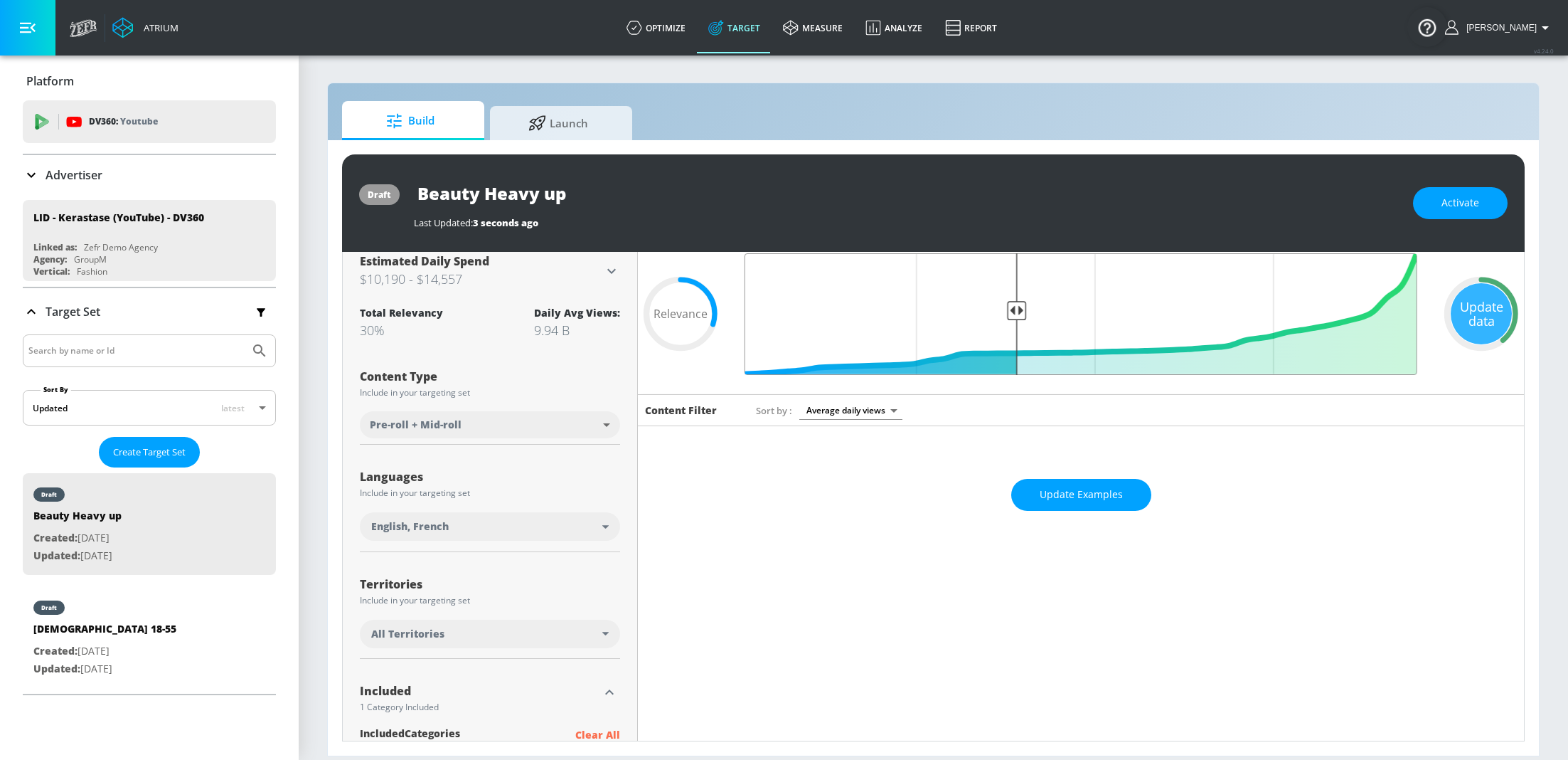
drag, startPoint x: 1239, startPoint y: 312, endPoint x: 1019, endPoint y: 333, distance: 221.0
click at [1019, 333] on input "Final Threshold" at bounding box center [1081, 314] width 687 height 122
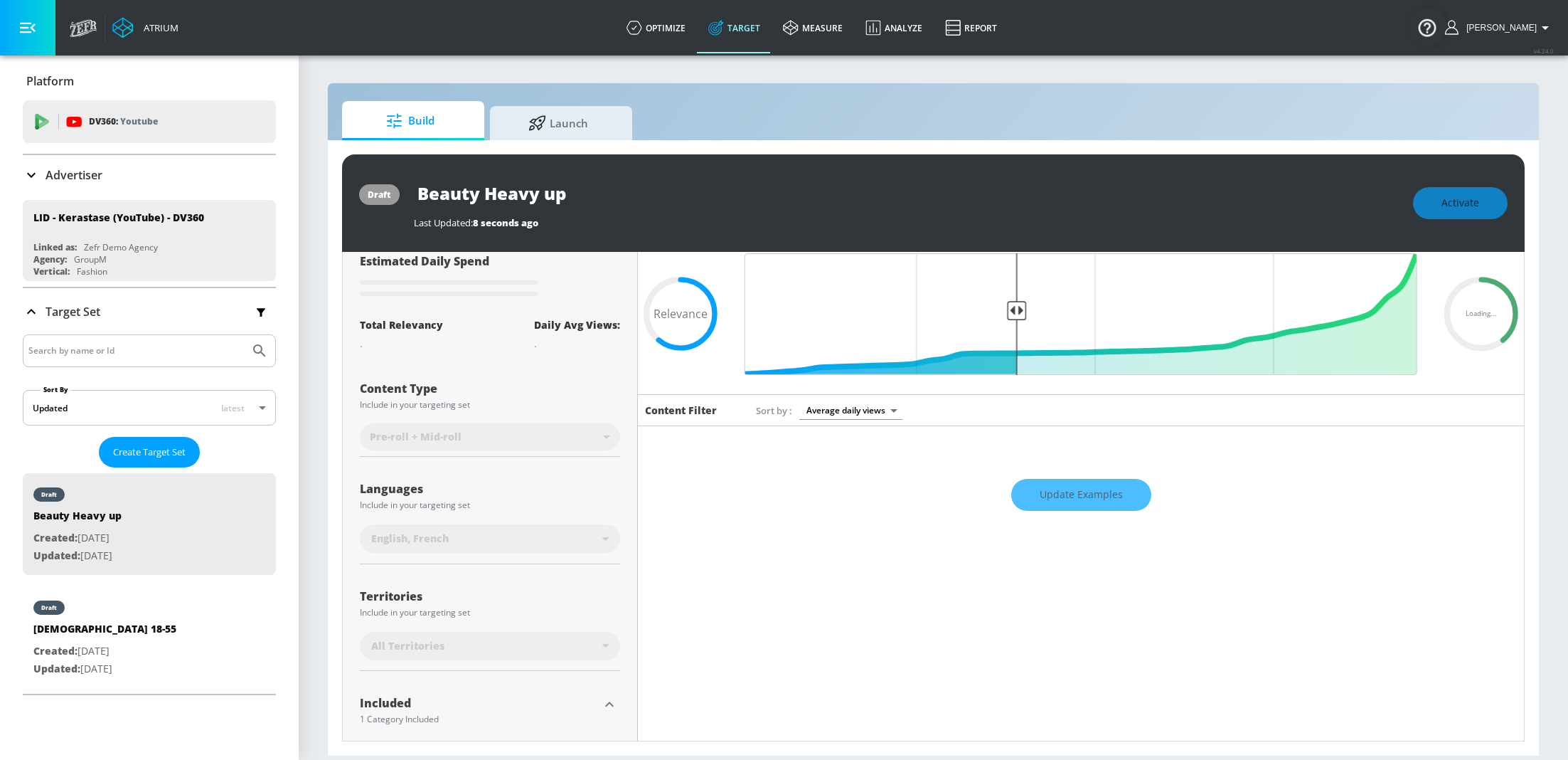
click at [1092, 485] on div "Update Examples" at bounding box center [1081, 494] width 887 height 50
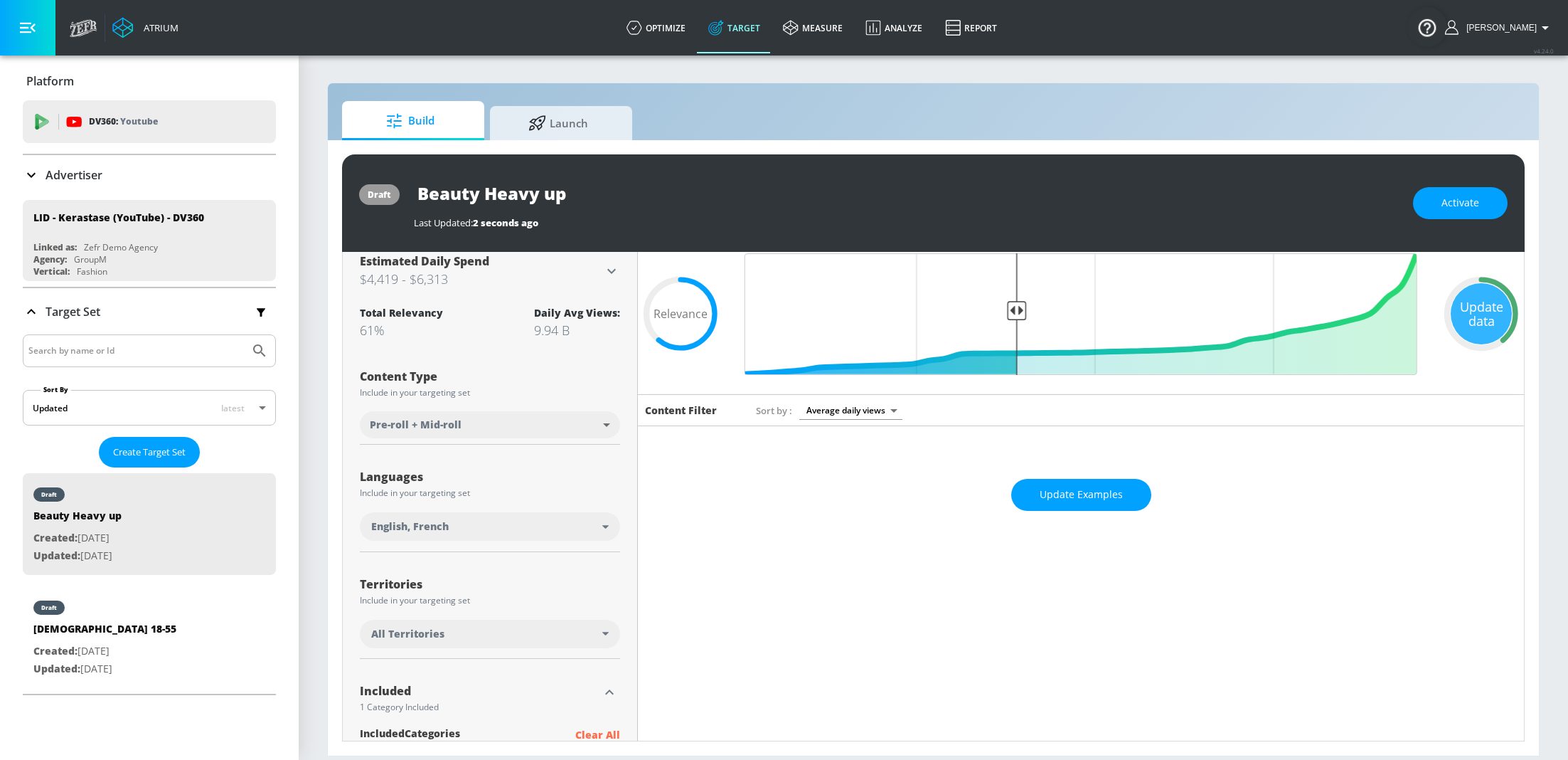
scroll to position [0, 0]
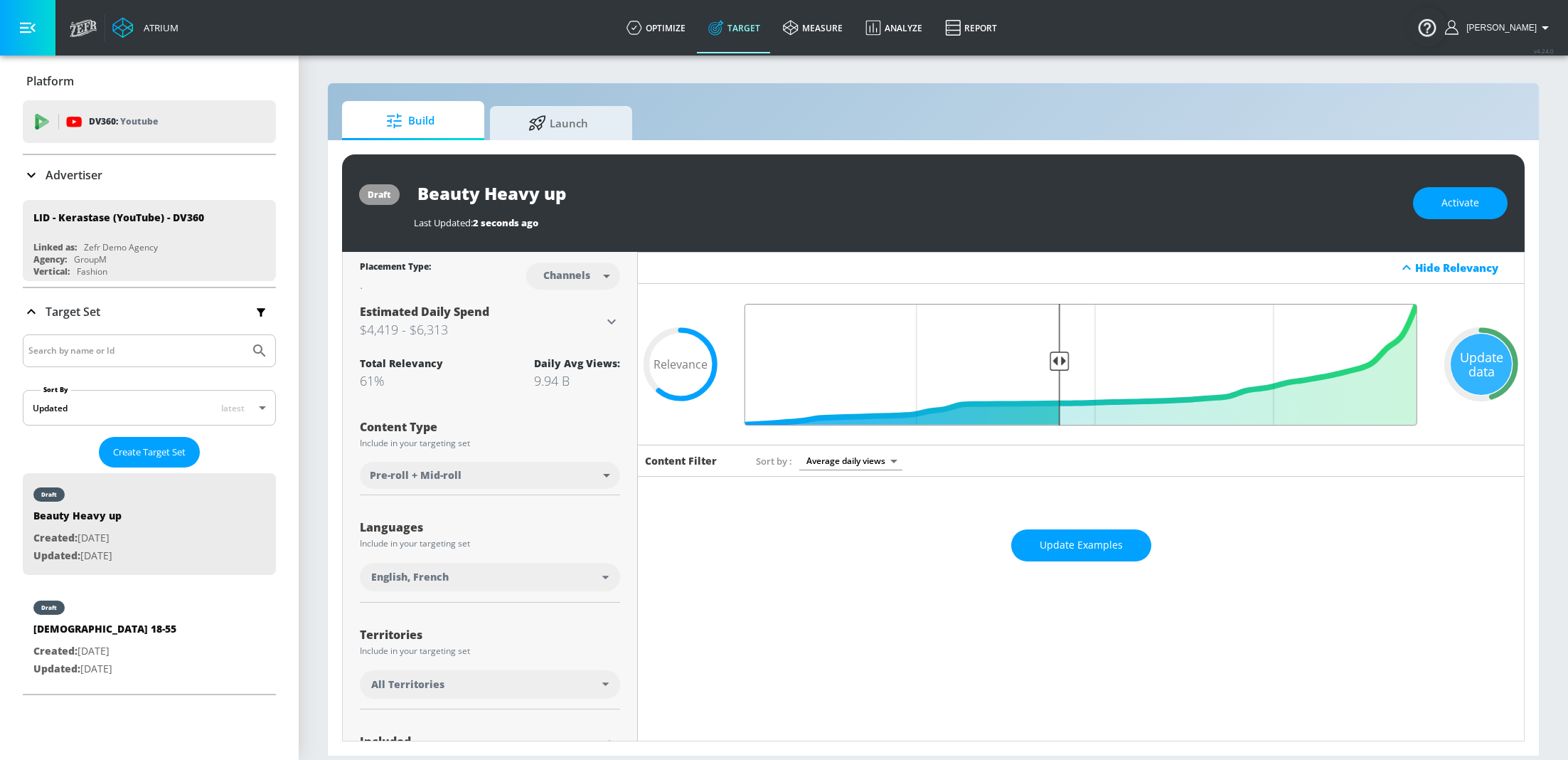
drag, startPoint x: 1017, startPoint y: 359, endPoint x: 1061, endPoint y: 361, distance: 44.0
click at [1061, 361] on input "Final Threshold" at bounding box center [1081, 364] width 687 height 122
type input "0.5"
drag, startPoint x: 1061, startPoint y: 355, endPoint x: 1092, endPoint y: 359, distance: 31.3
click at [1093, 361] on input "Final Threshold" at bounding box center [1081, 364] width 687 height 122
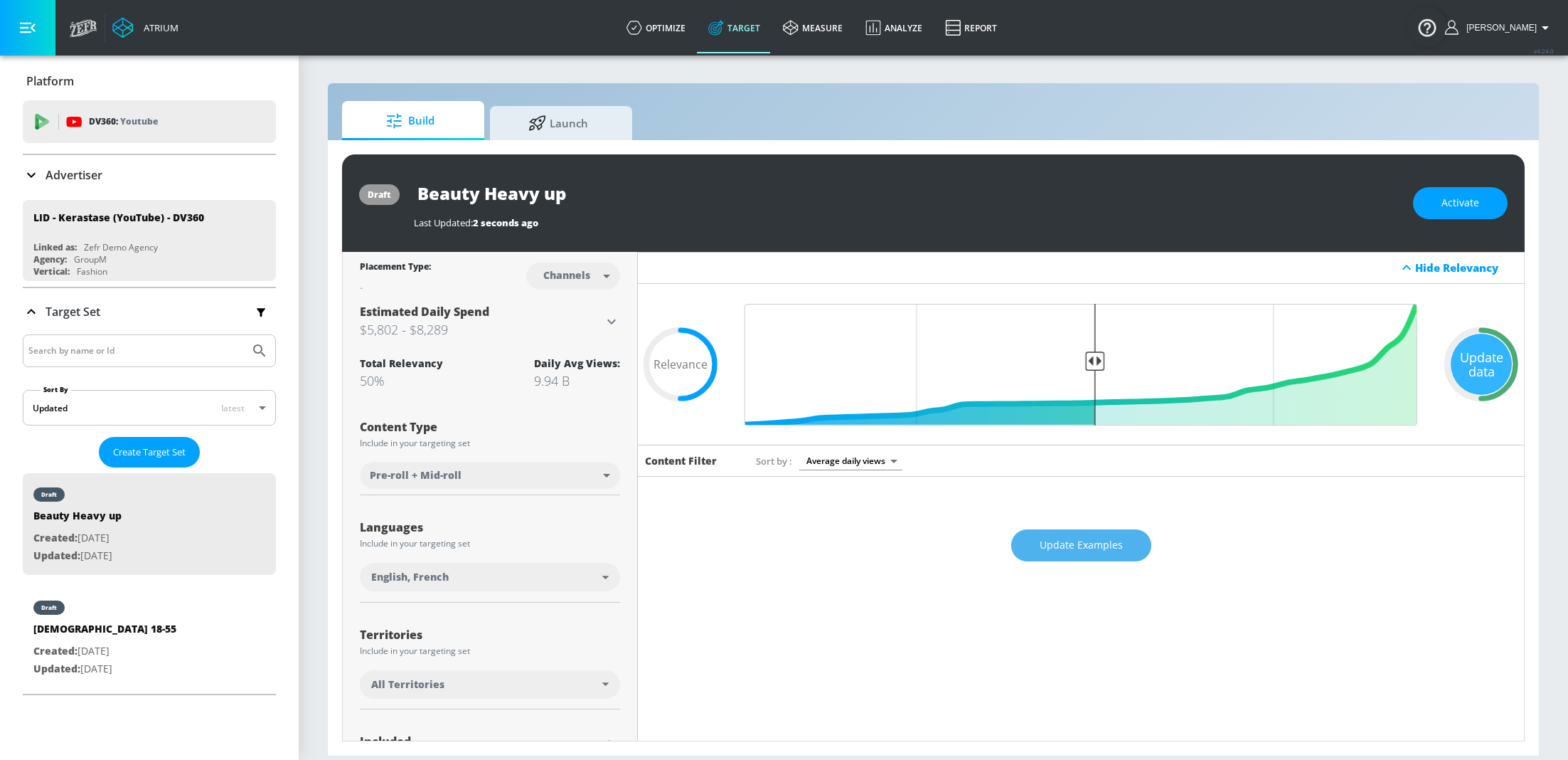
click at [1088, 553] on button "Update Examples" at bounding box center [1082, 545] width 140 height 32
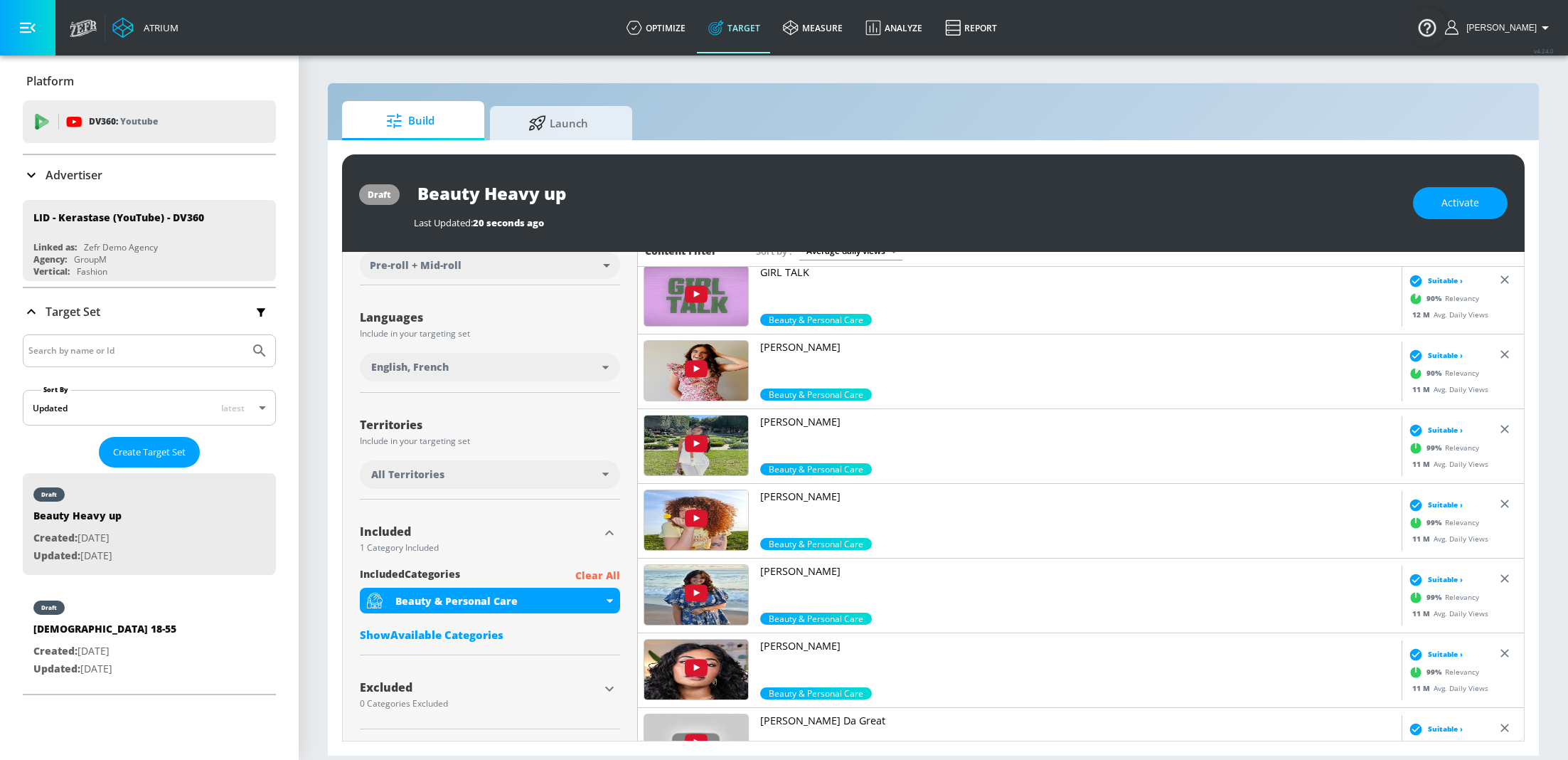
scroll to position [3820, 0]
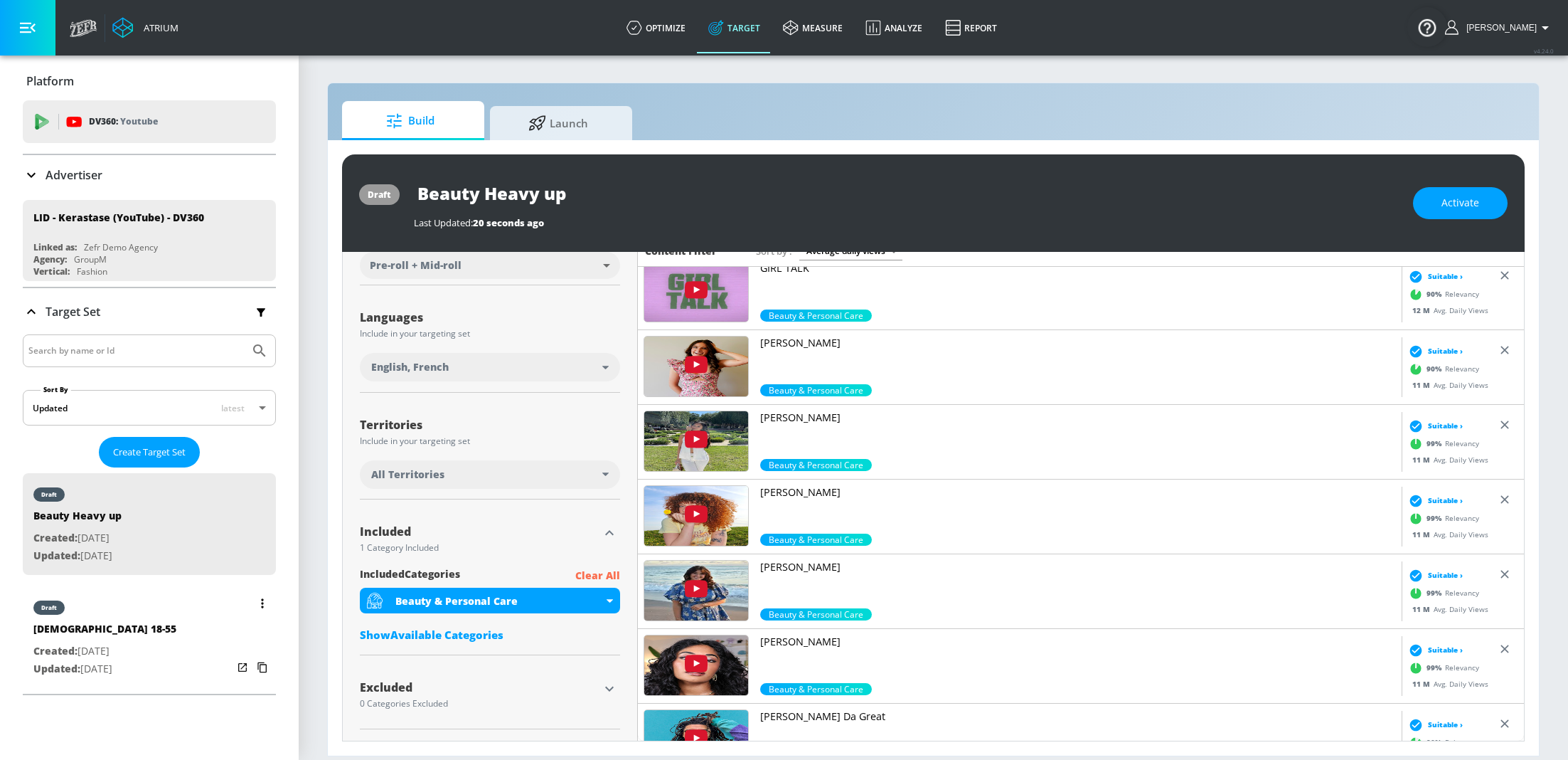
click at [110, 646] on p "Created: [DATE]" at bounding box center [105, 651] width 143 height 18
type input "[DEMOGRAPHIC_DATA] 18-55"
type input "0.05"
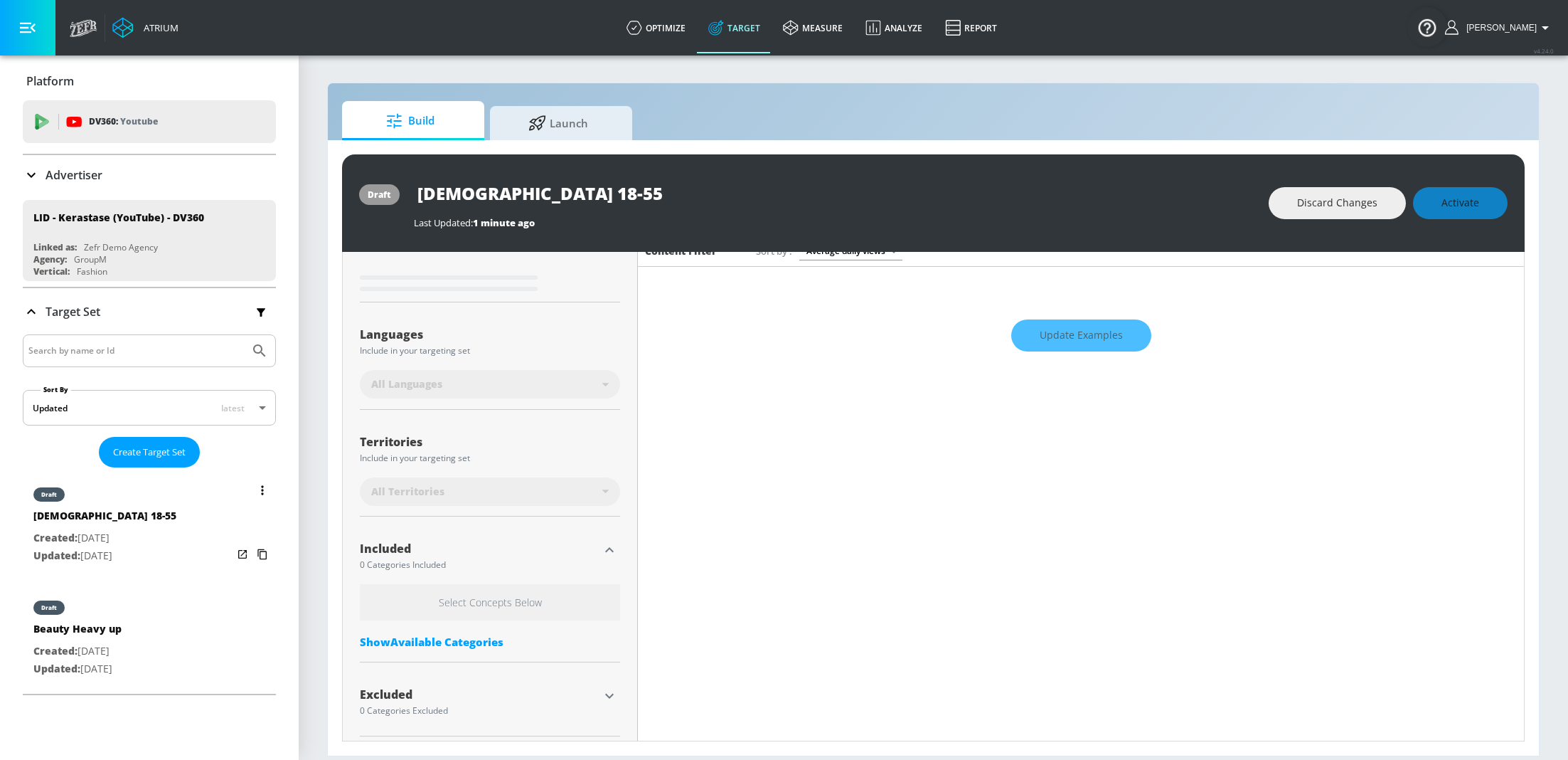
scroll to position [215, 0]
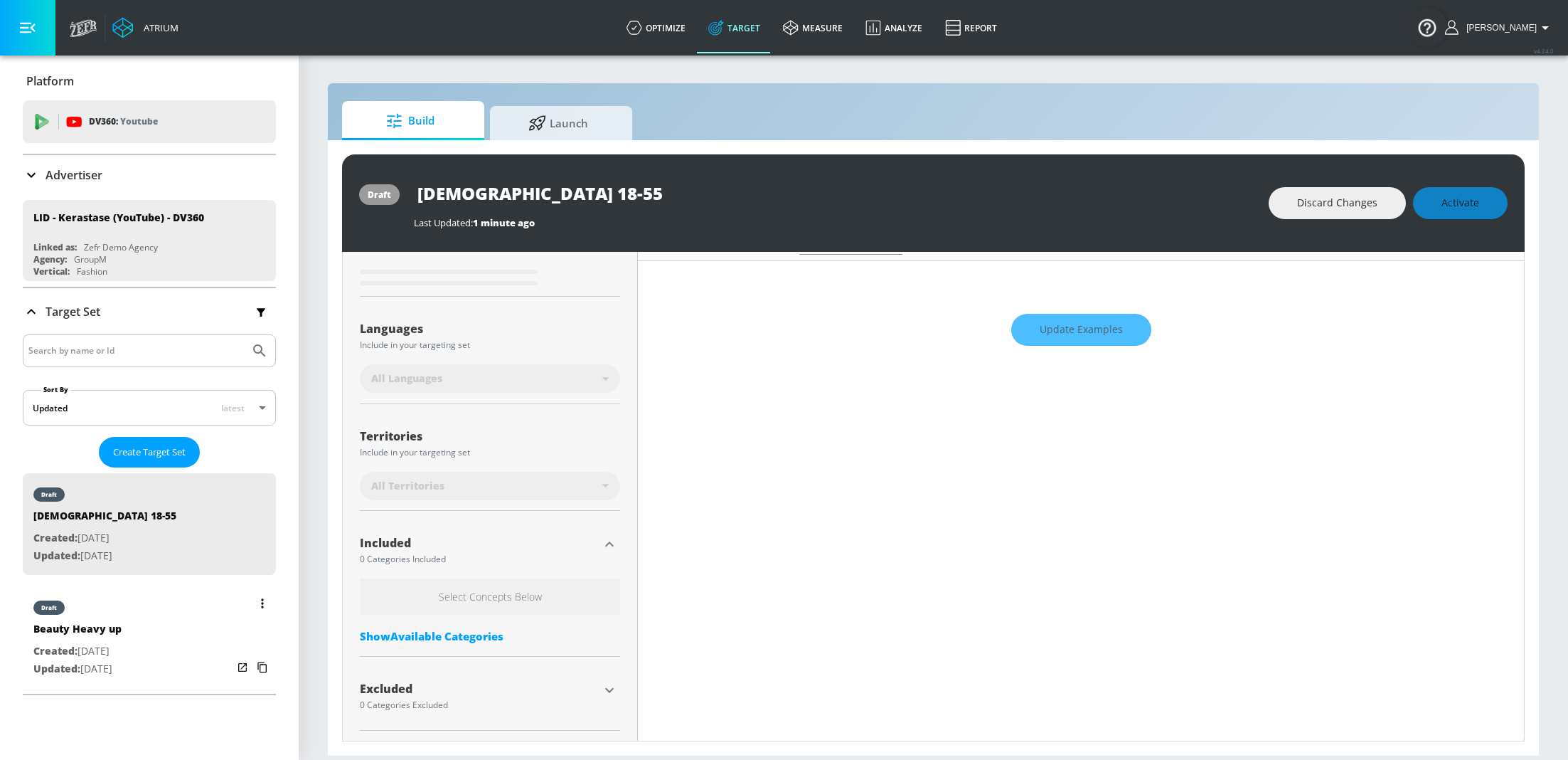
click at [170, 640] on div "draft Beauty Heavy up Created: [DATE] Updated: [DATE]" at bounding box center [149, 636] width 253 height 102
type input "Beauty Heavy up"
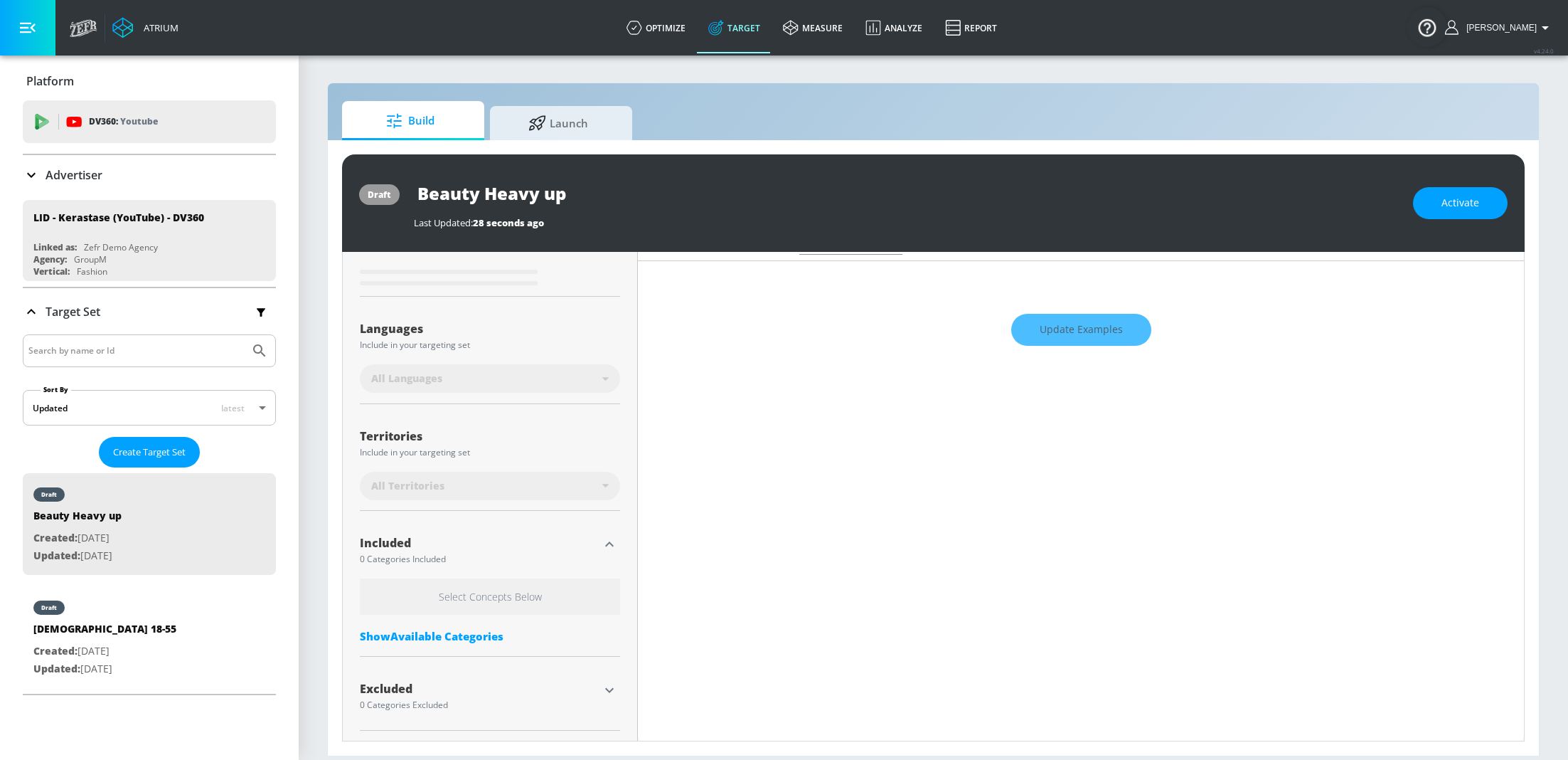
type input "0.5"
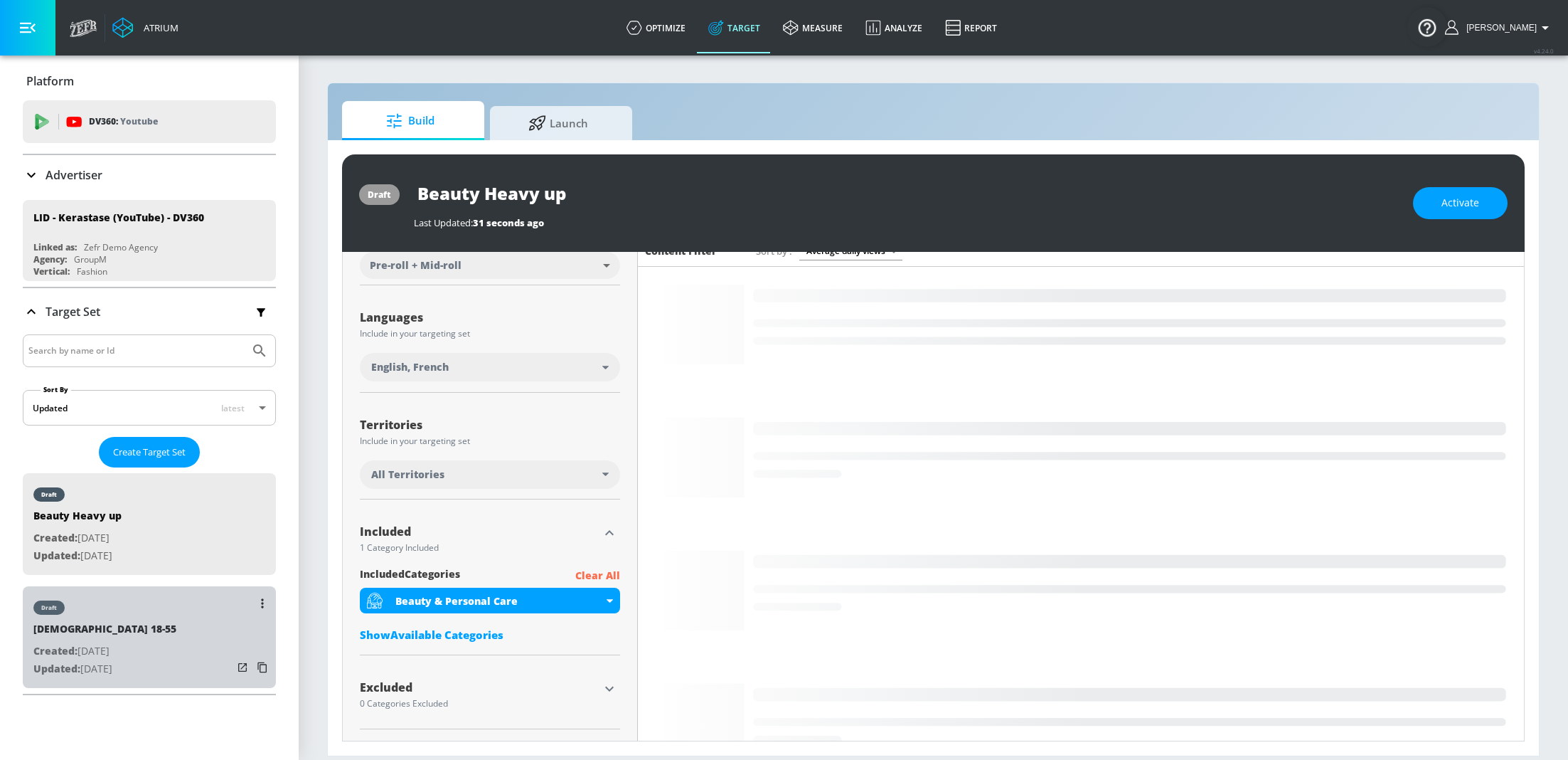
click at [124, 609] on div "draft" at bounding box center [105, 604] width 143 height 36
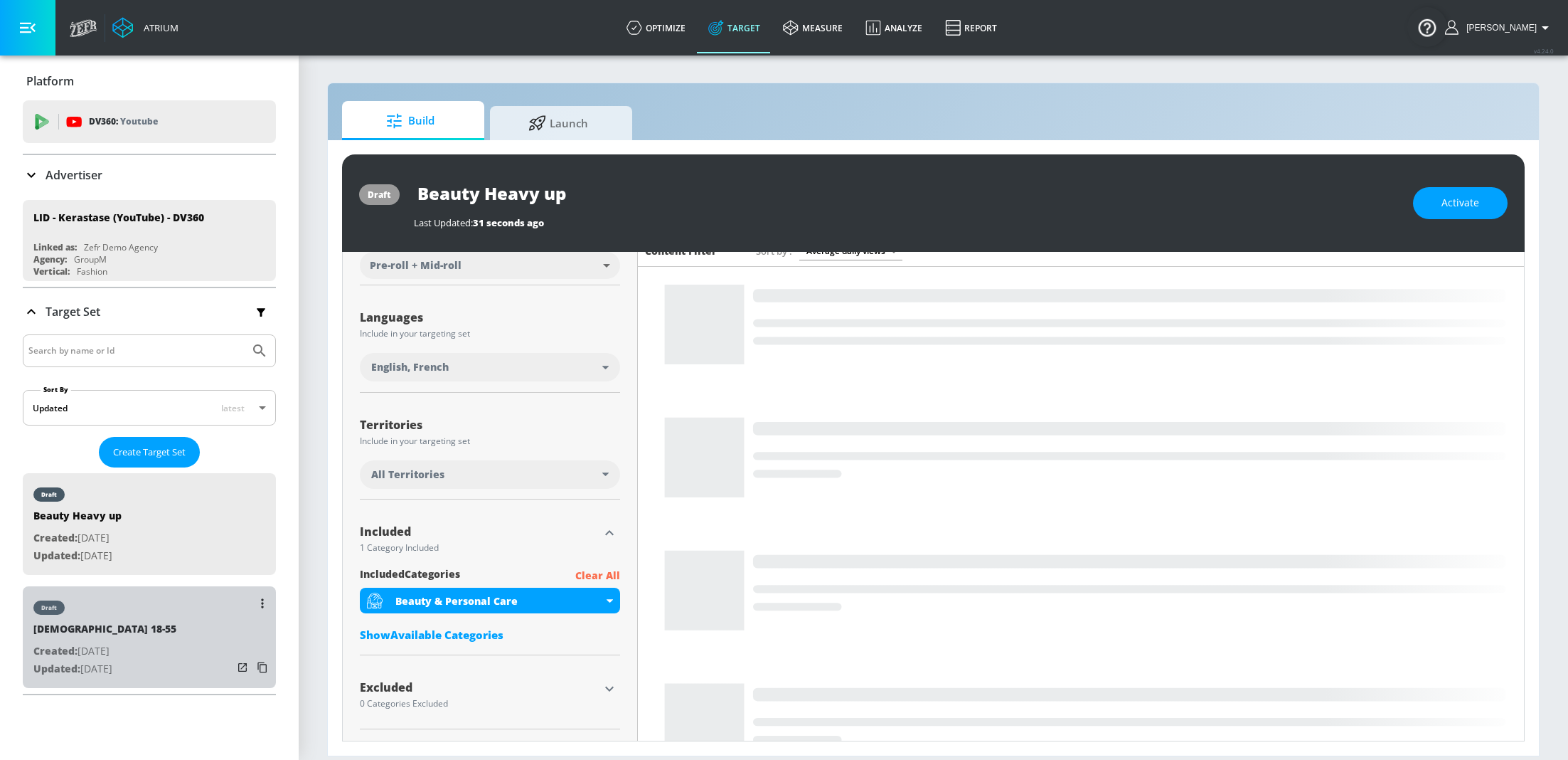
type input "[DEMOGRAPHIC_DATA] 18-55"
type input "0.05"
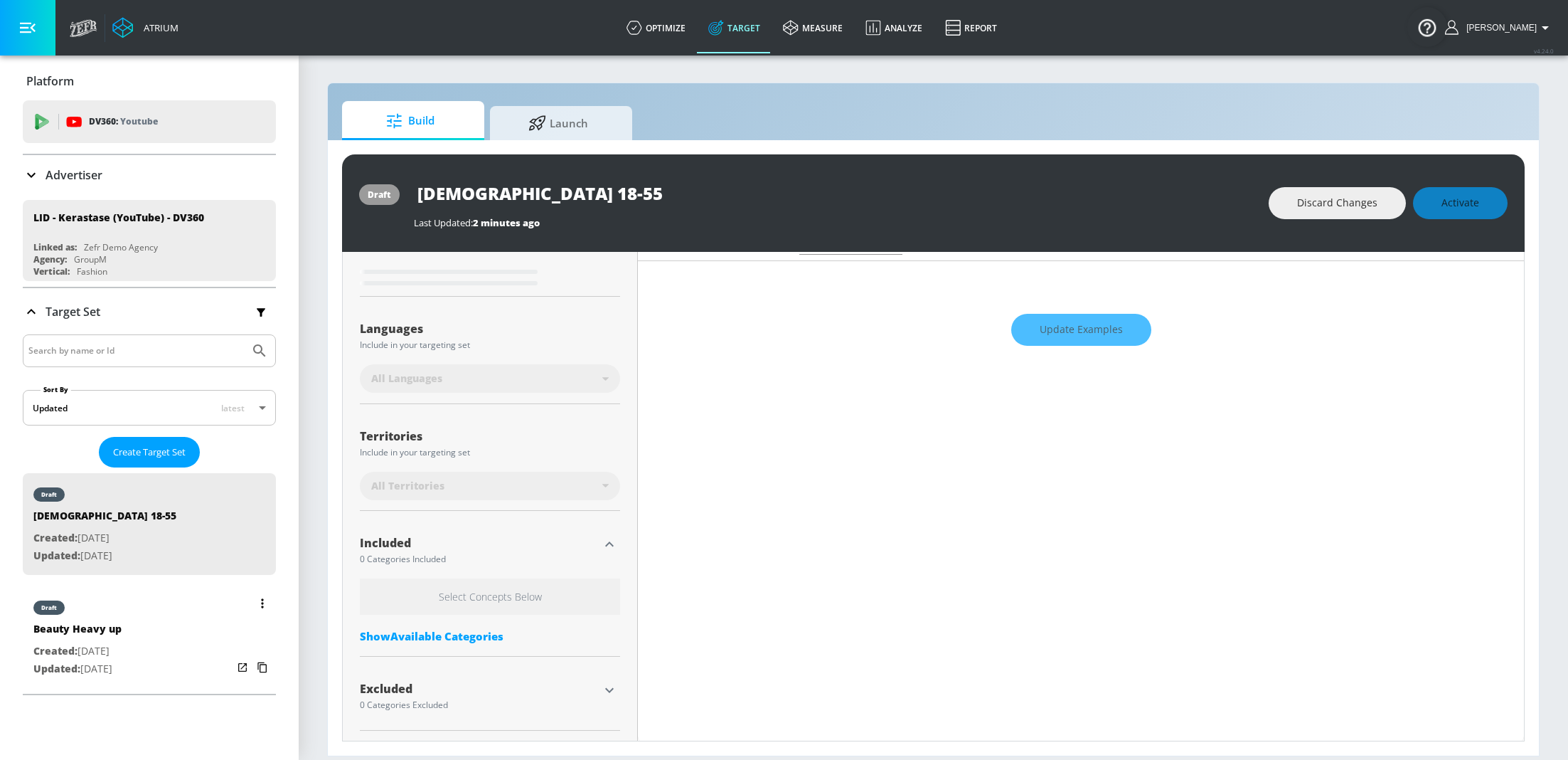
click at [122, 634] on div "Beauty Heavy up" at bounding box center [78, 632] width 89 height 21
type input "Beauty Heavy up"
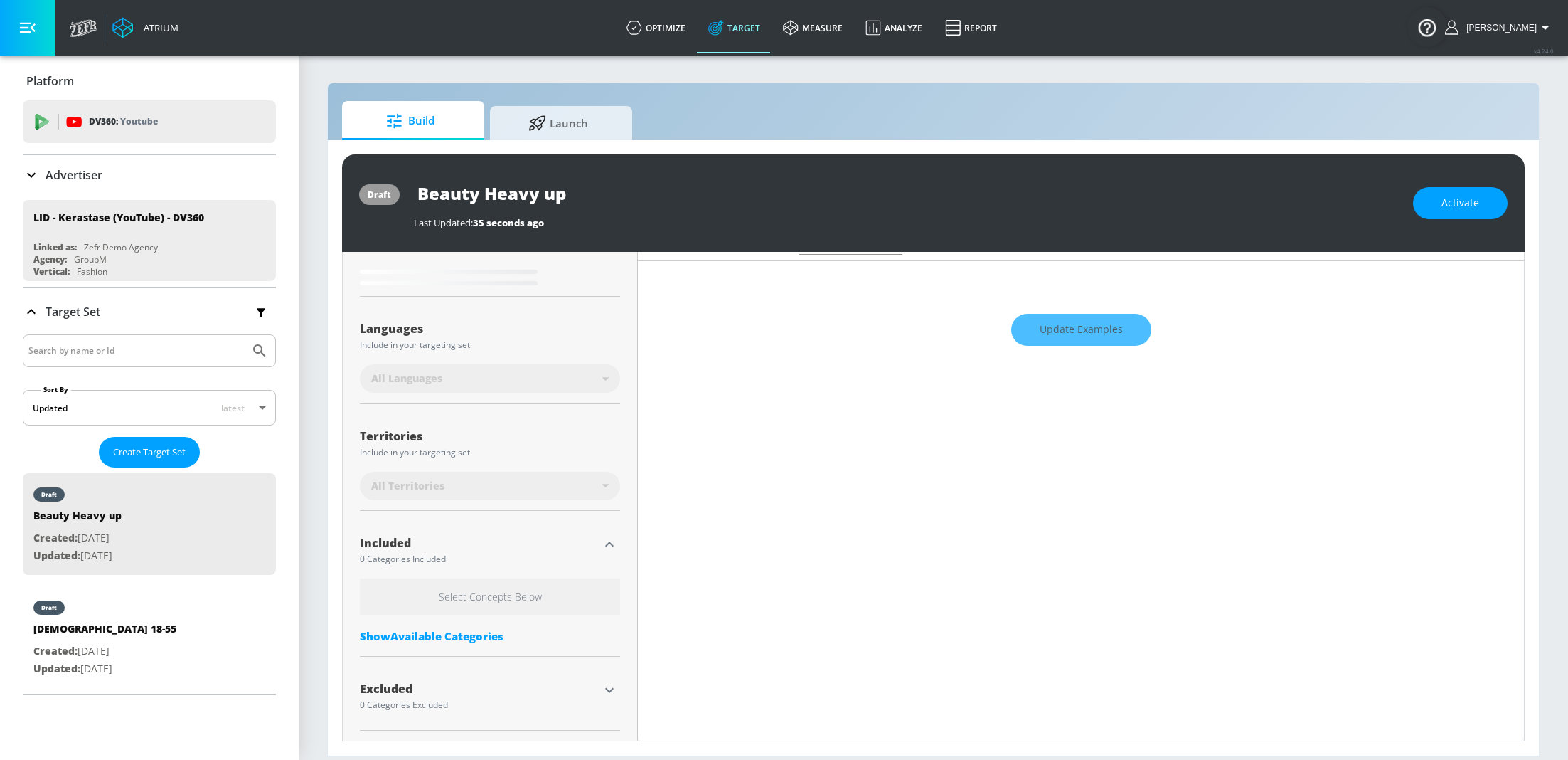
click at [518, 197] on input "Beauty Heavy up" at bounding box center [592, 193] width 356 height 32
click at [484, 193] on input "Beauty Heavy up" at bounding box center [592, 193] width 356 height 32
type input "0.5"
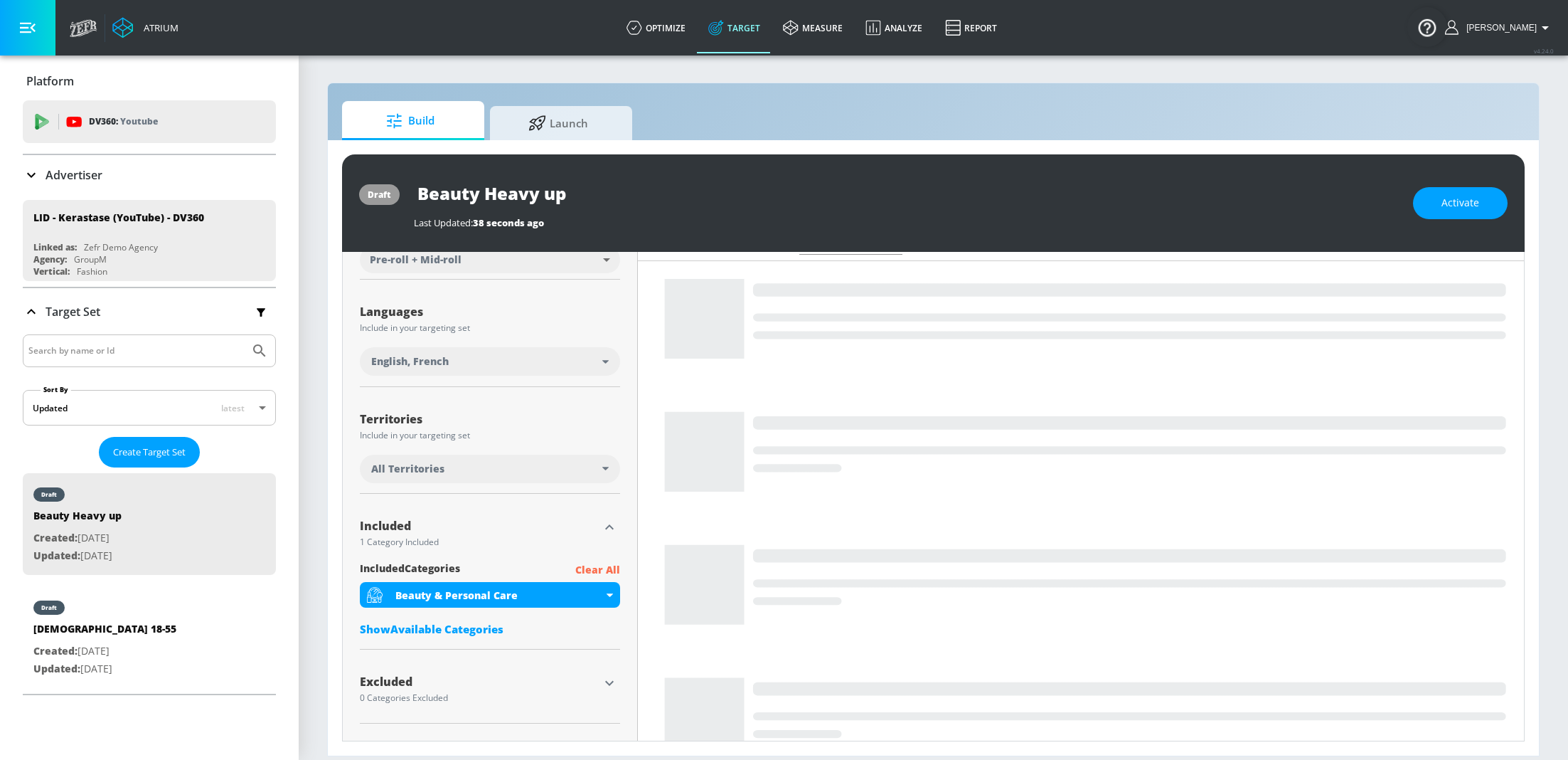
scroll to position [210, 0]
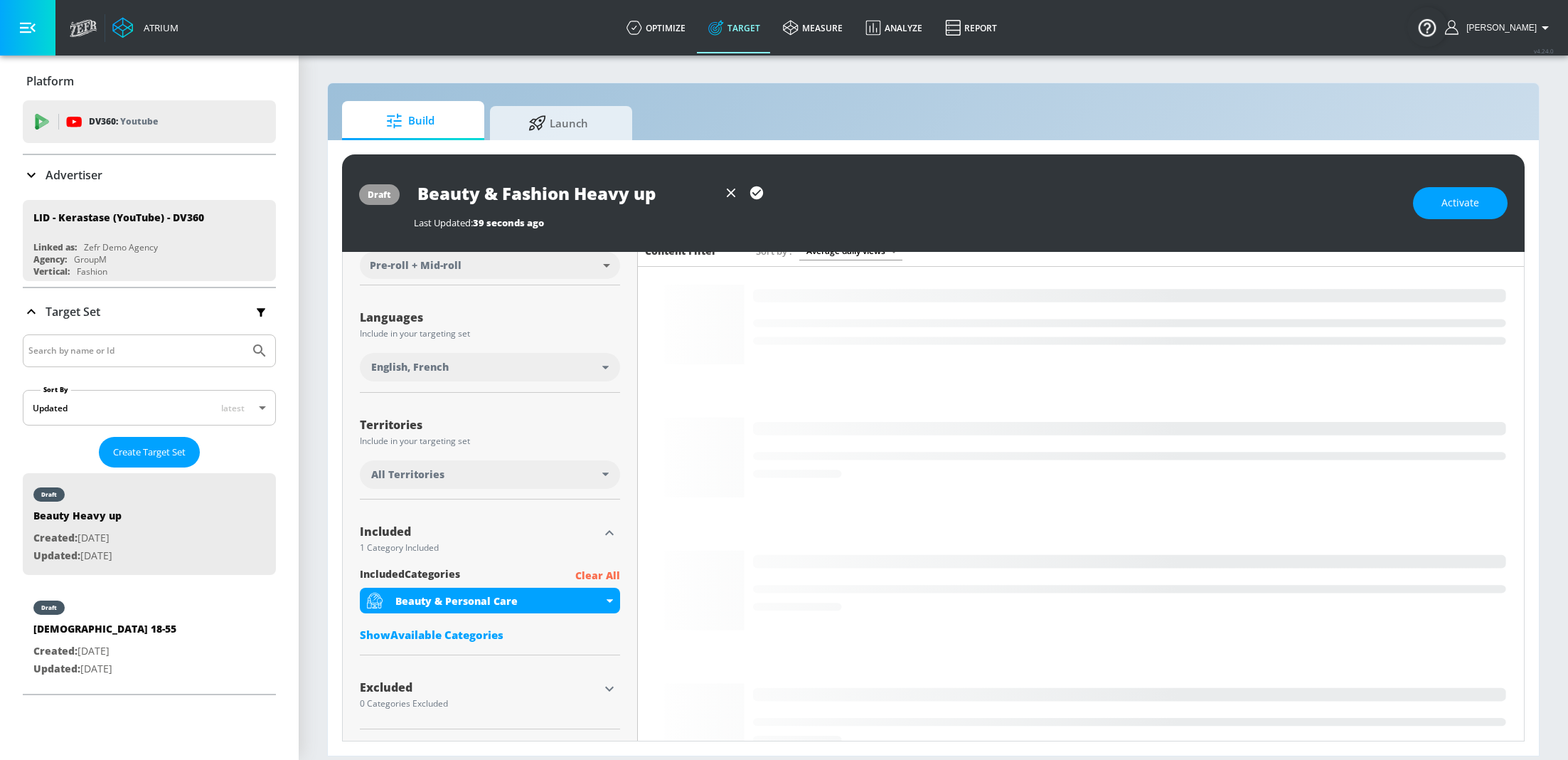
type input "Beauty & Fashion Heavy up"
click at [765, 188] on button "button" at bounding box center [756, 193] width 26 height 26
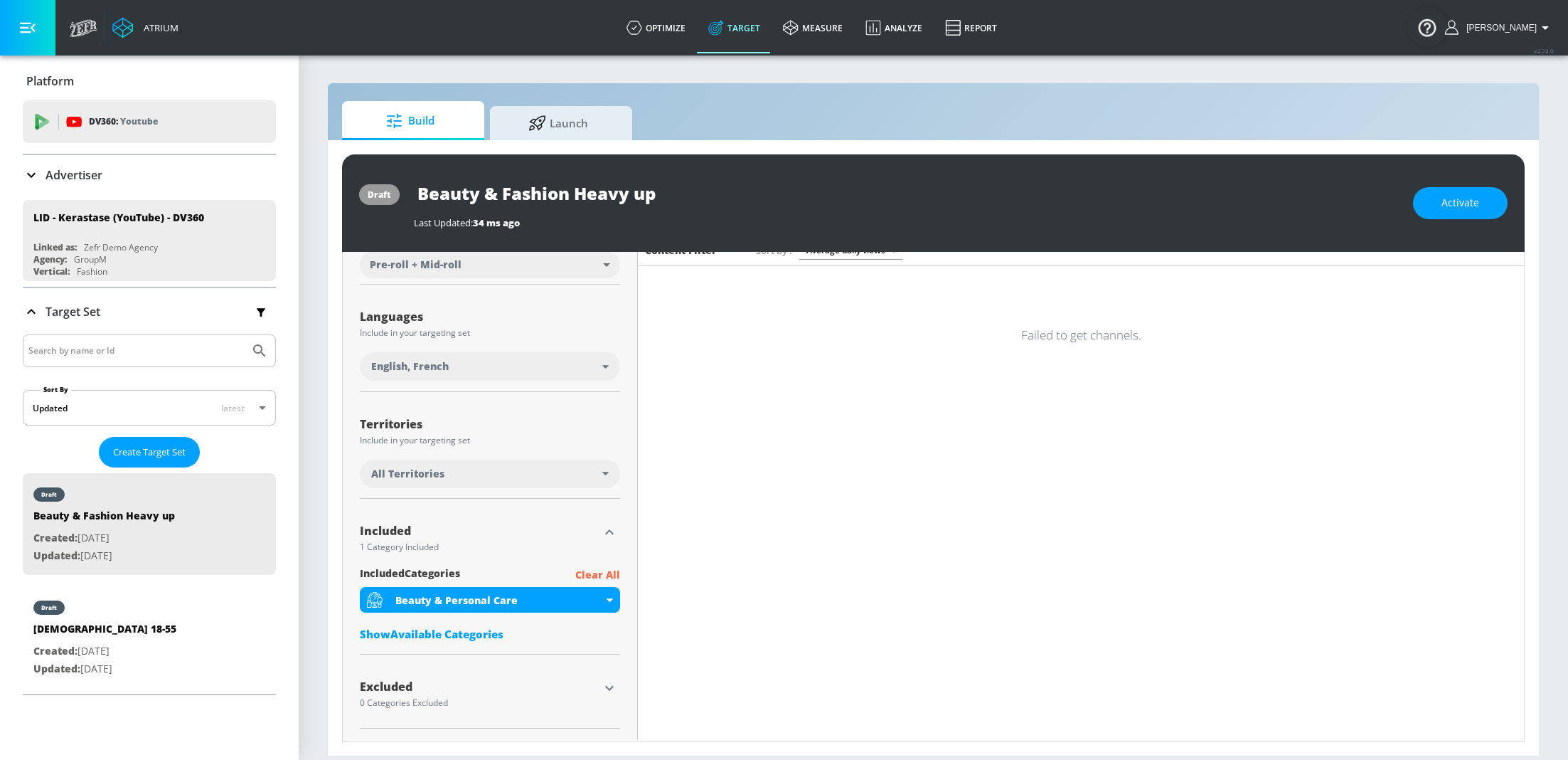
scroll to position [209, 0]
click at [453, 632] on div "Show Available Categories" at bounding box center [490, 635] width 260 height 14
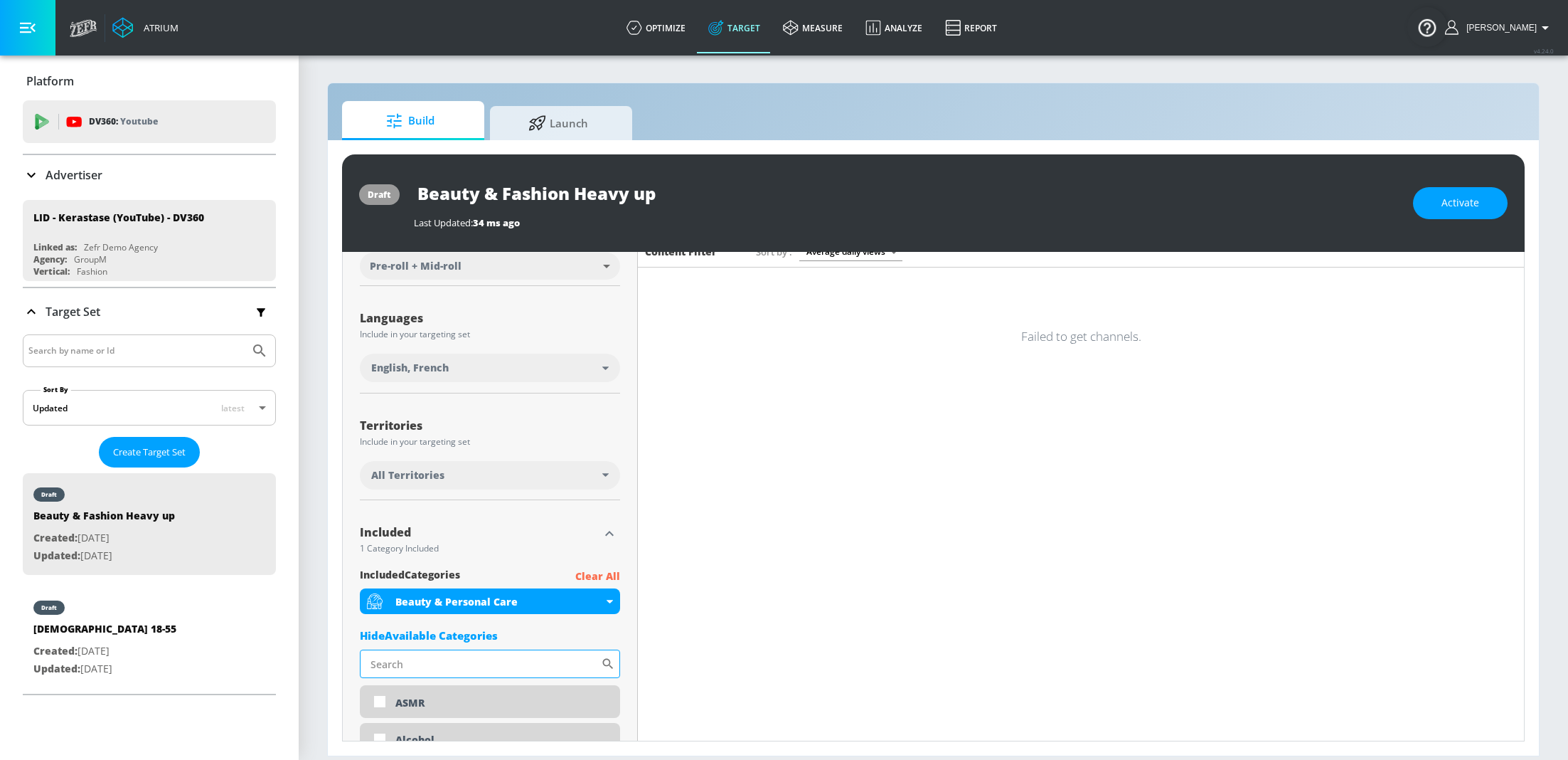
click at [458, 660] on input "Sort By" at bounding box center [480, 664] width 241 height 29
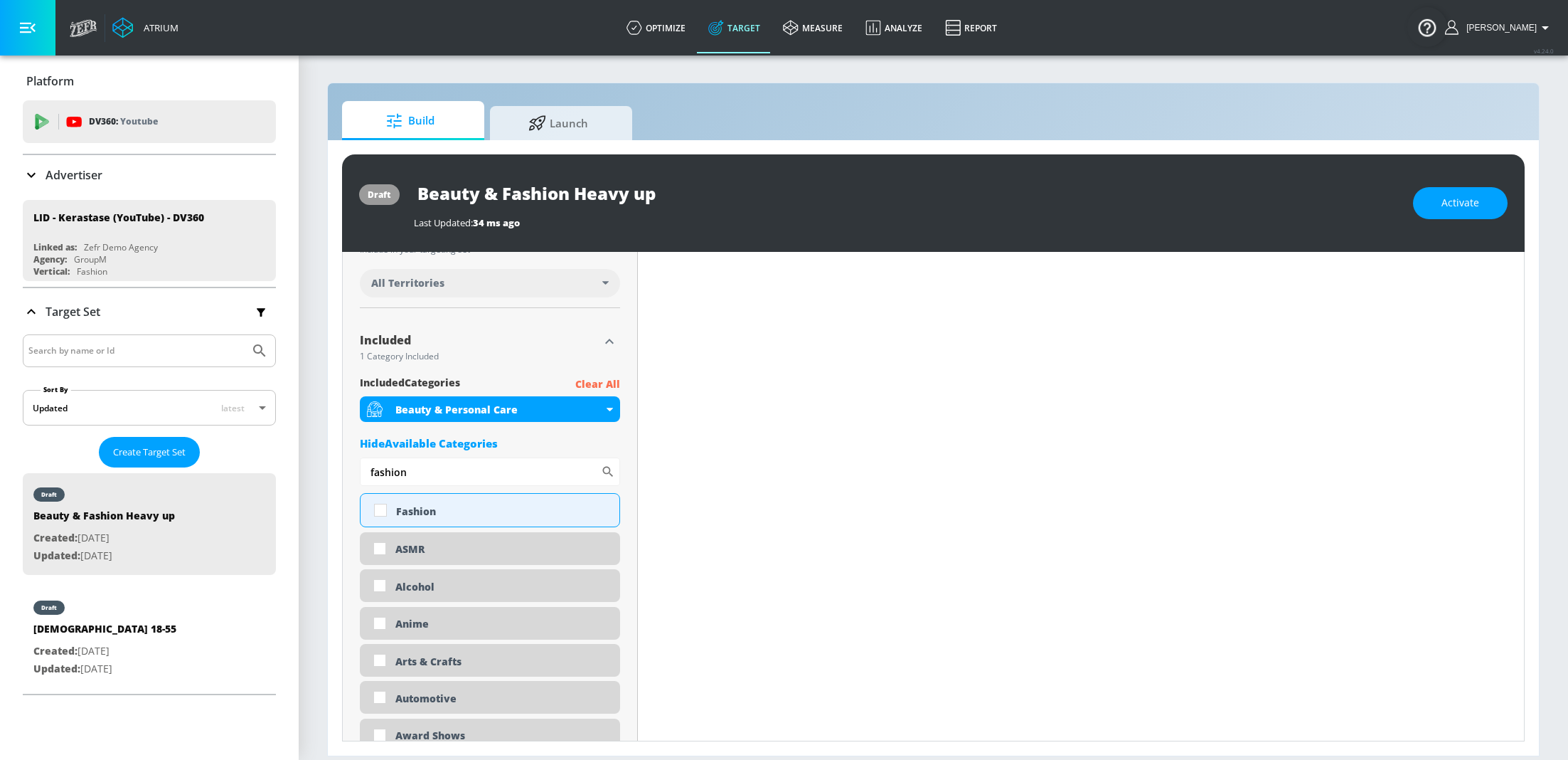
scroll to position [403, 0]
type input "fashion"
click at [382, 513] on input "checkbox" at bounding box center [380, 508] width 26 height 26
checkbox input "true"
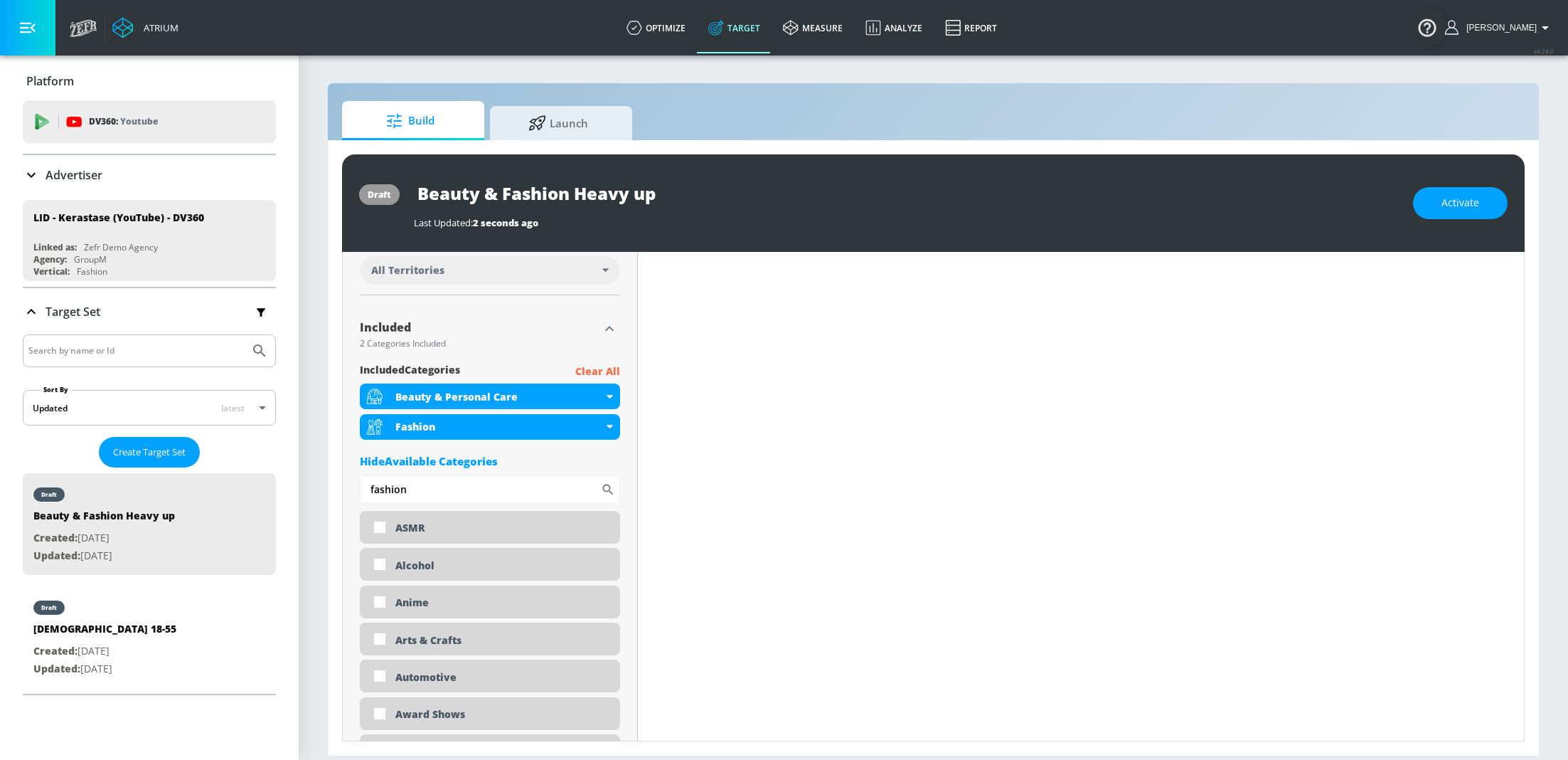
scroll to position [0, 0]
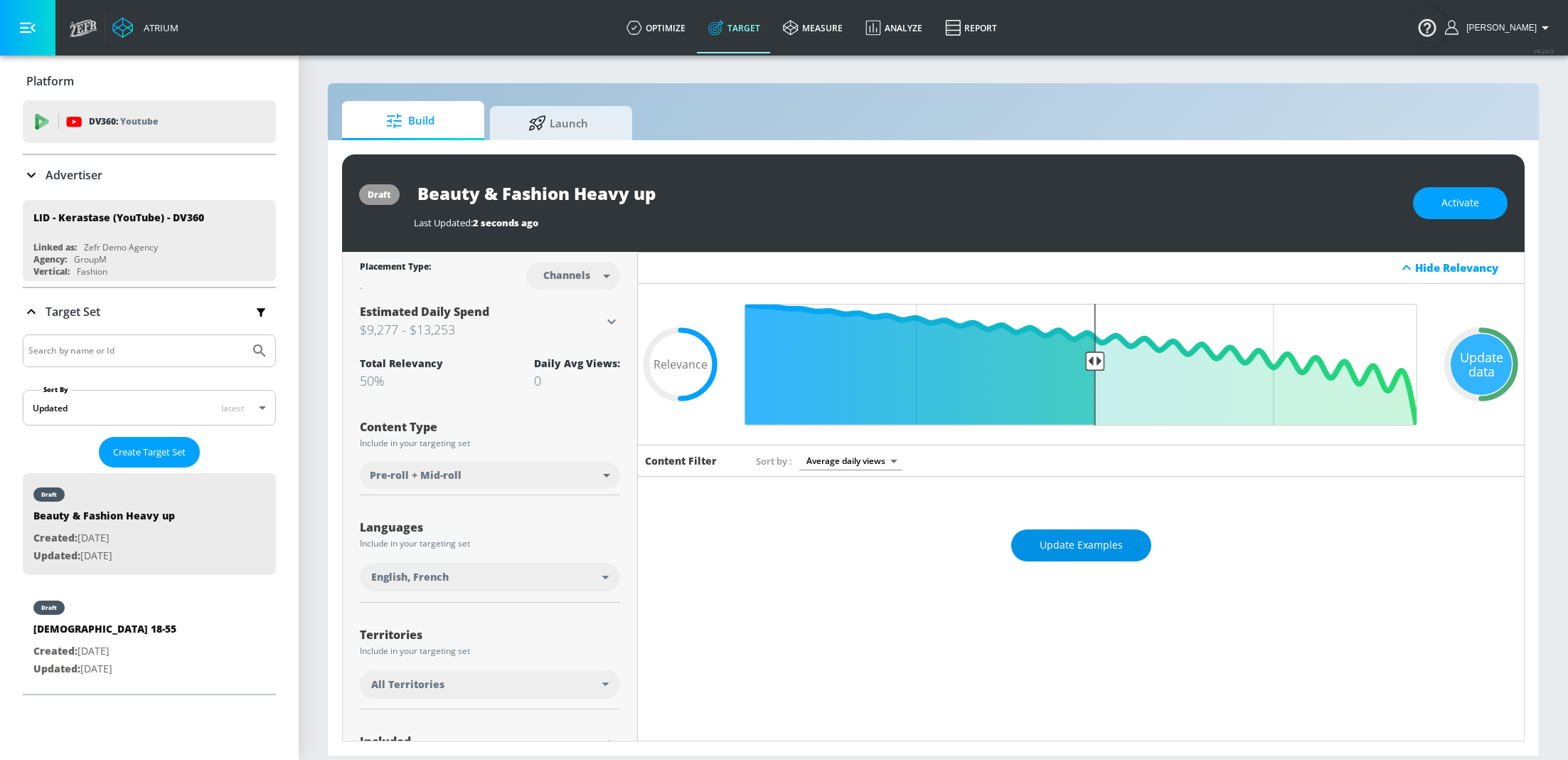
click at [1062, 537] on span "Update Examples" at bounding box center [1081, 545] width 83 height 18
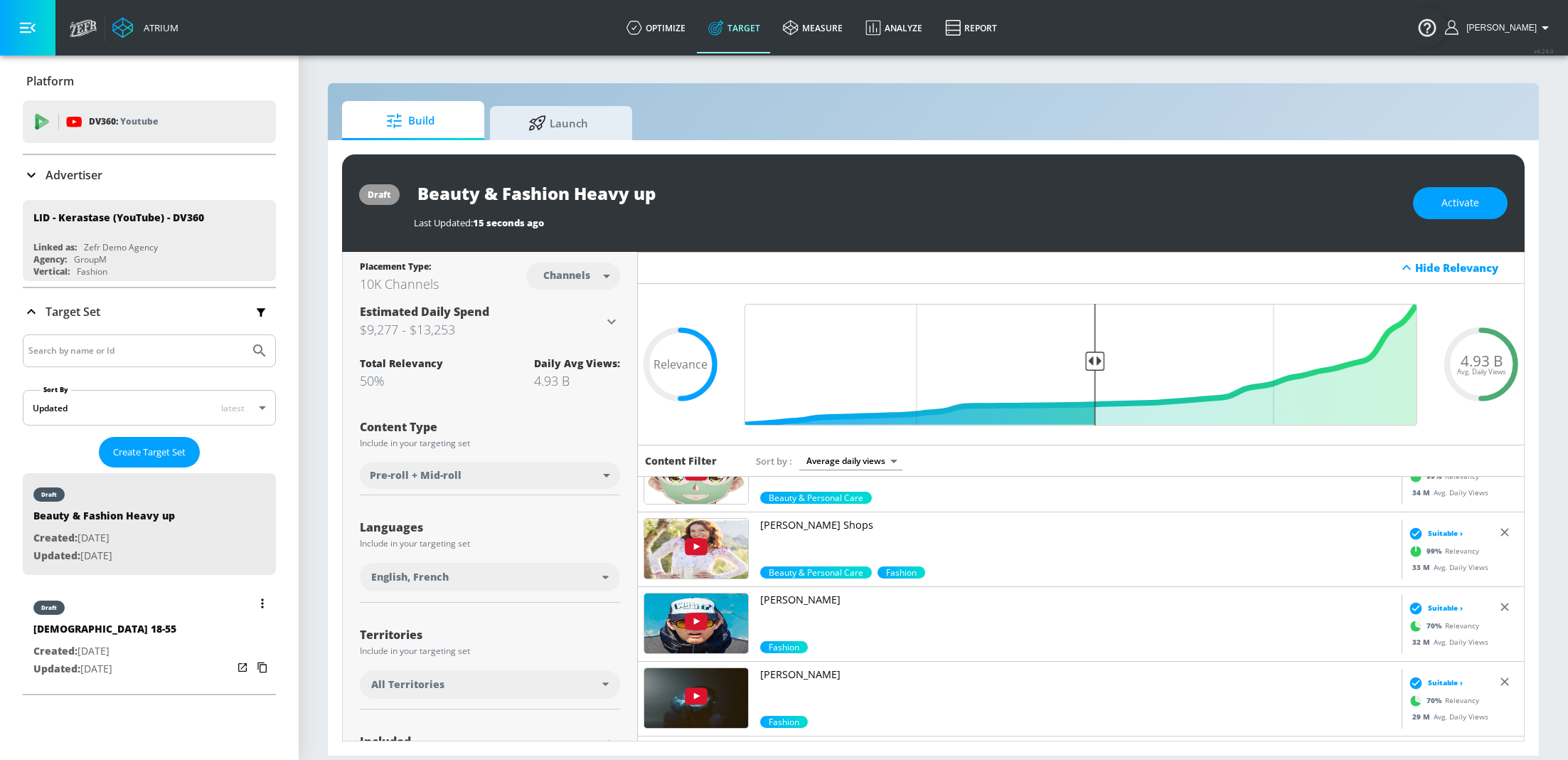
scroll to position [1102, 0]
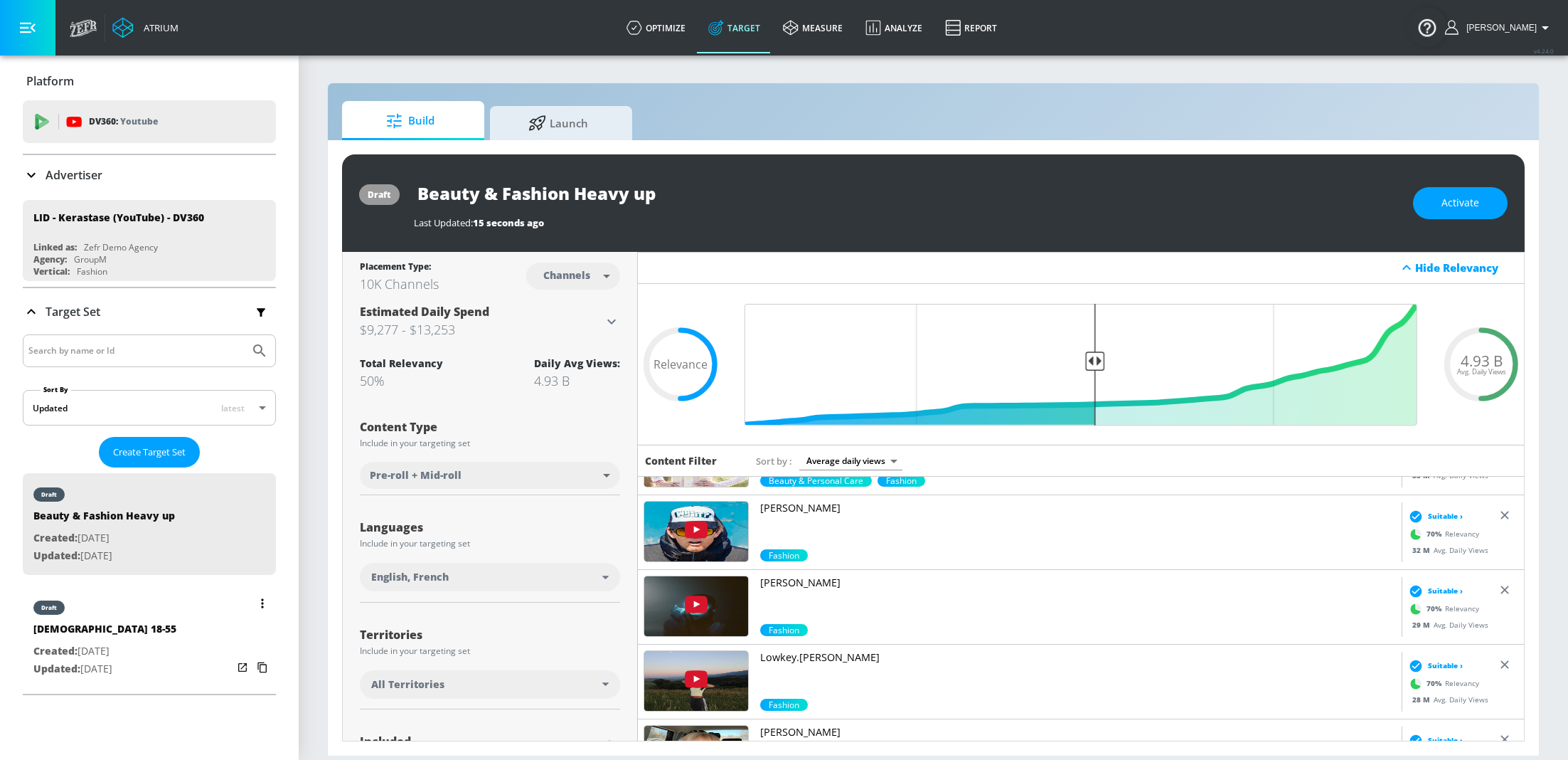
click at [91, 636] on div "[DEMOGRAPHIC_DATA] 18-55" at bounding box center [105, 632] width 143 height 21
type input "[DEMOGRAPHIC_DATA] 18-55"
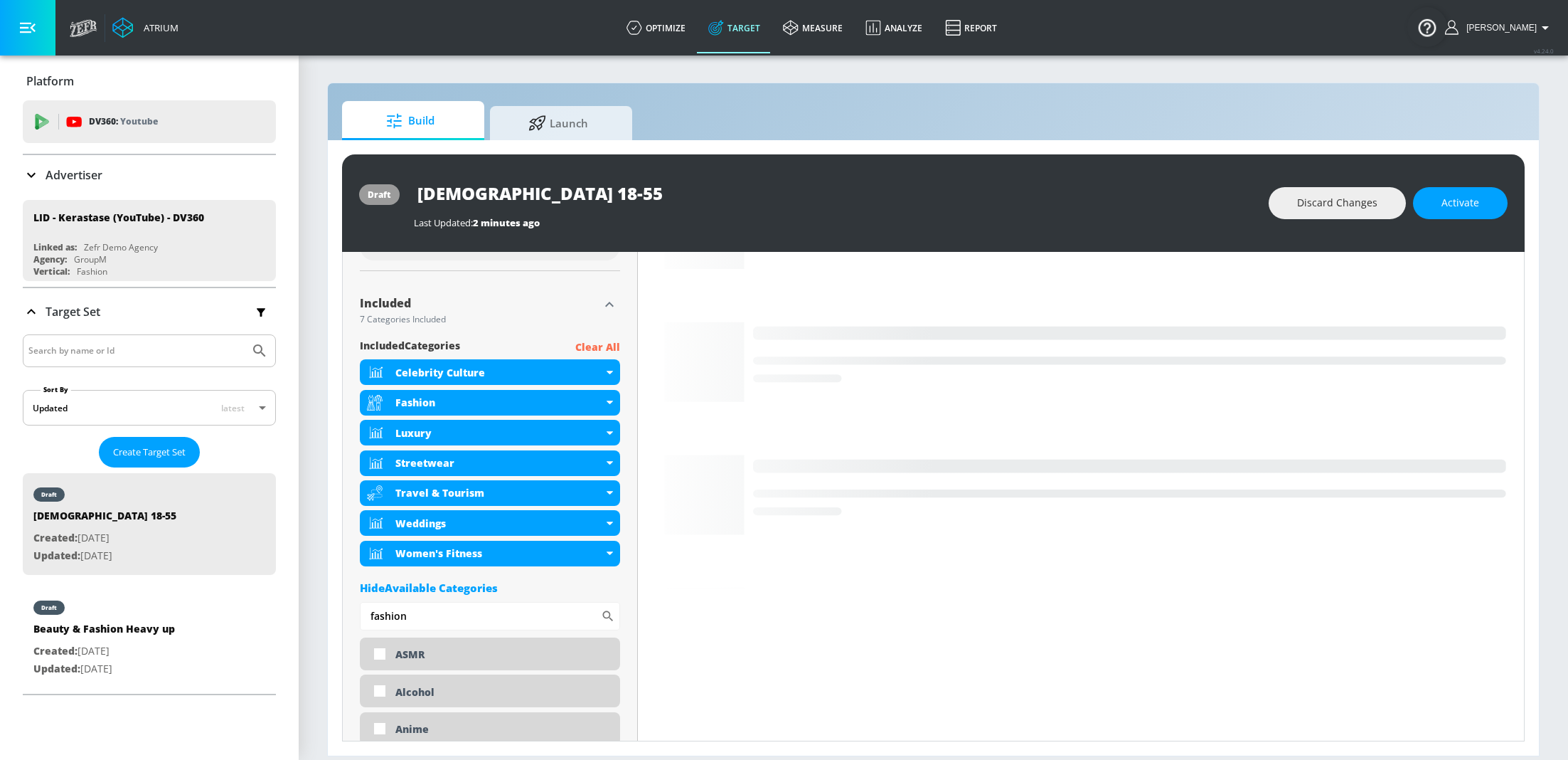
scroll to position [440, 0]
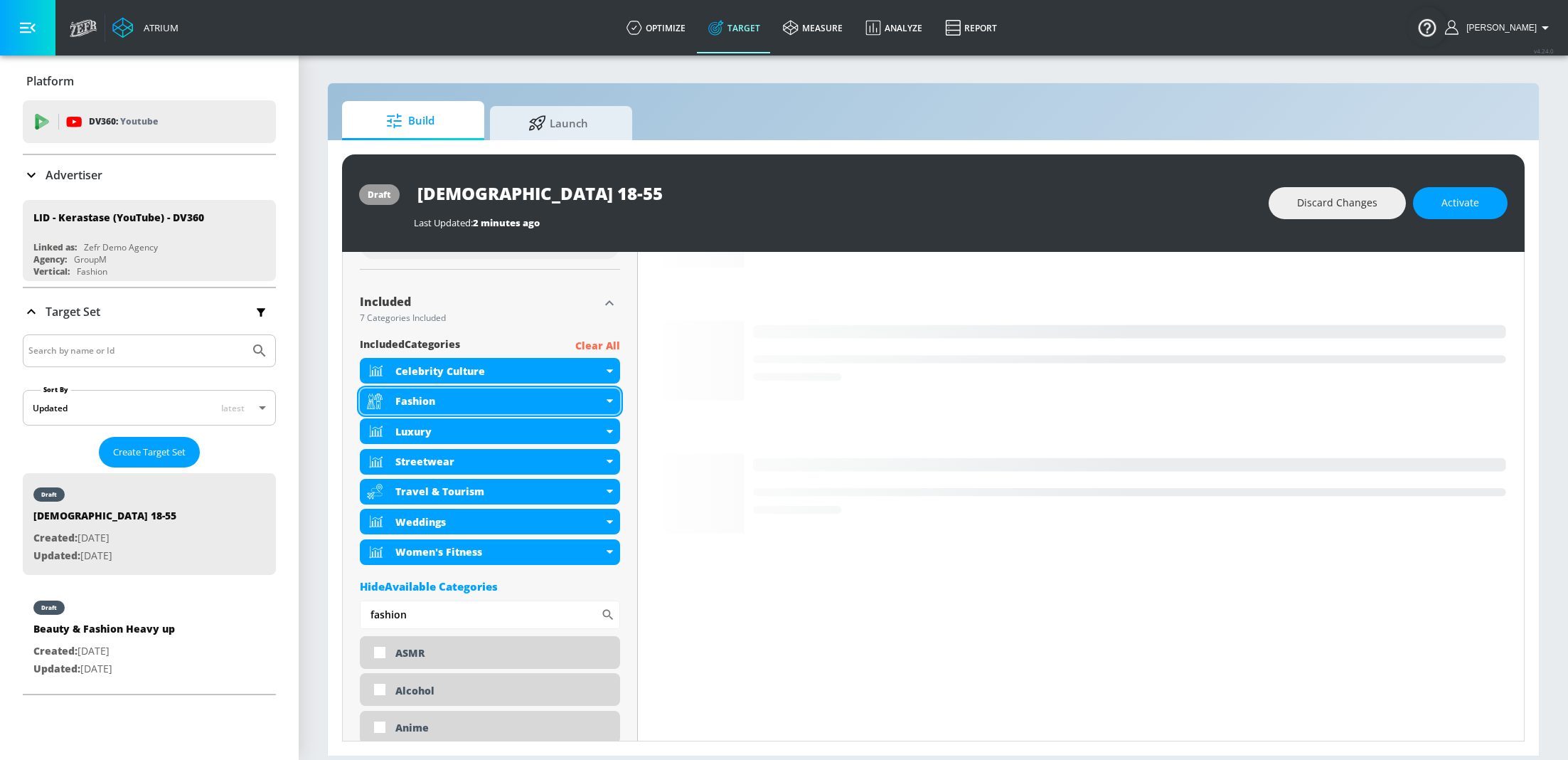
click at [605, 402] on div "Fashion" at bounding box center [490, 401] width 260 height 26
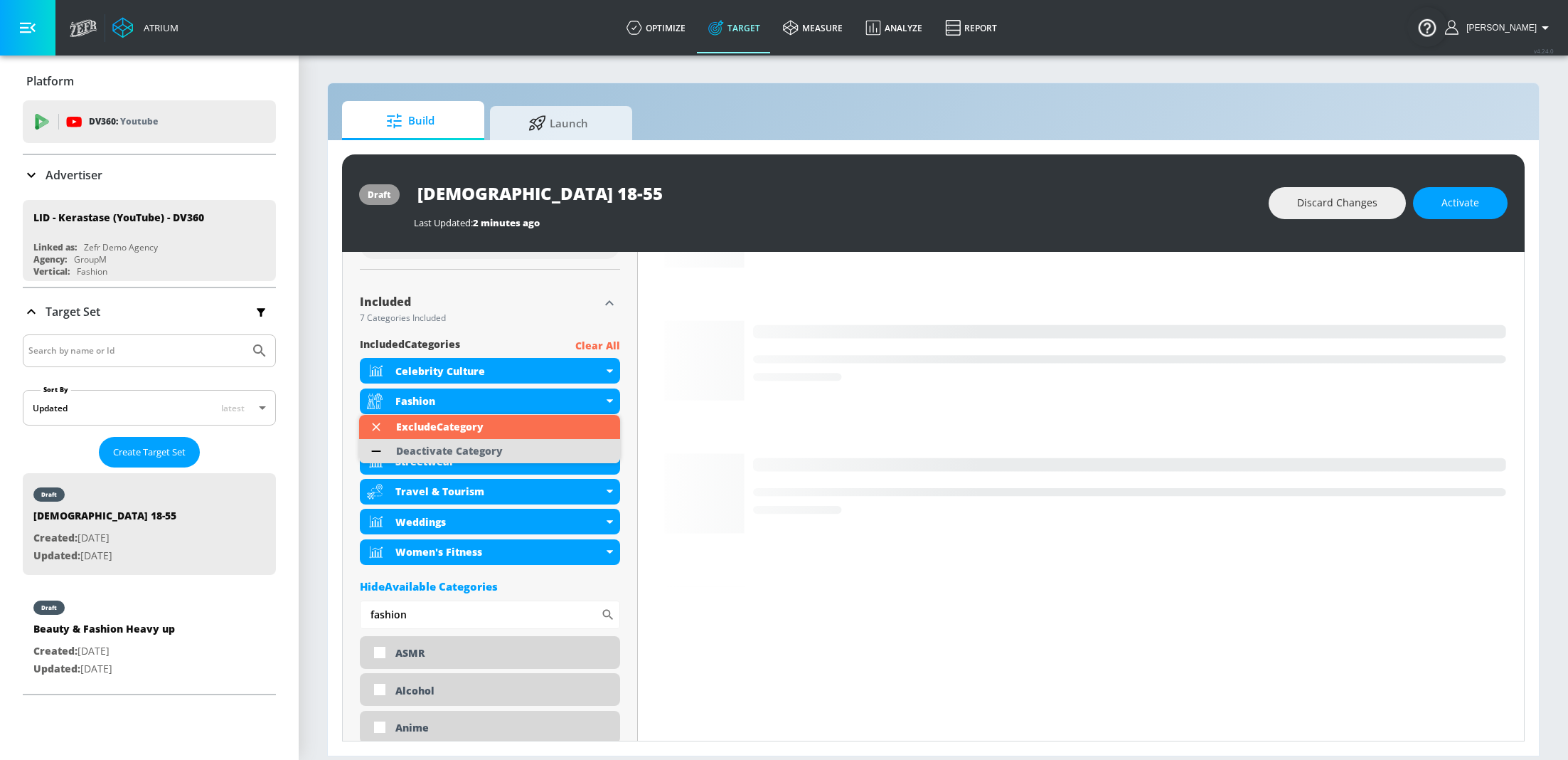
click at [479, 450] on div "Deactivate Category" at bounding box center [449, 451] width 106 height 10
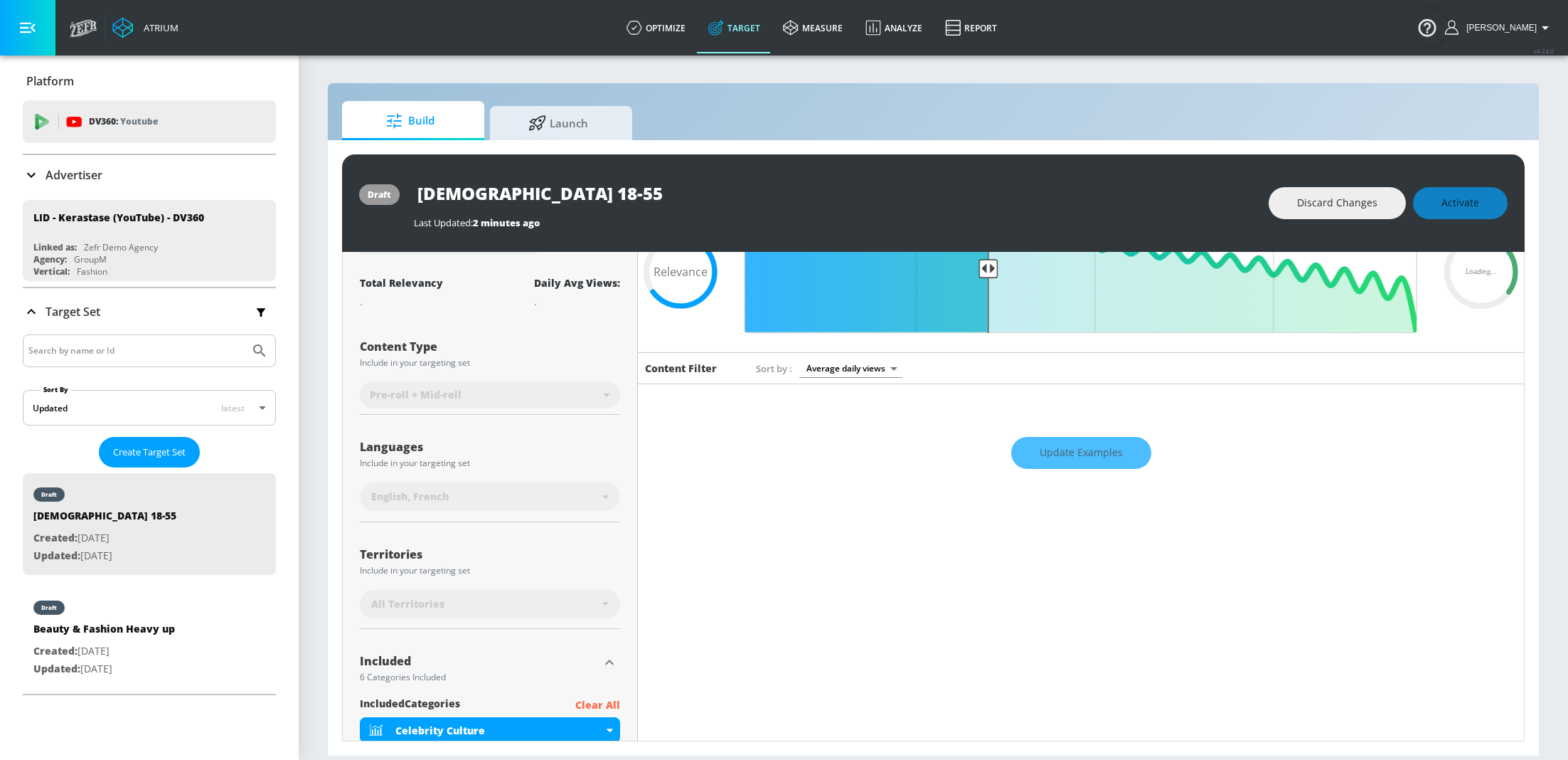
scroll to position [0, 0]
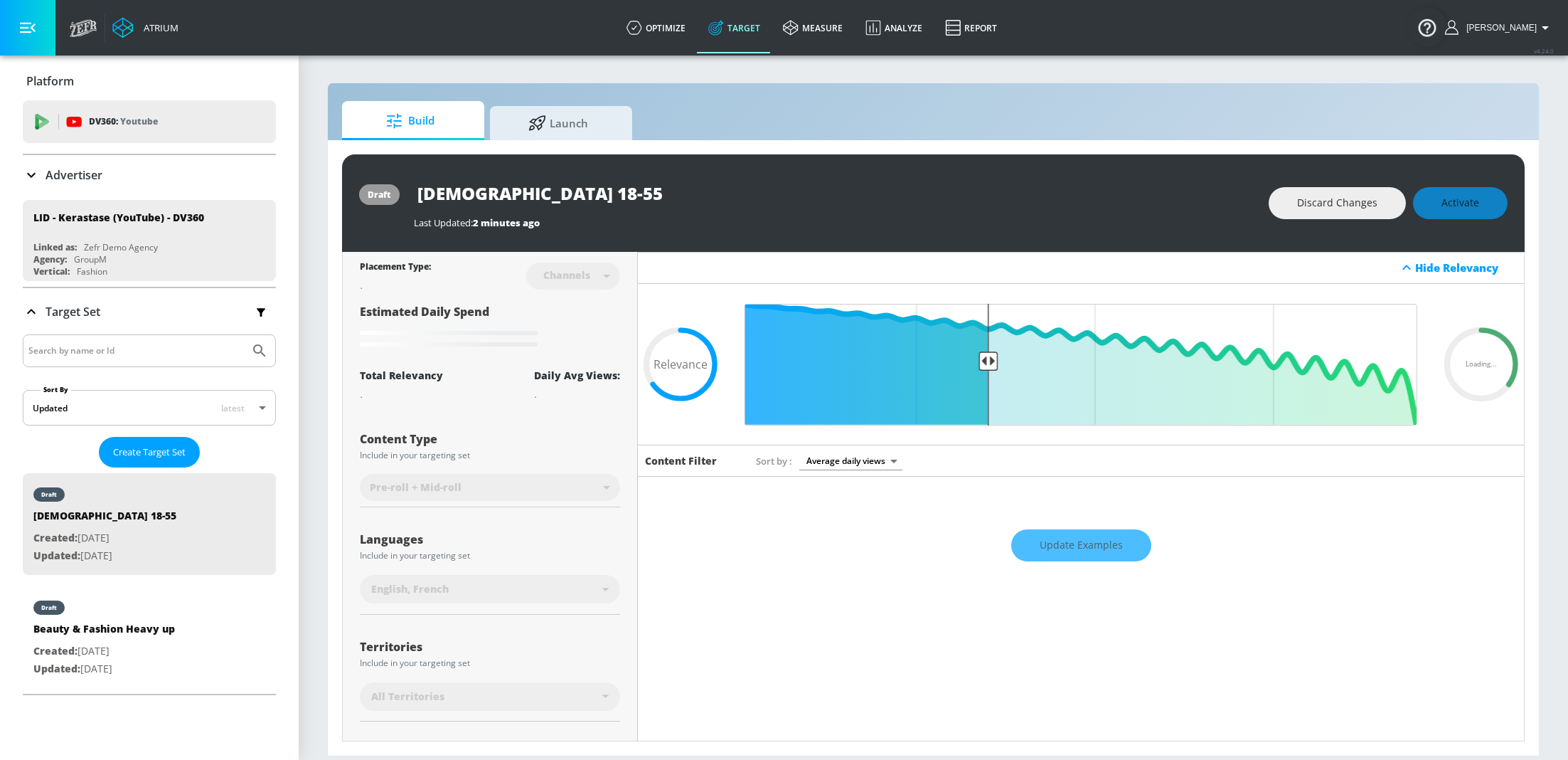
click at [1092, 549] on div "Update Examples" at bounding box center [1081, 545] width 887 height 50
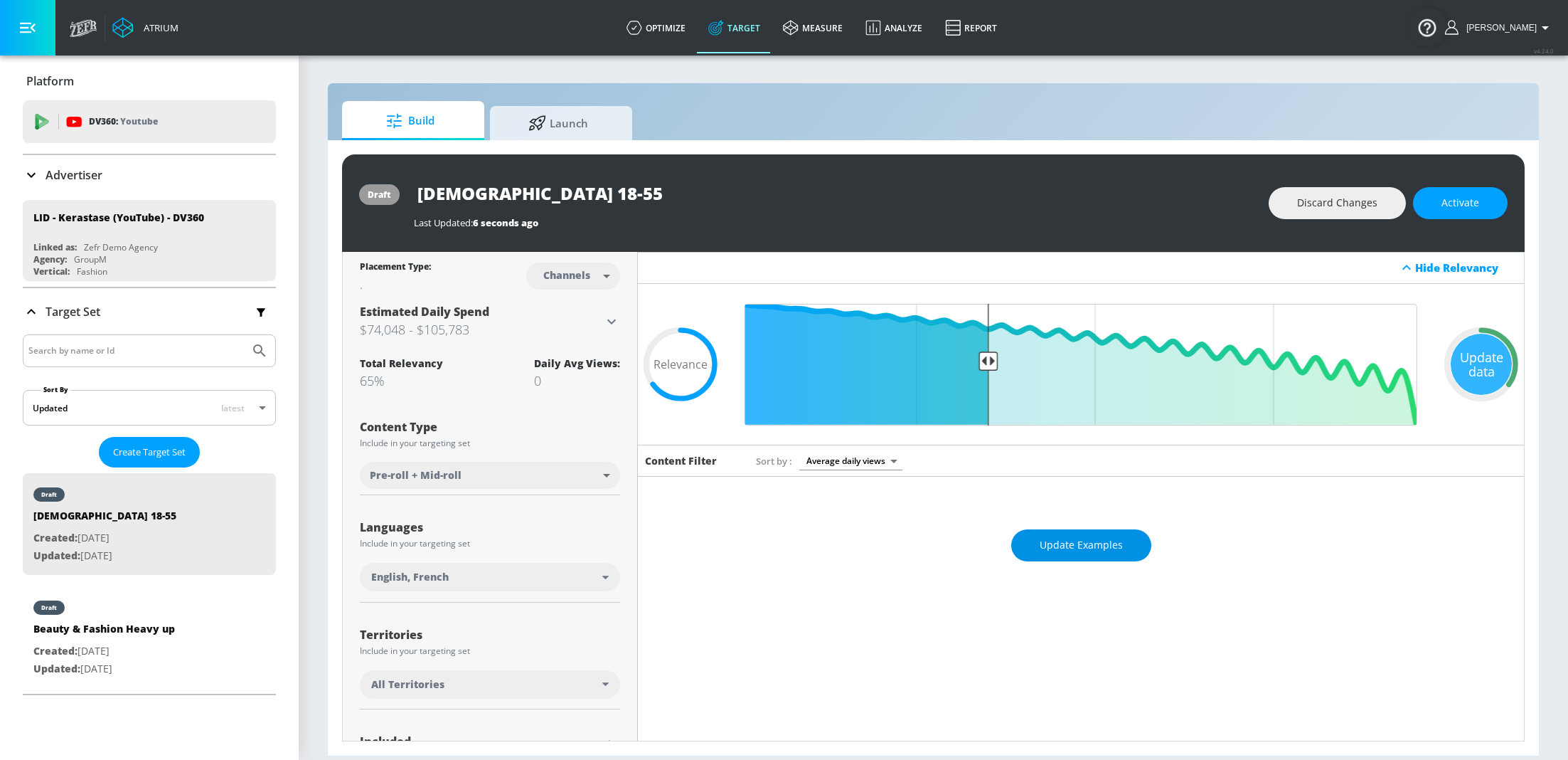
click at [1096, 536] on span "Update Examples" at bounding box center [1081, 545] width 83 height 18
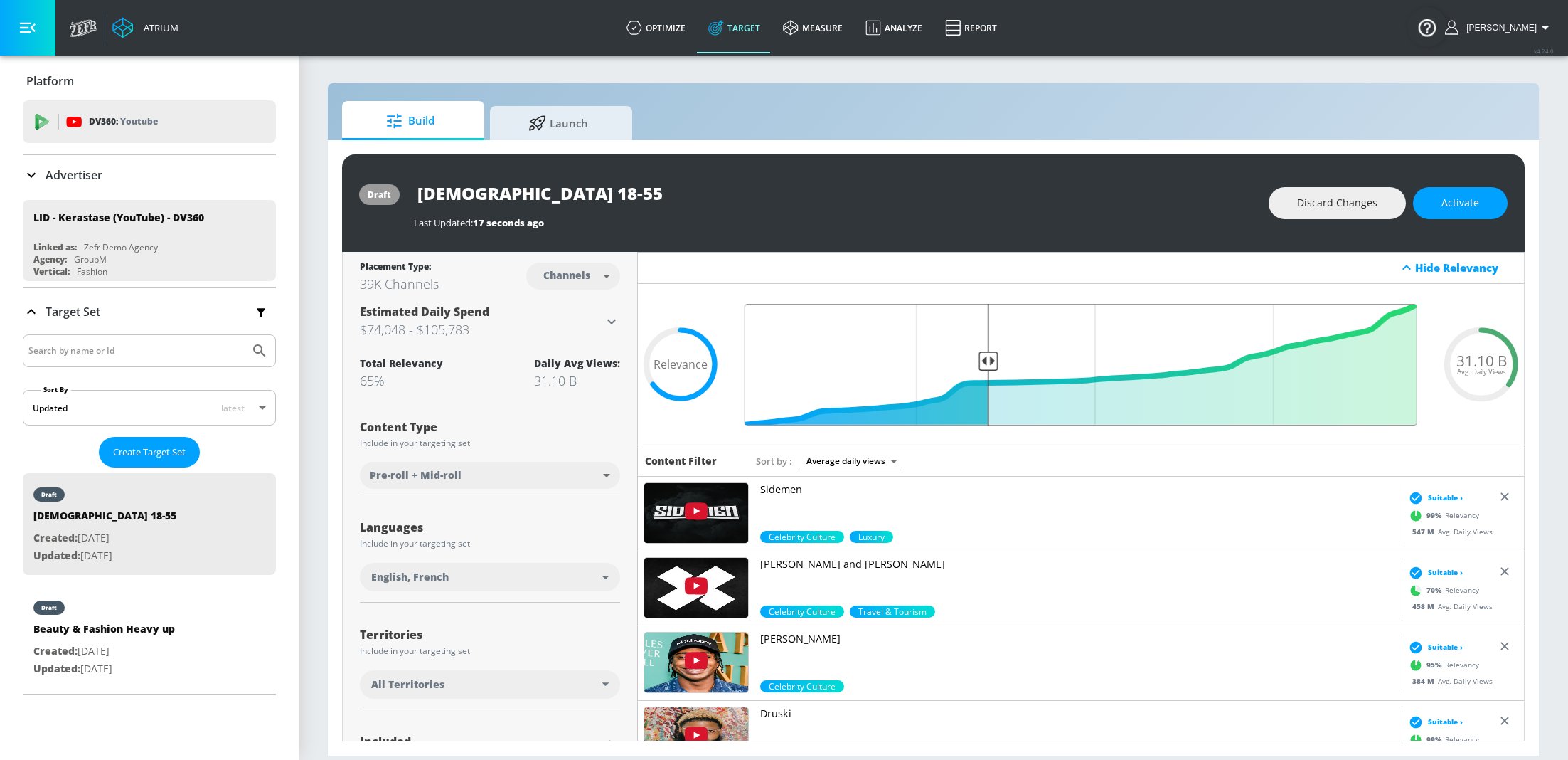
click at [988, 362] on input "Final Threshold" at bounding box center [1081, 364] width 687 height 122
drag, startPoint x: 994, startPoint y: 352, endPoint x: 959, endPoint y: 352, distance: 35.0
click at [959, 352] on input "Final Threshold" at bounding box center [1081, 364] width 687 height 122
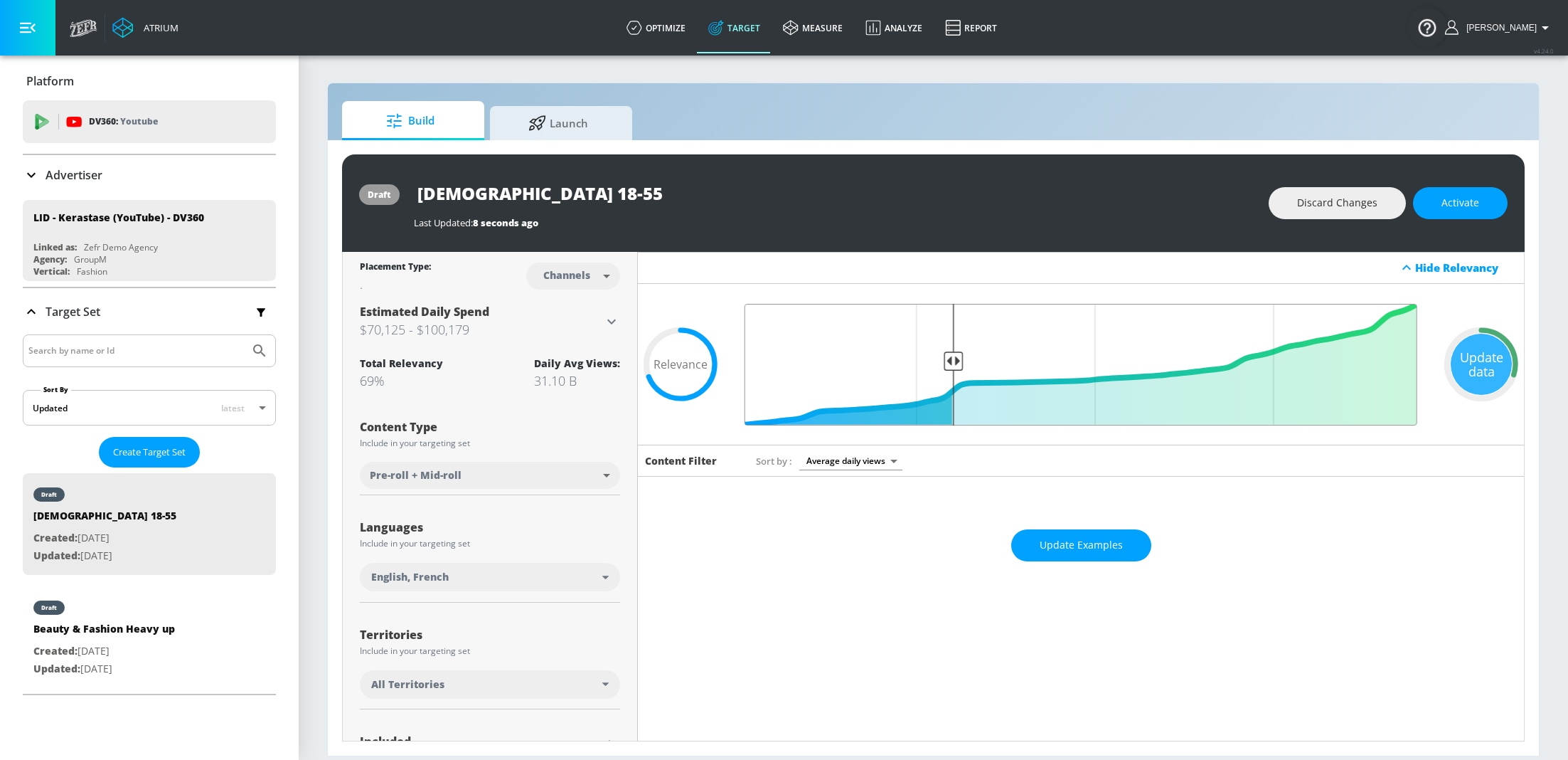
type input "0.7"
click at [953, 354] on input "Final Threshold" at bounding box center [1081, 364] width 687 height 122
click at [1090, 542] on span "Update Examples" at bounding box center [1081, 545] width 83 height 18
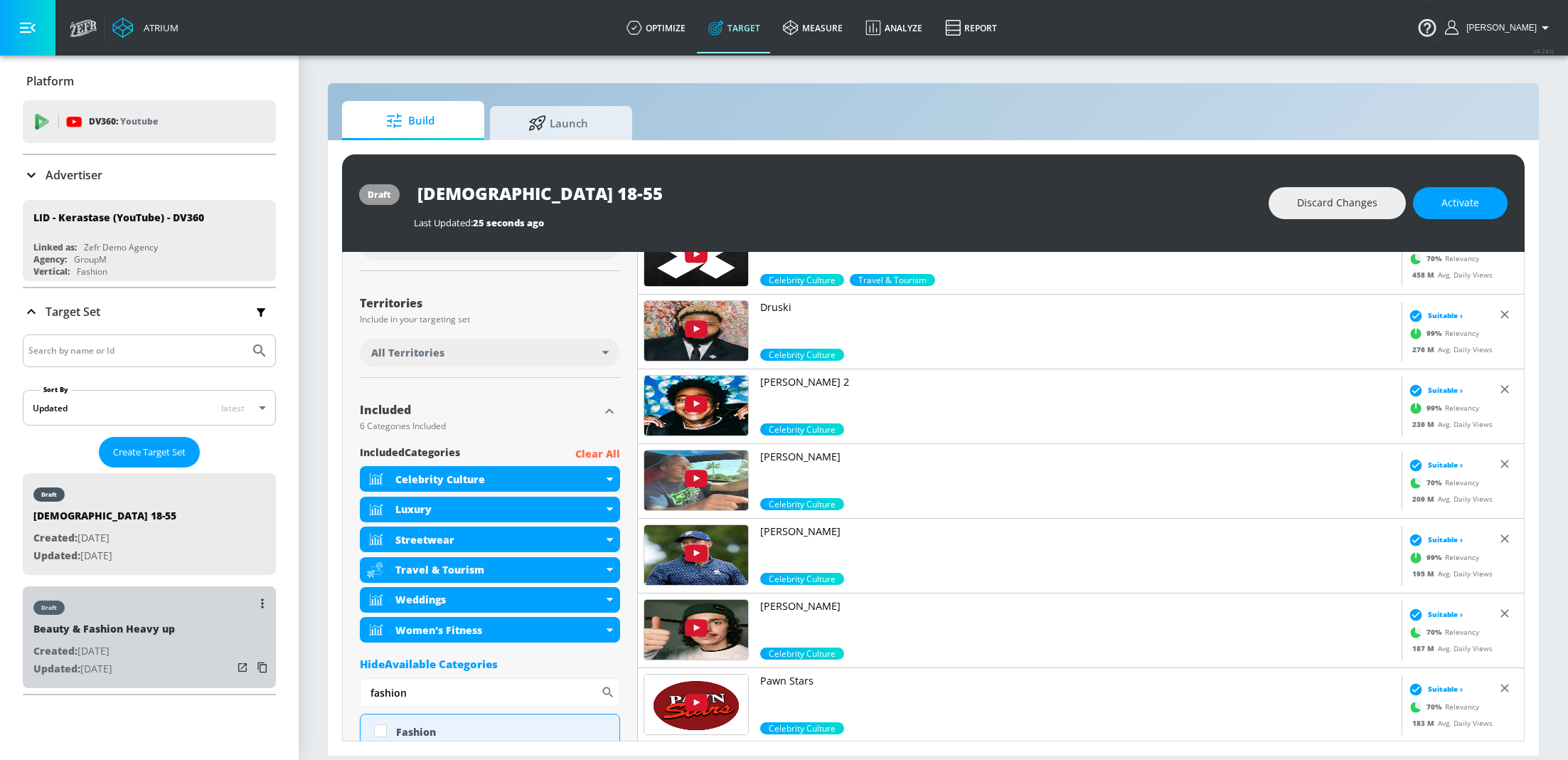
click at [96, 627] on div "Beauty & Fashion Heavy up" at bounding box center [104, 632] width 141 height 21
type input "Beauty & Fashion Heavy up"
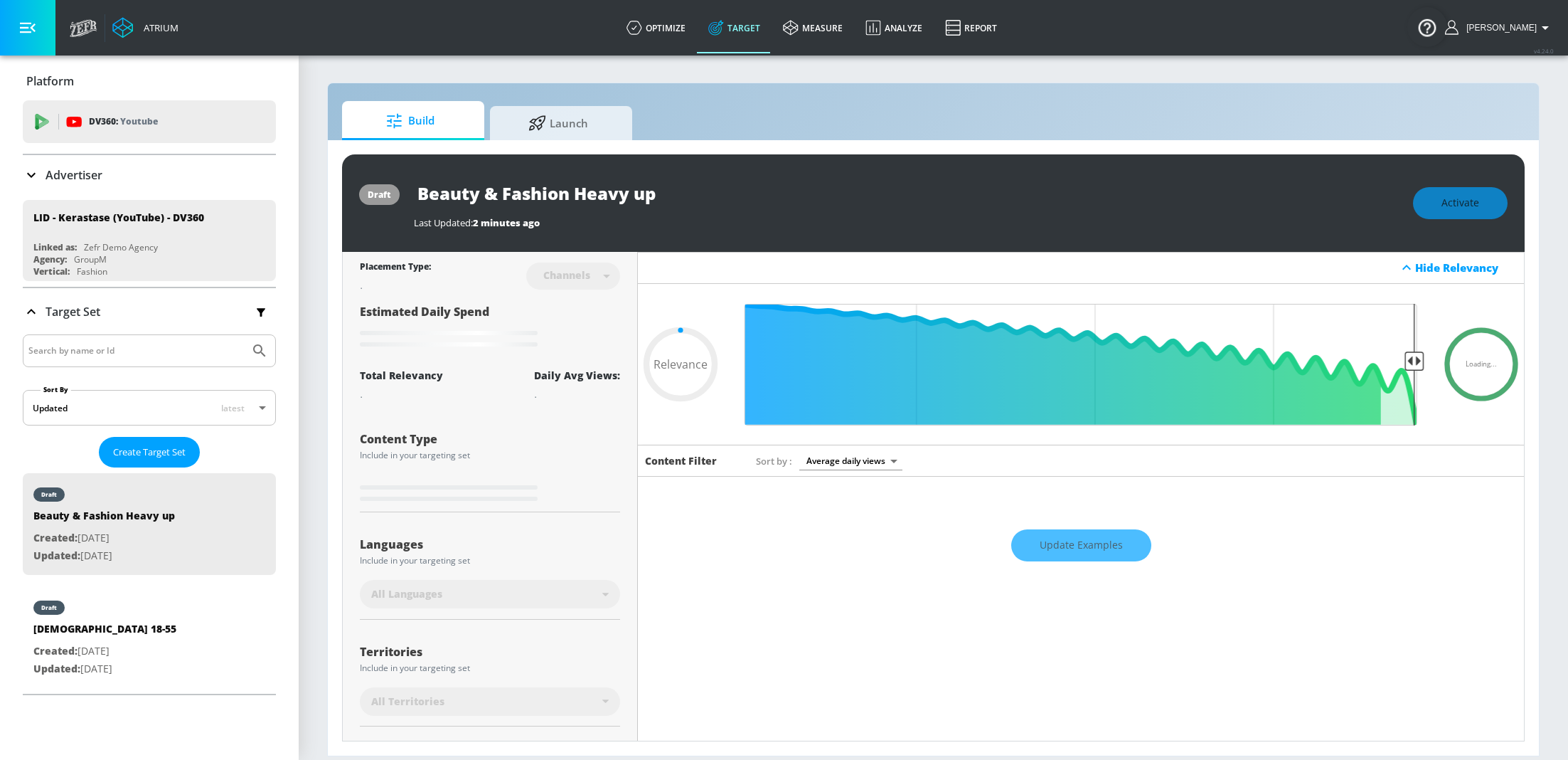
click at [1063, 542] on div "Update Examples" at bounding box center [1081, 545] width 887 height 50
type input "0.5"
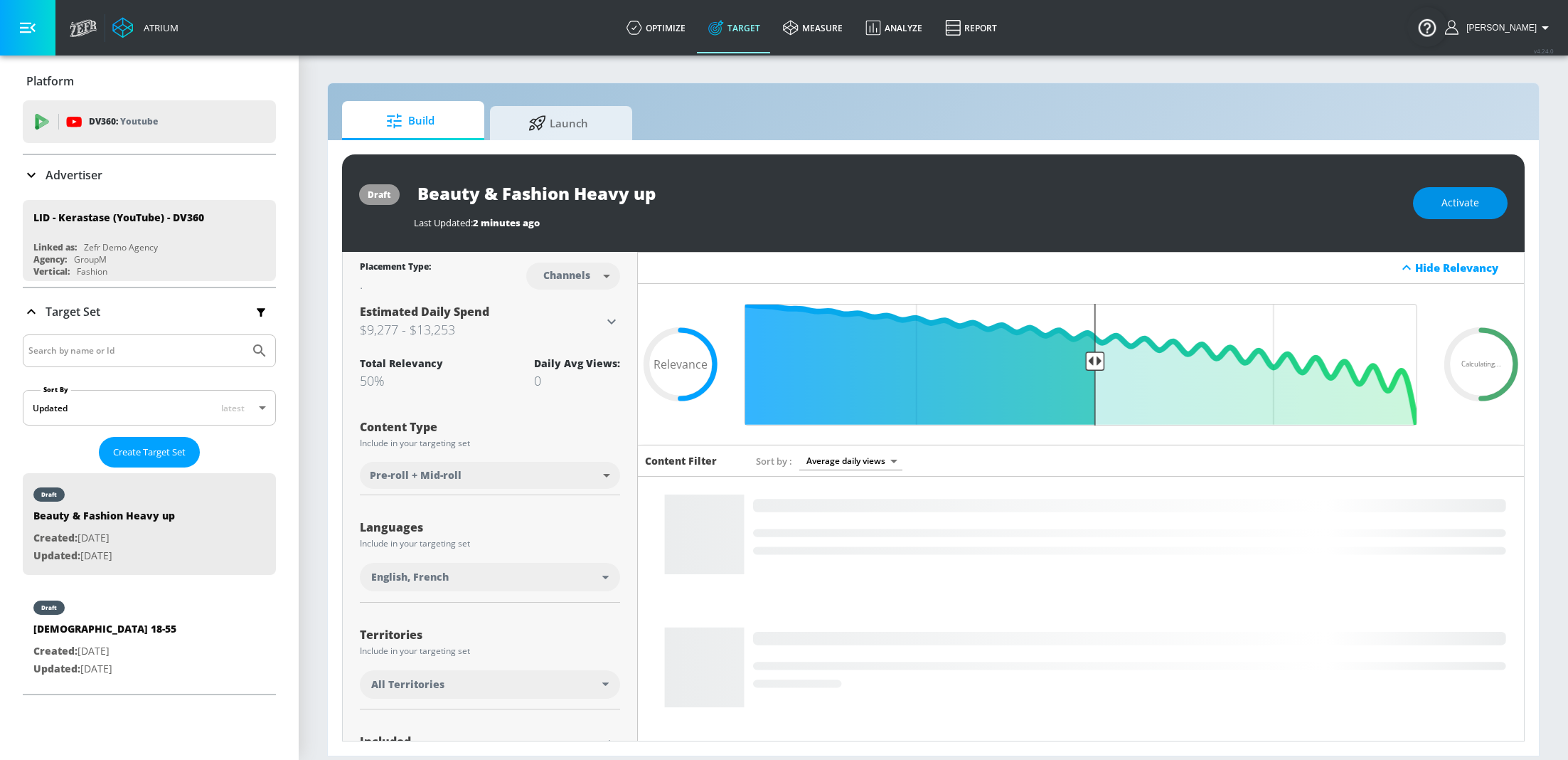
click at [1458, 201] on span "Activate" at bounding box center [1460, 203] width 38 height 18
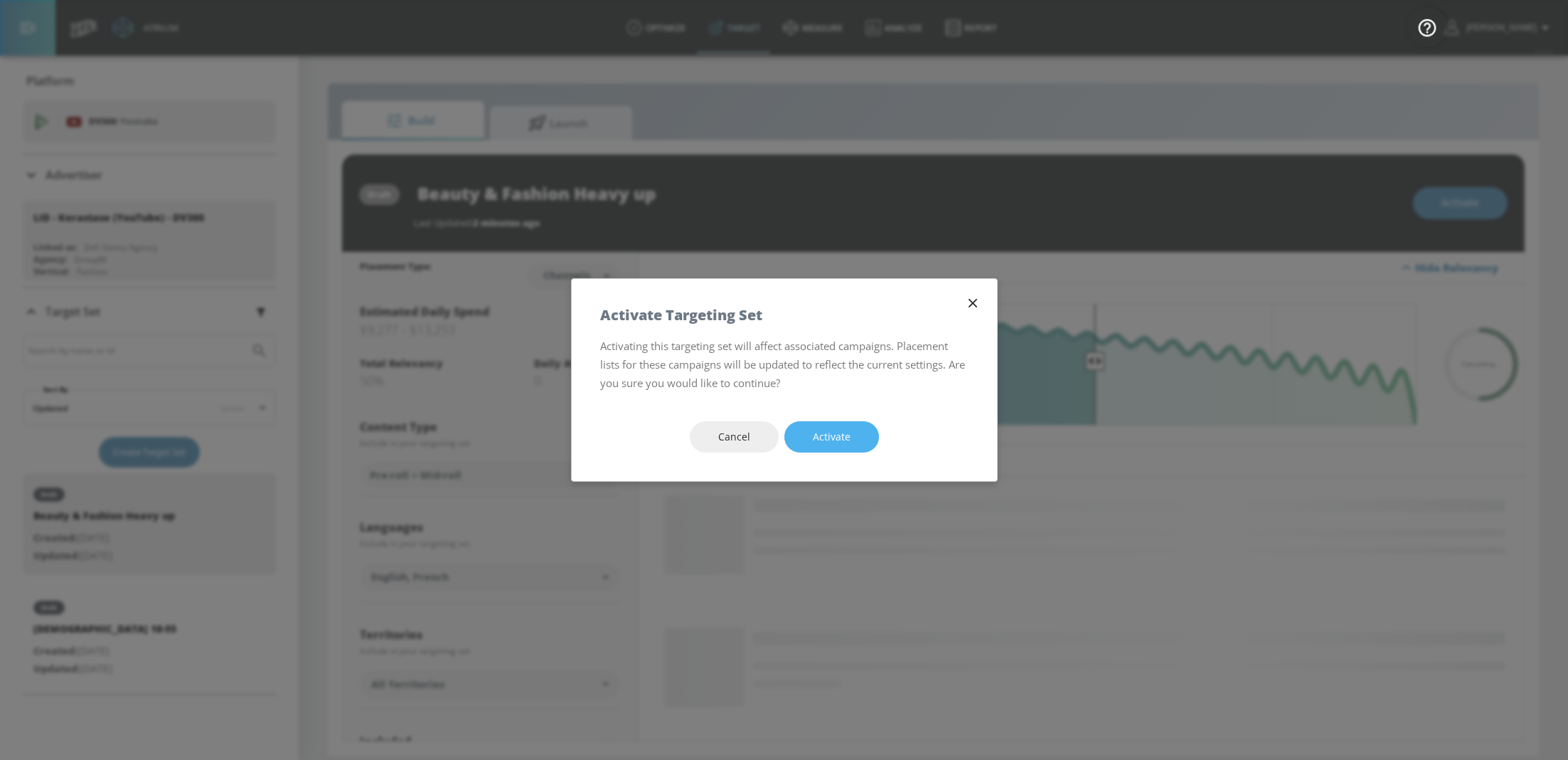
click at [851, 438] on button "Activate" at bounding box center [832, 437] width 95 height 32
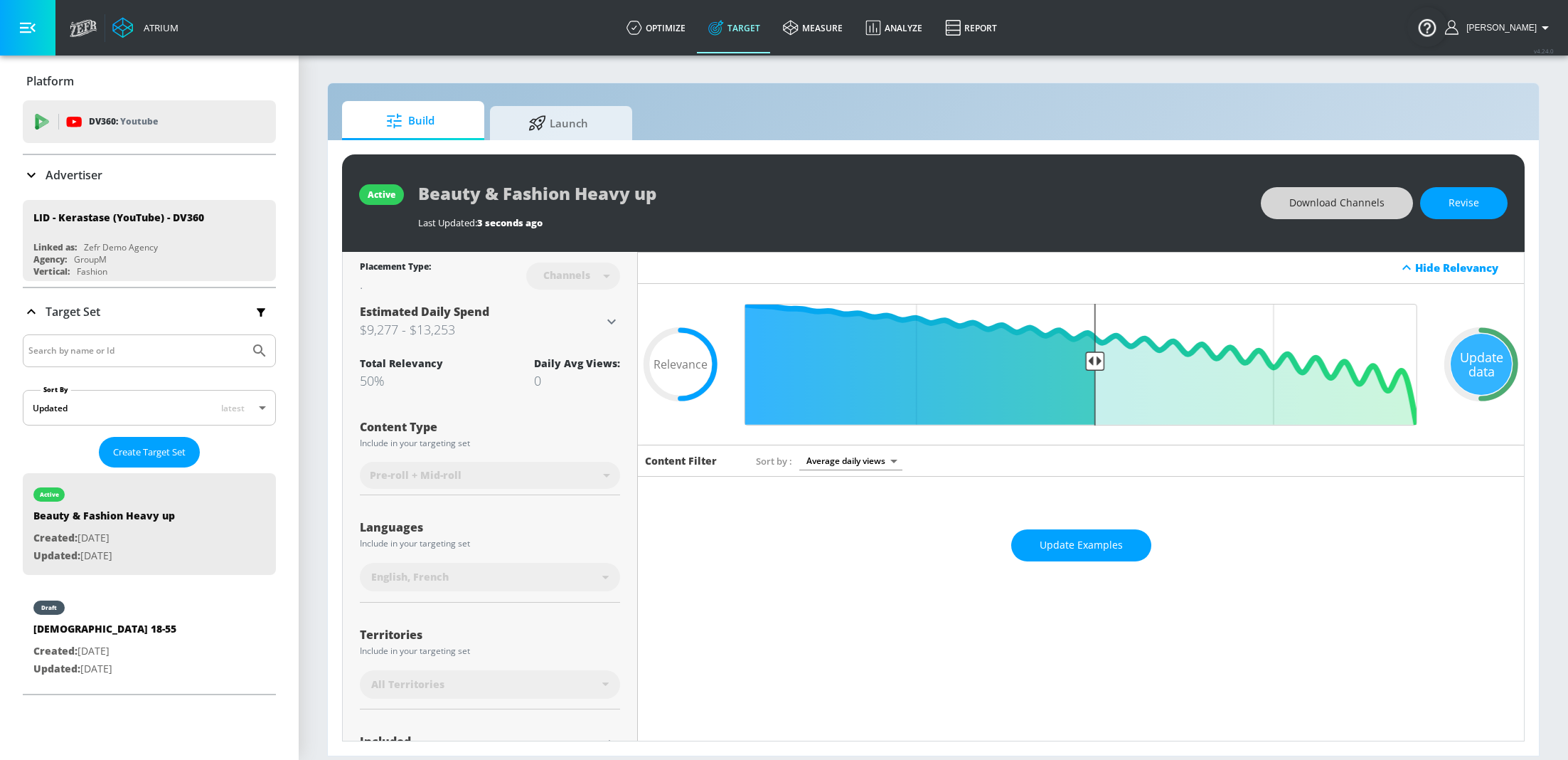
click at [1306, 209] on span "Download Channels" at bounding box center [1337, 203] width 96 height 18
click at [125, 617] on div "draft" at bounding box center [105, 604] width 143 height 36
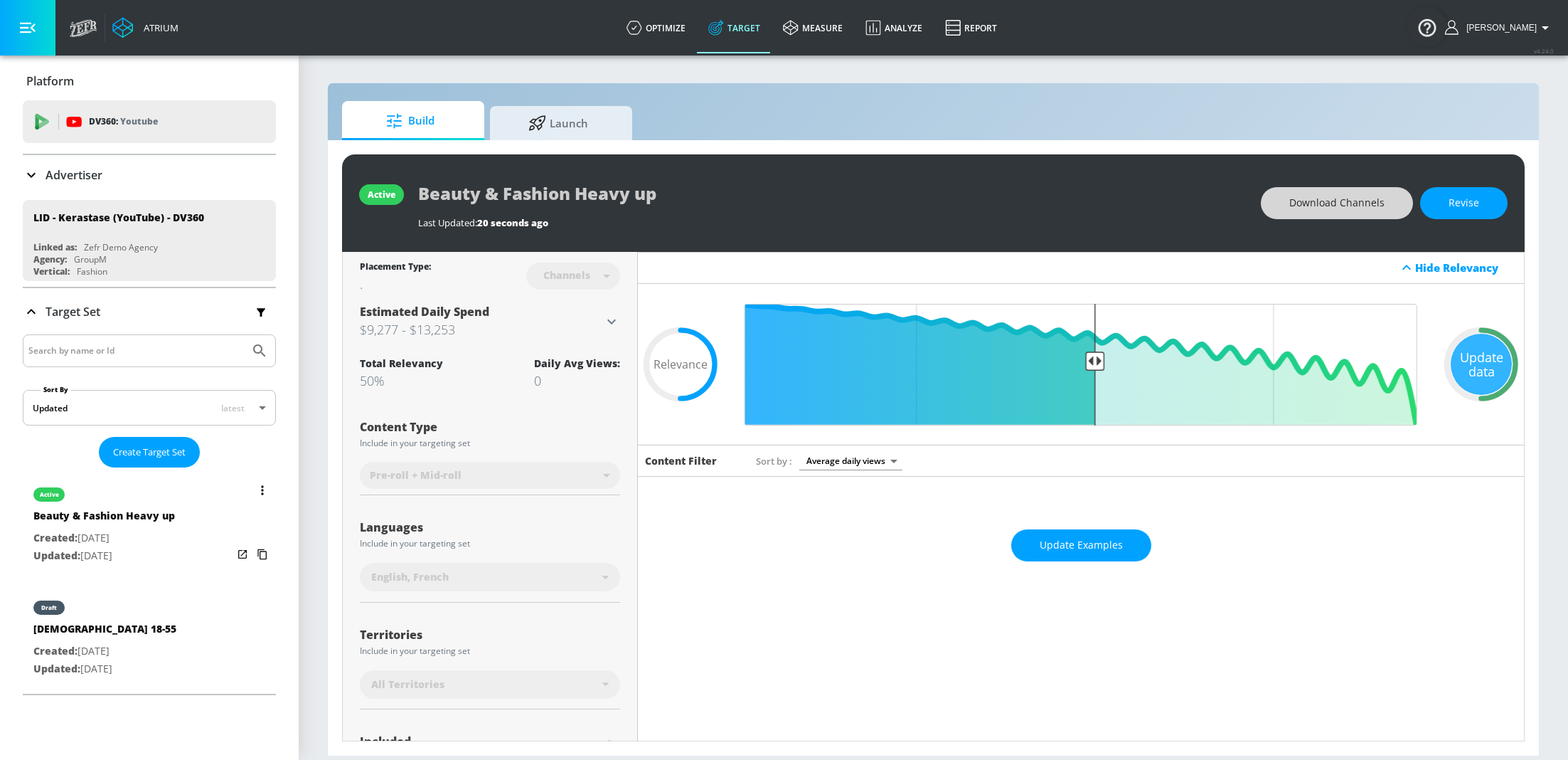
type input "[DEMOGRAPHIC_DATA] 18-55"
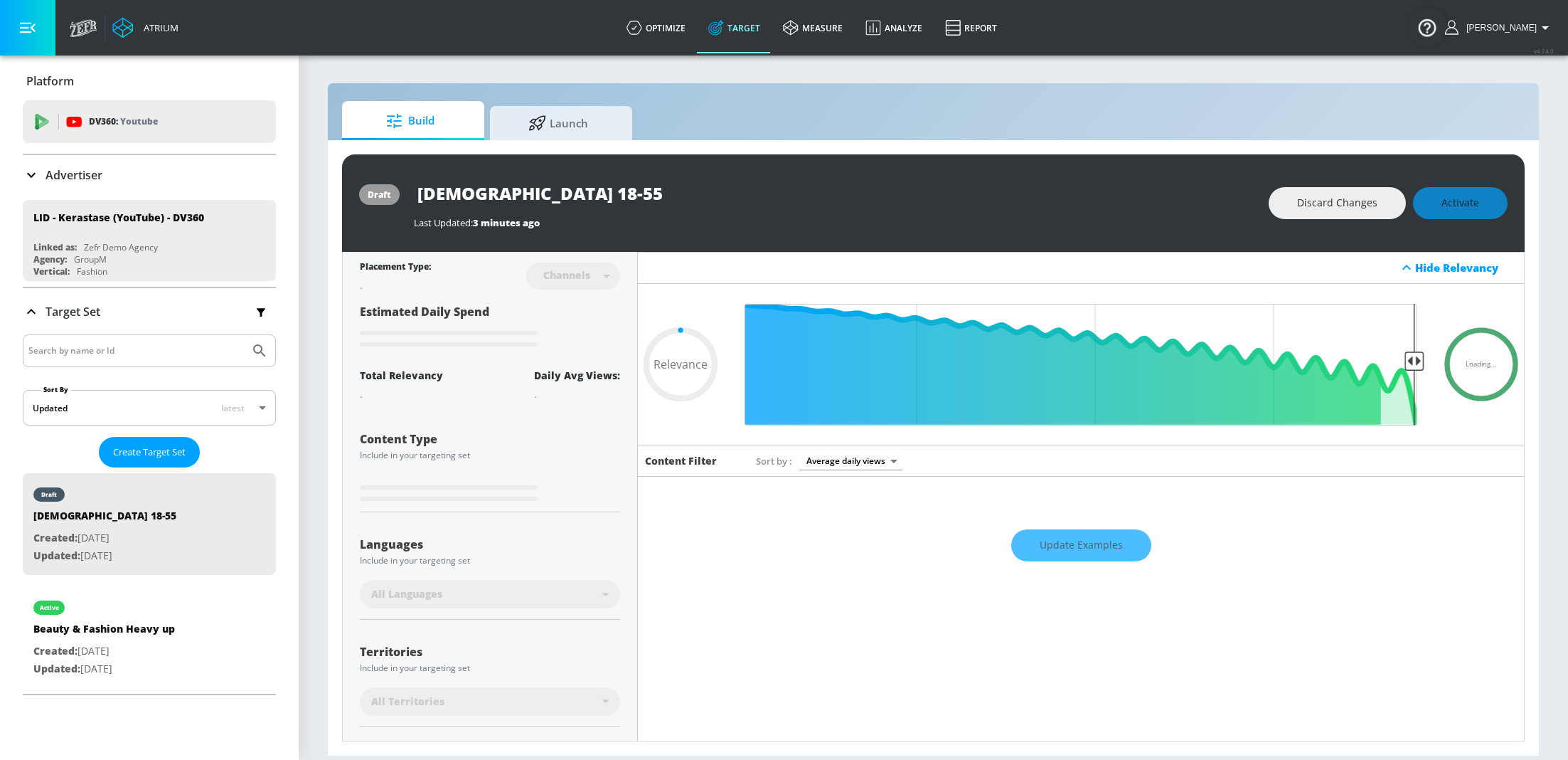
type input "0.7"
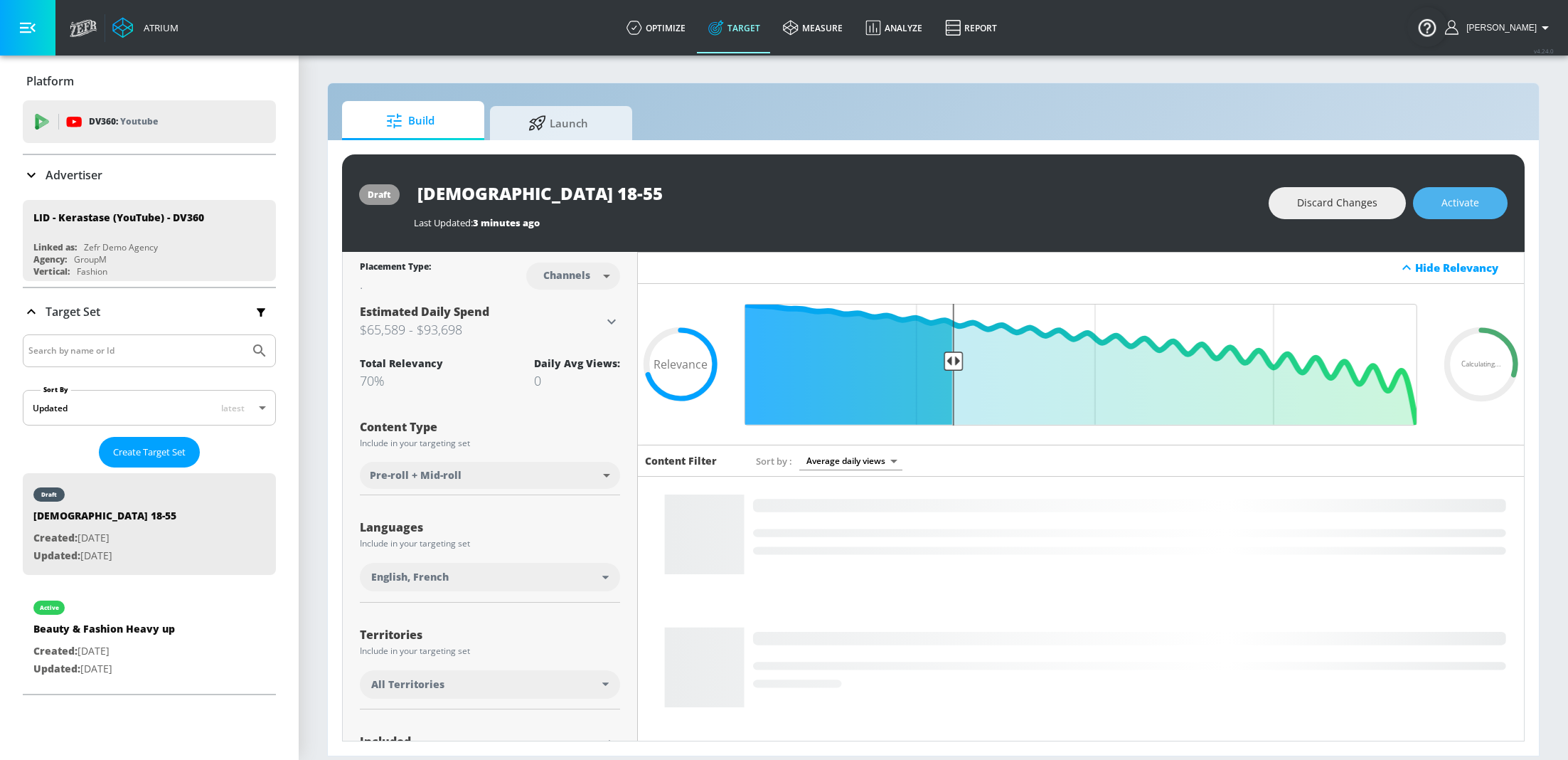
click at [1465, 206] on span "Activate" at bounding box center [1460, 203] width 38 height 18
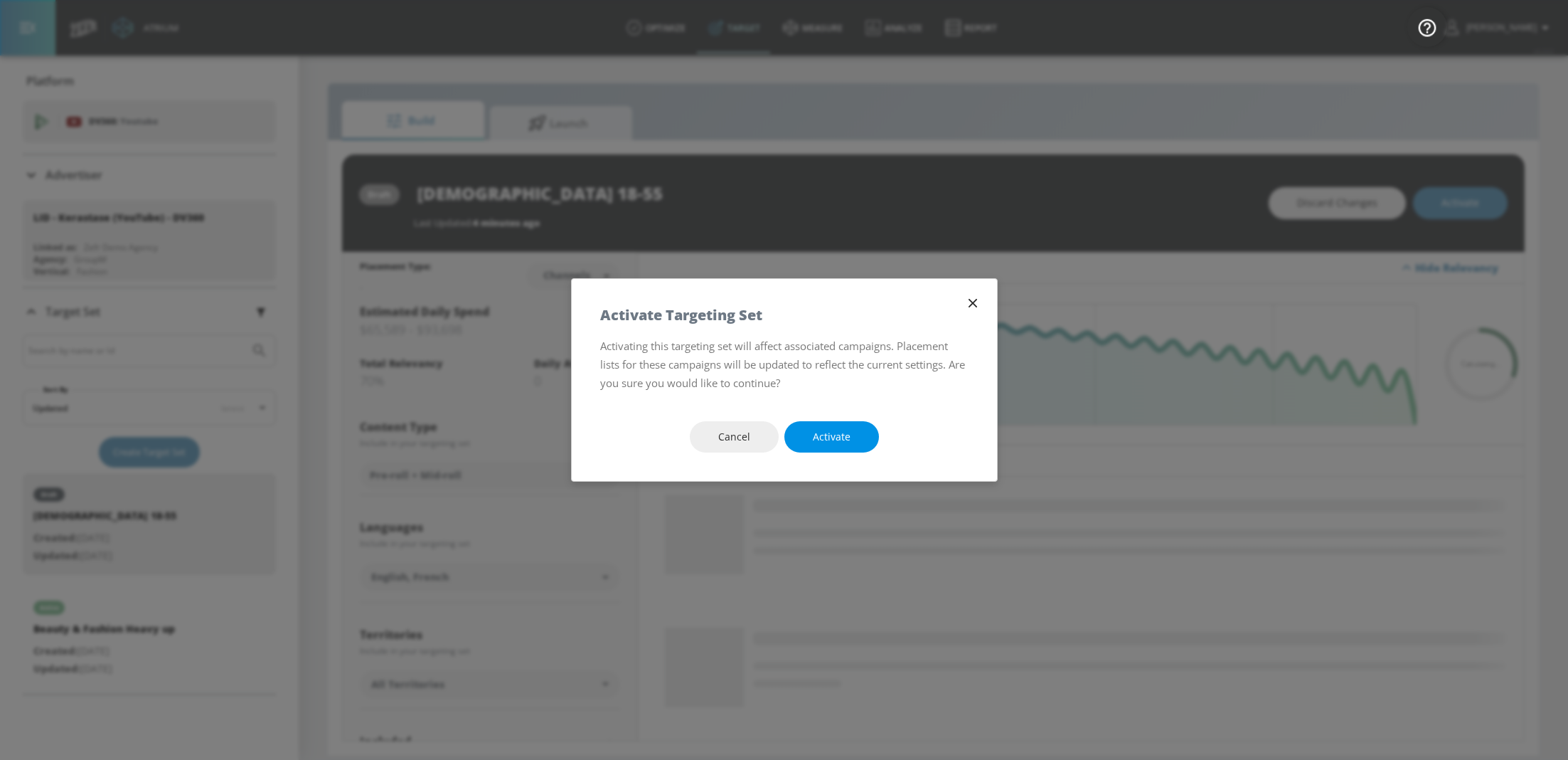
click at [842, 444] on span "Activate" at bounding box center [831, 437] width 38 height 18
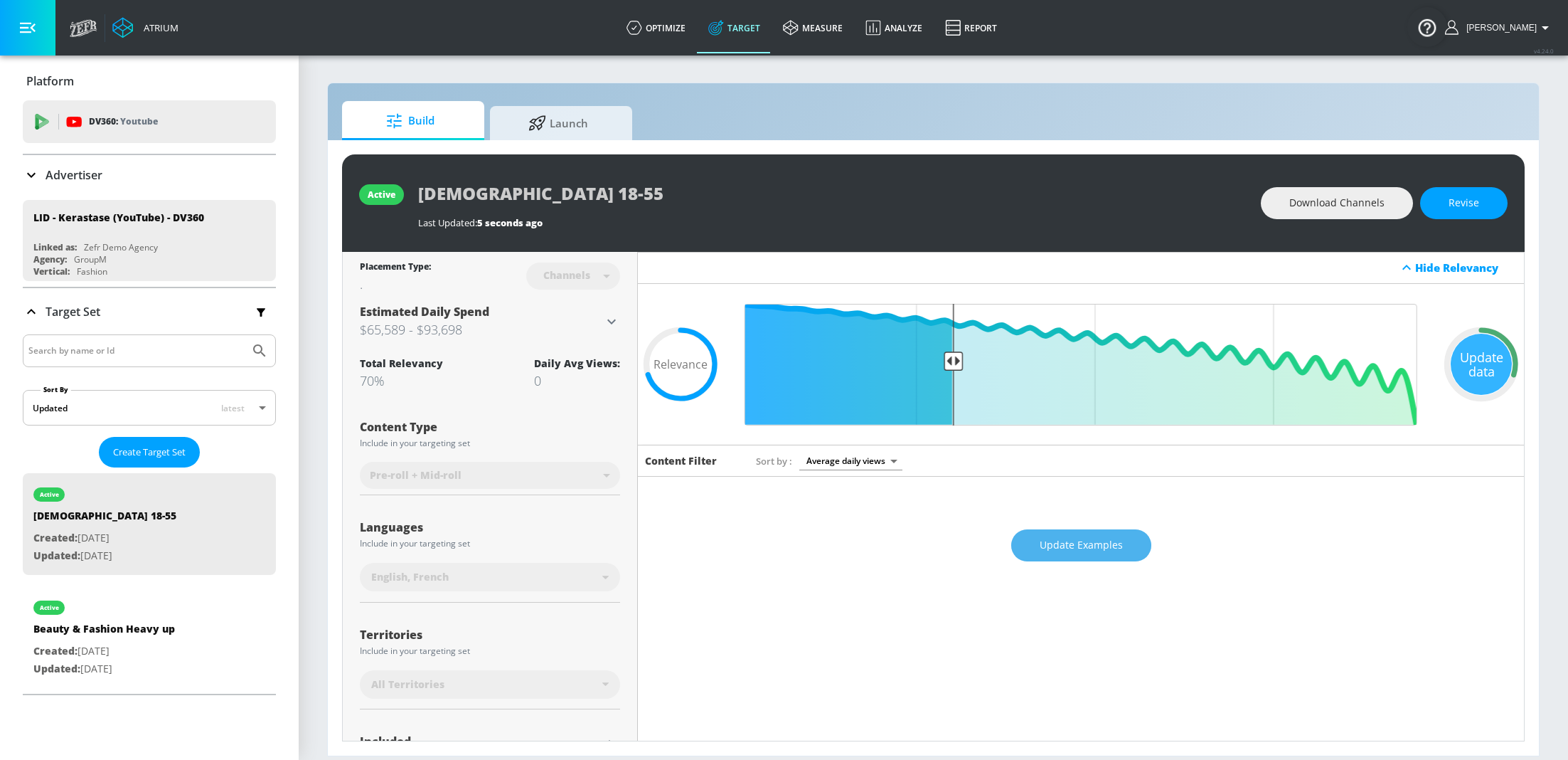
click at [1103, 538] on span "Update Examples" at bounding box center [1081, 545] width 83 height 18
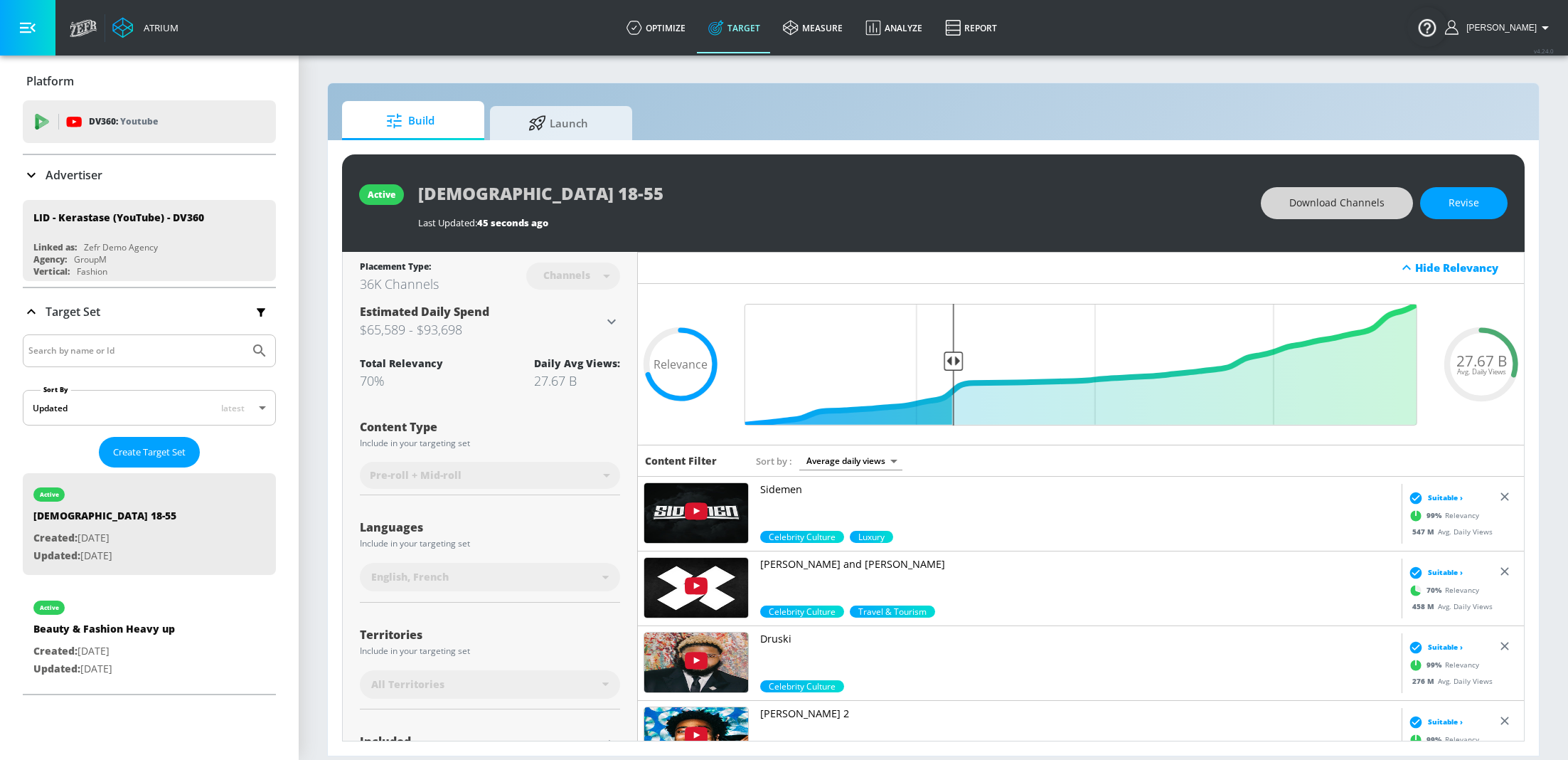
click at [1319, 213] on button "Download Channels" at bounding box center [1337, 203] width 152 height 32
